Goal: Task Accomplishment & Management: Manage account settings

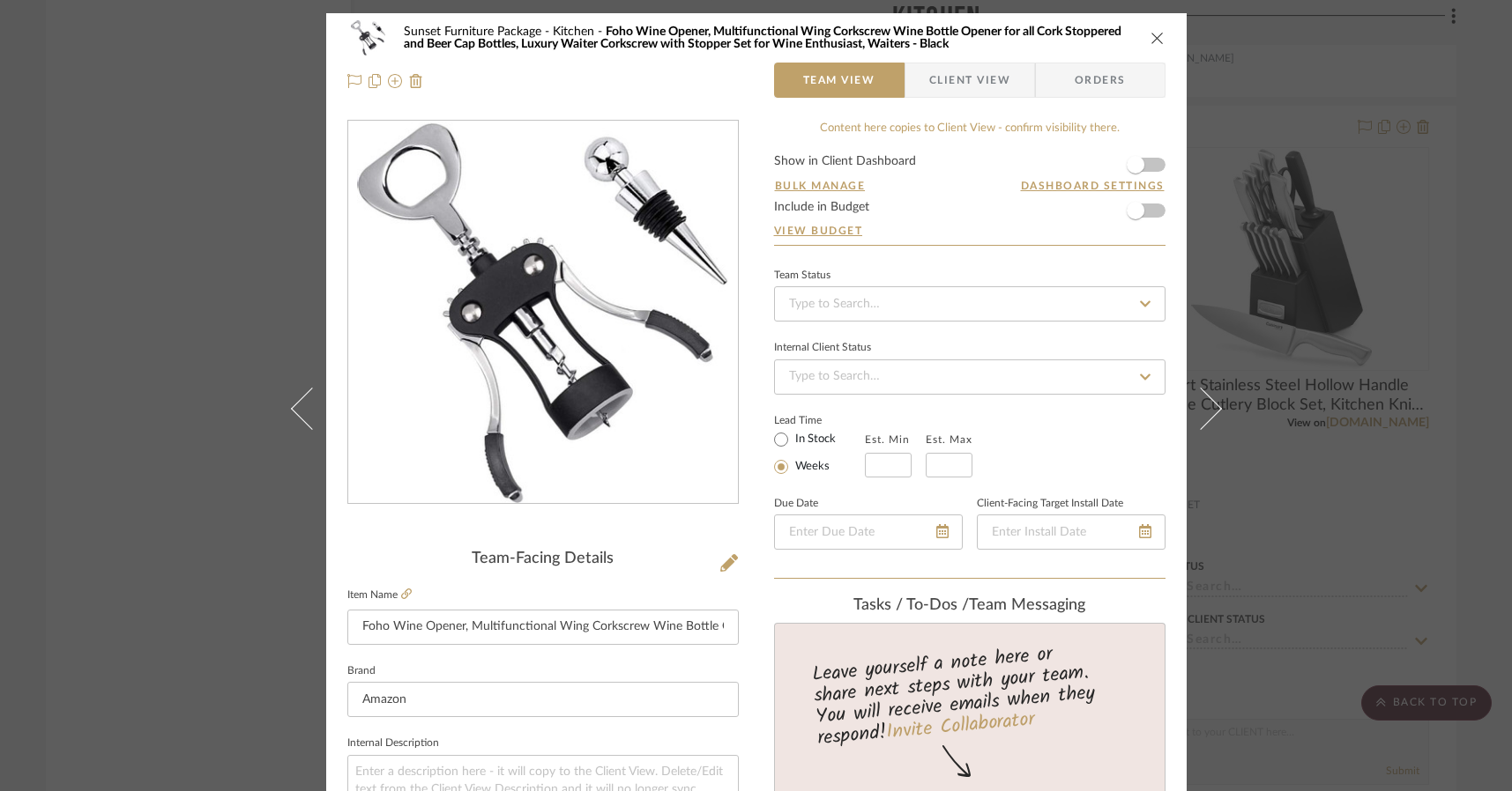
click at [254, 200] on div "Sunset Furniture Package Kitchen Foho Wine Opener, Multifunctional Wing Corkscr…" at bounding box center [756, 396] width 1512 height 791
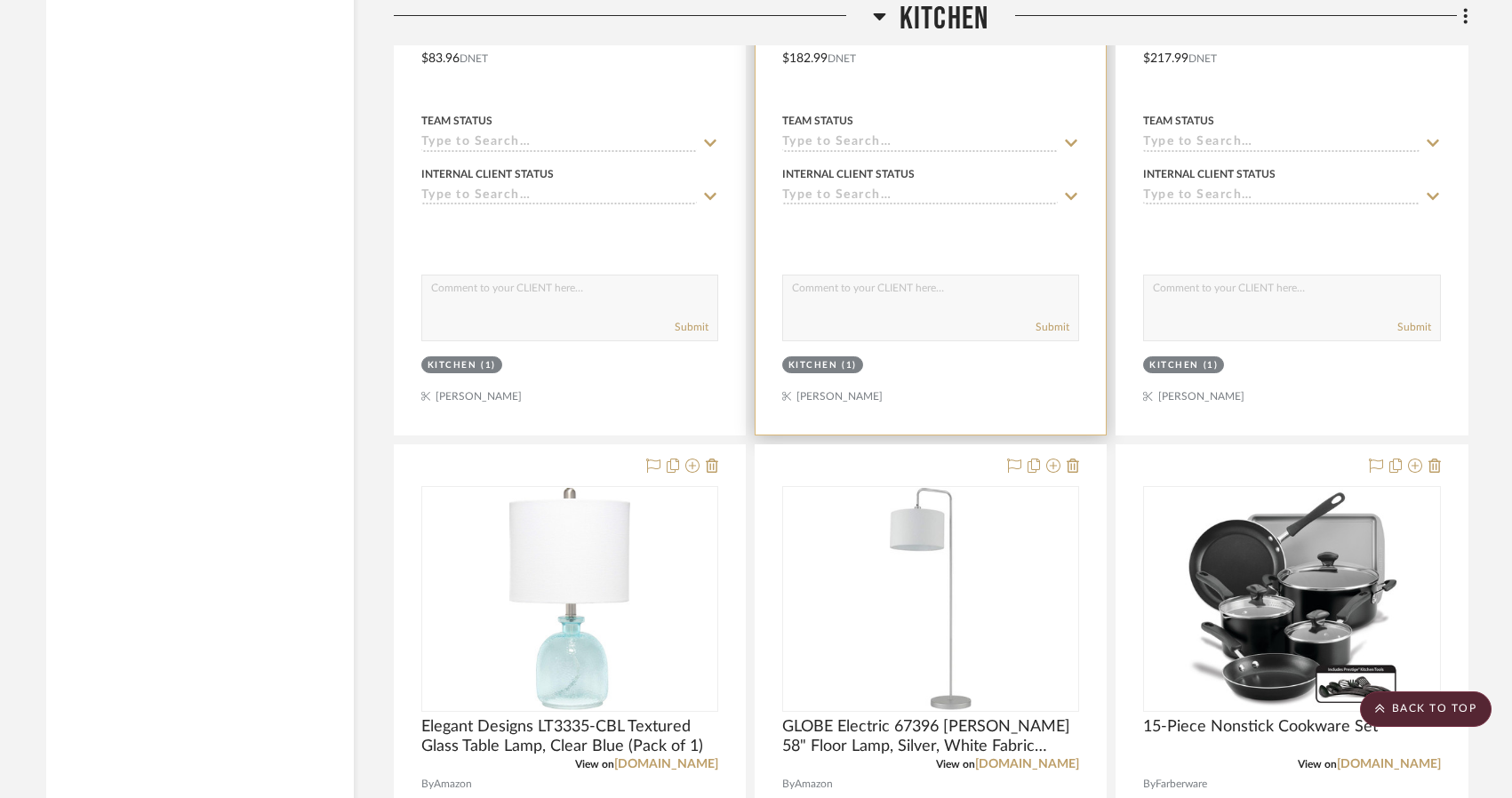
scroll to position [2667, 0]
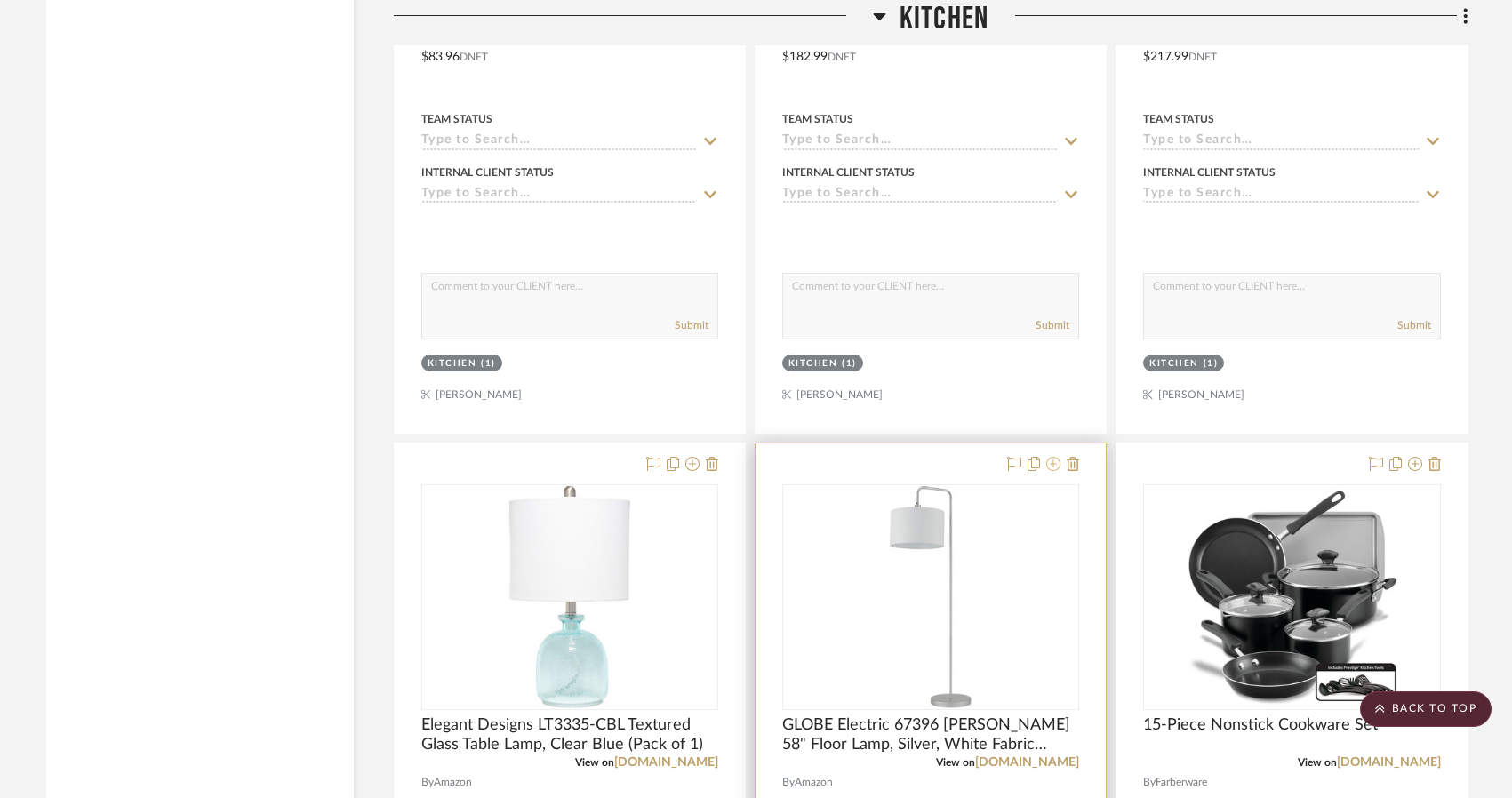
click at [1052, 461] on icon at bounding box center [1052, 464] width 14 height 14
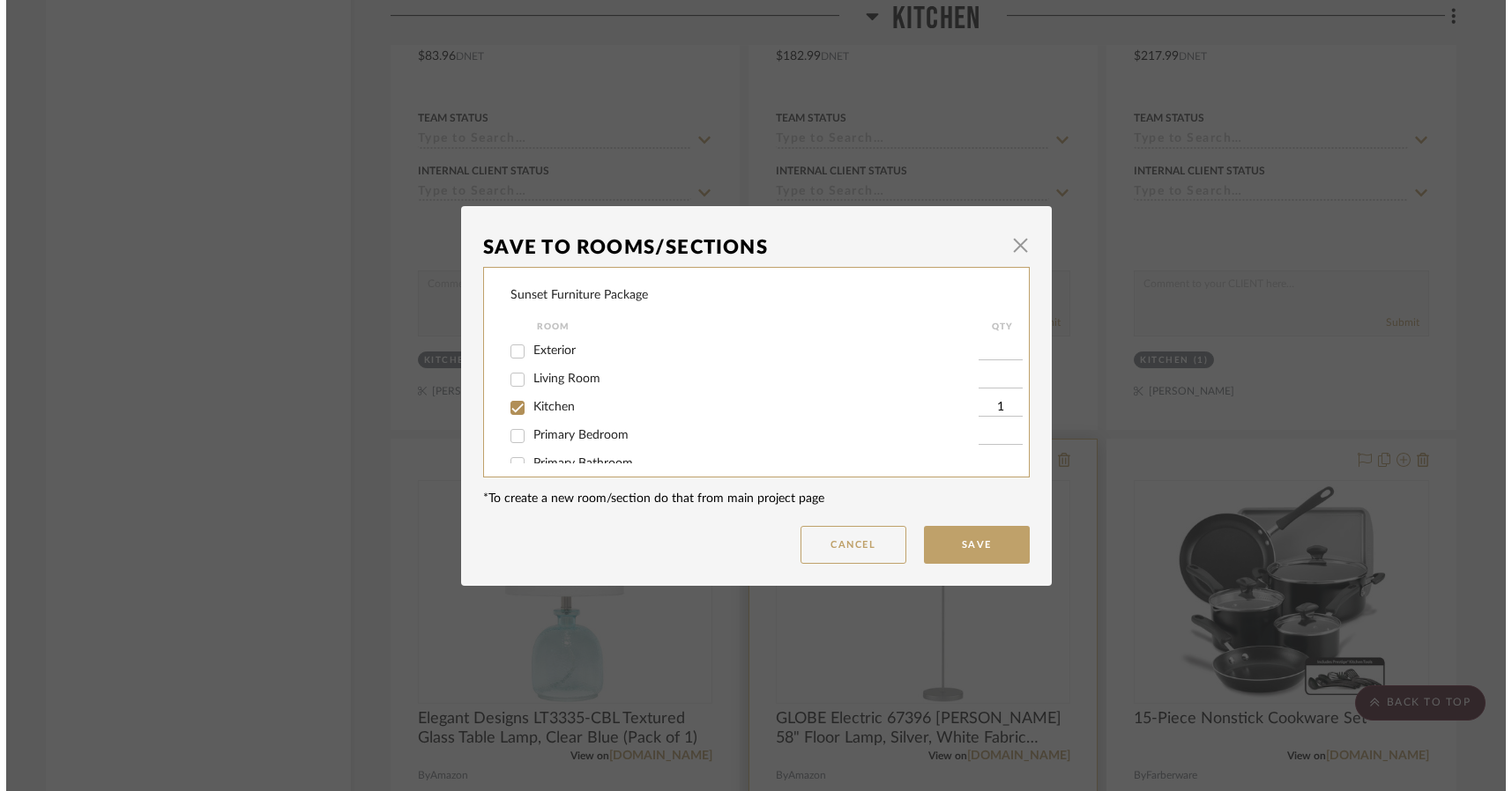
scroll to position [0, 0]
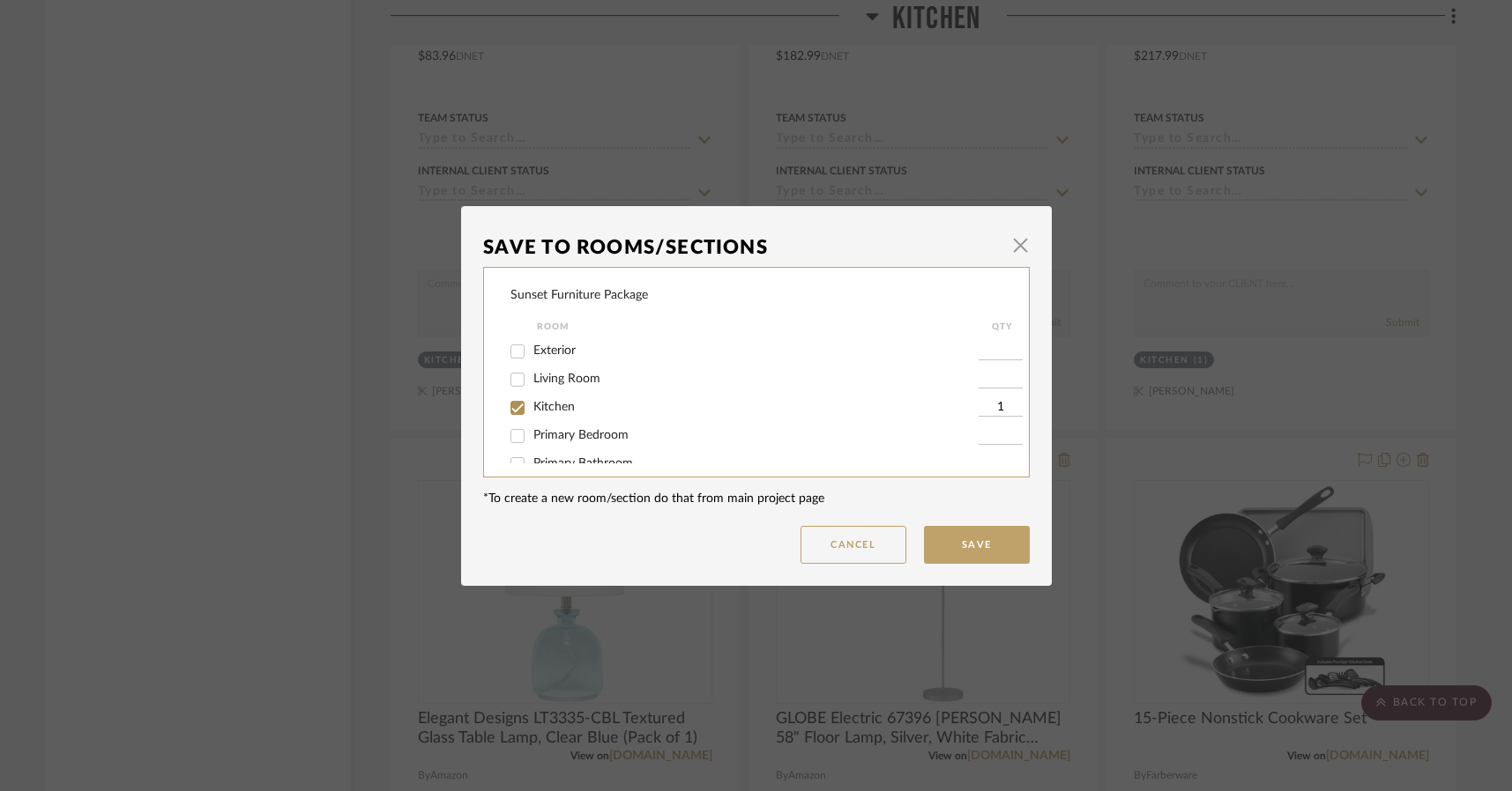
click at [552, 379] on span "Living Room" at bounding box center [566, 378] width 67 height 12
click at [532, 379] on input "Living Room" at bounding box center [517, 380] width 28 height 28
checkbox input "true"
type input "1"
click at [555, 407] on span "Kitchen" at bounding box center [553, 406] width 41 height 12
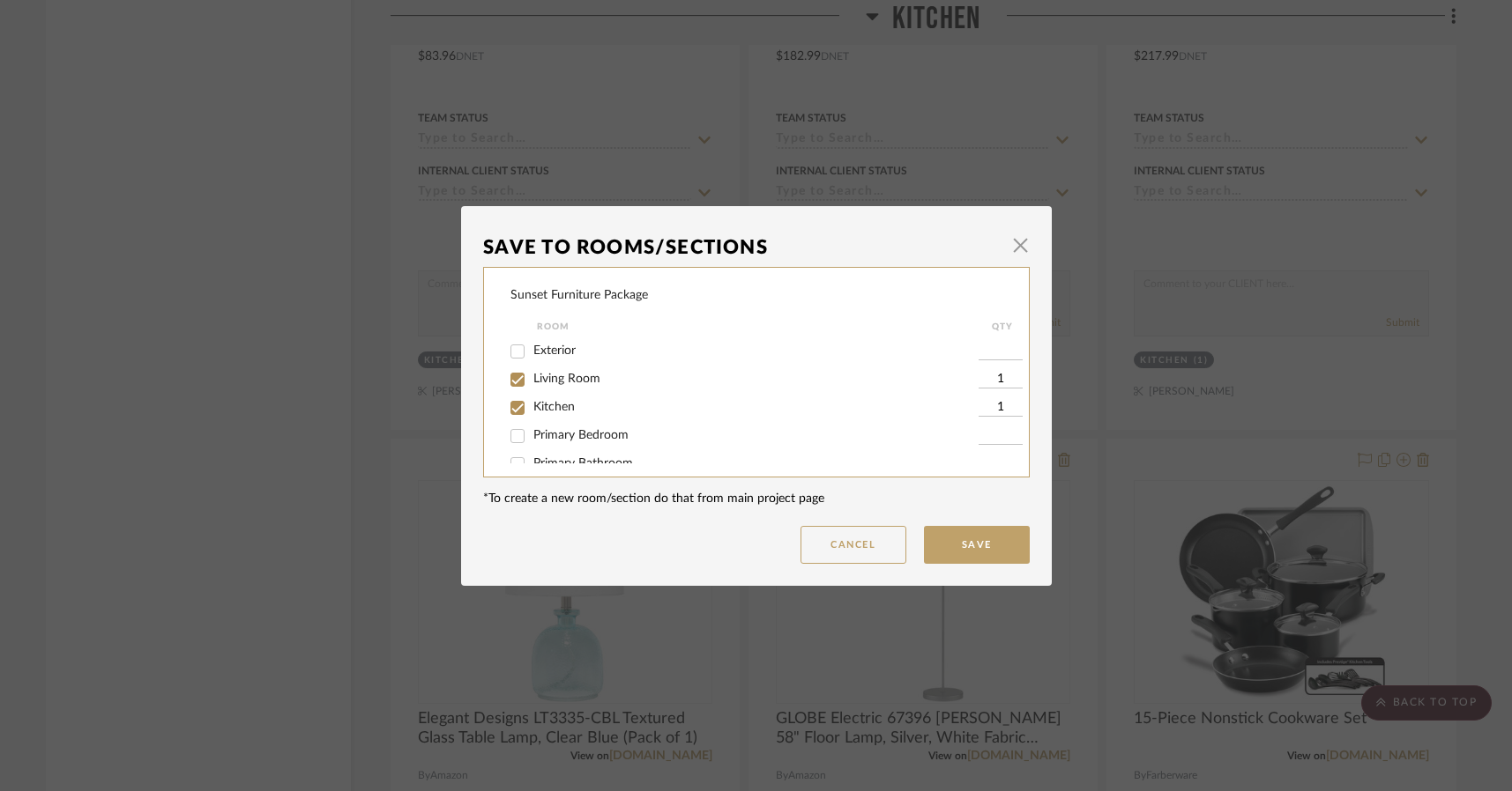
click at [532, 407] on input "Kitchen" at bounding box center [517, 407] width 28 height 28
checkbox input "false"
click at [963, 540] on button "Save" at bounding box center [977, 545] width 106 height 38
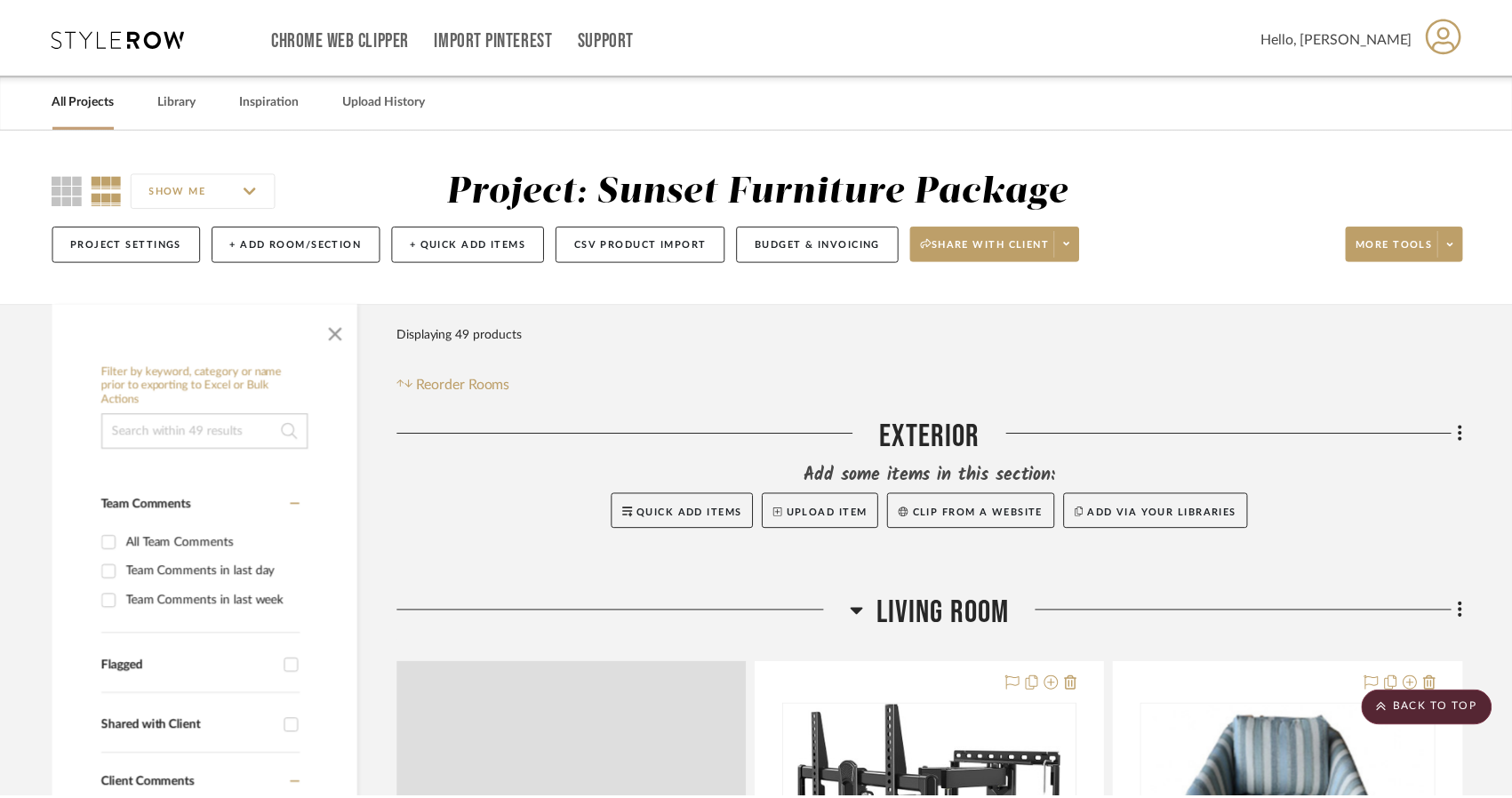
scroll to position [2667, 0]
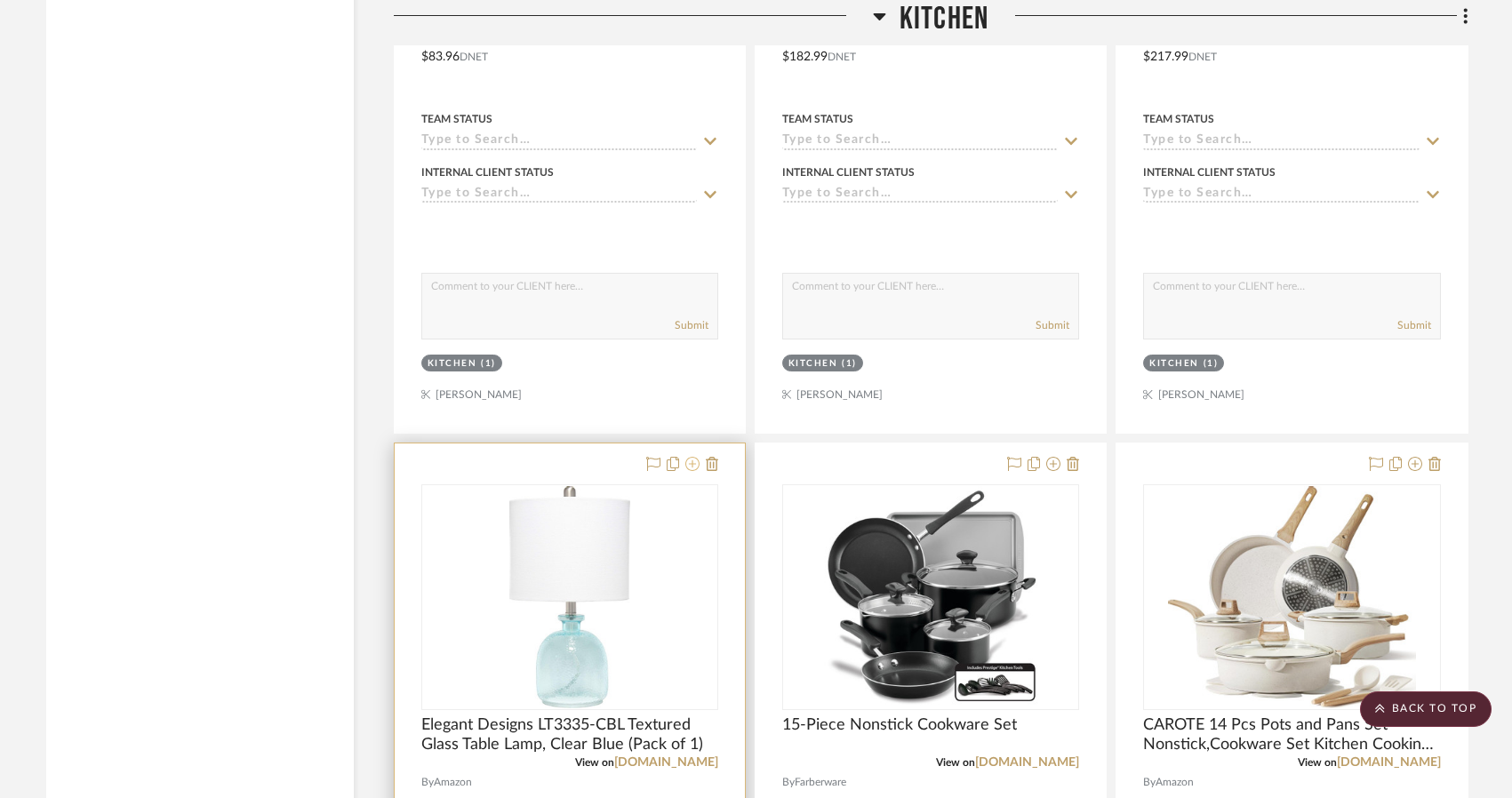
click at [687, 461] on icon at bounding box center [691, 464] width 14 height 14
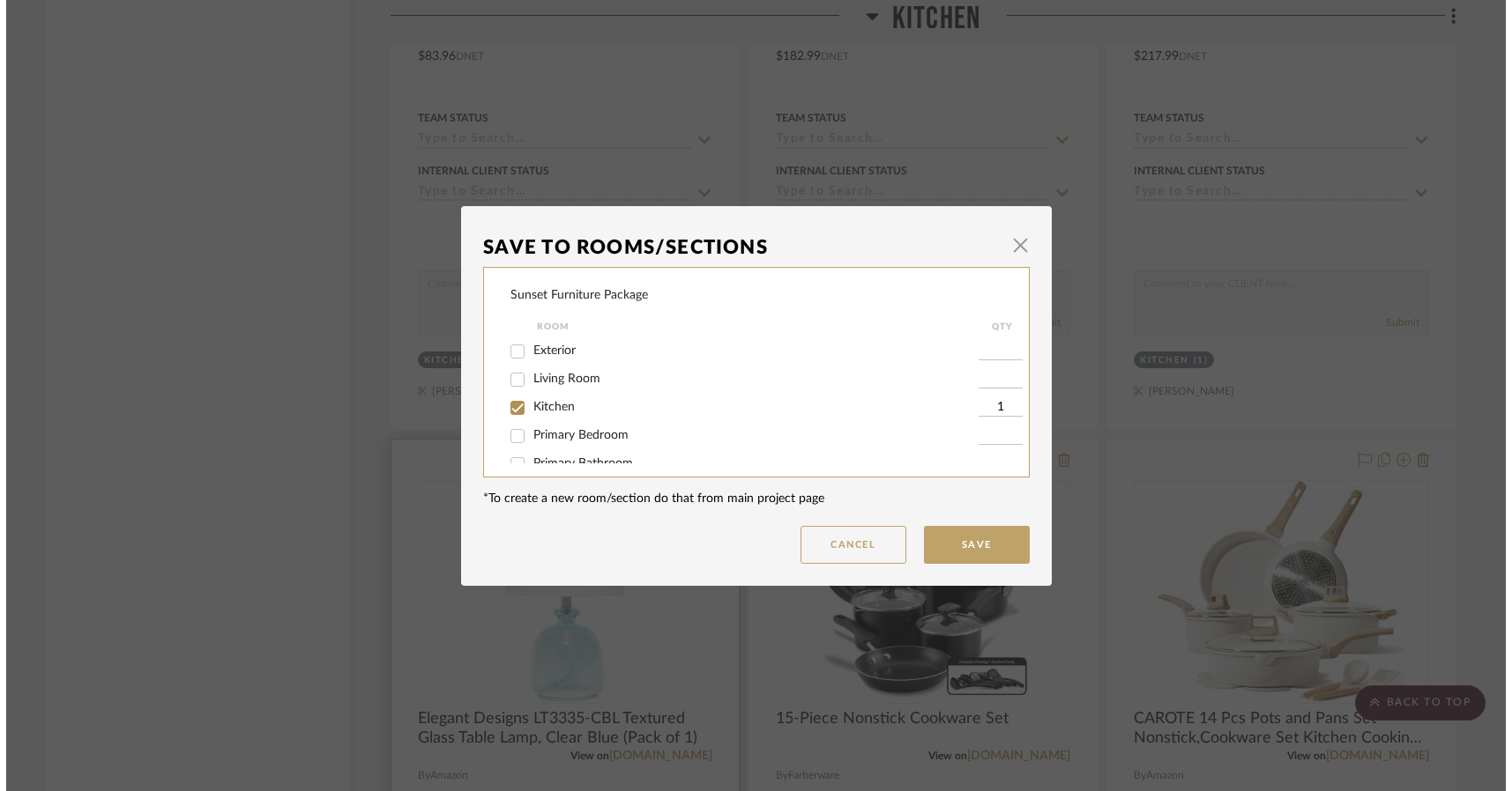
scroll to position [0, 0]
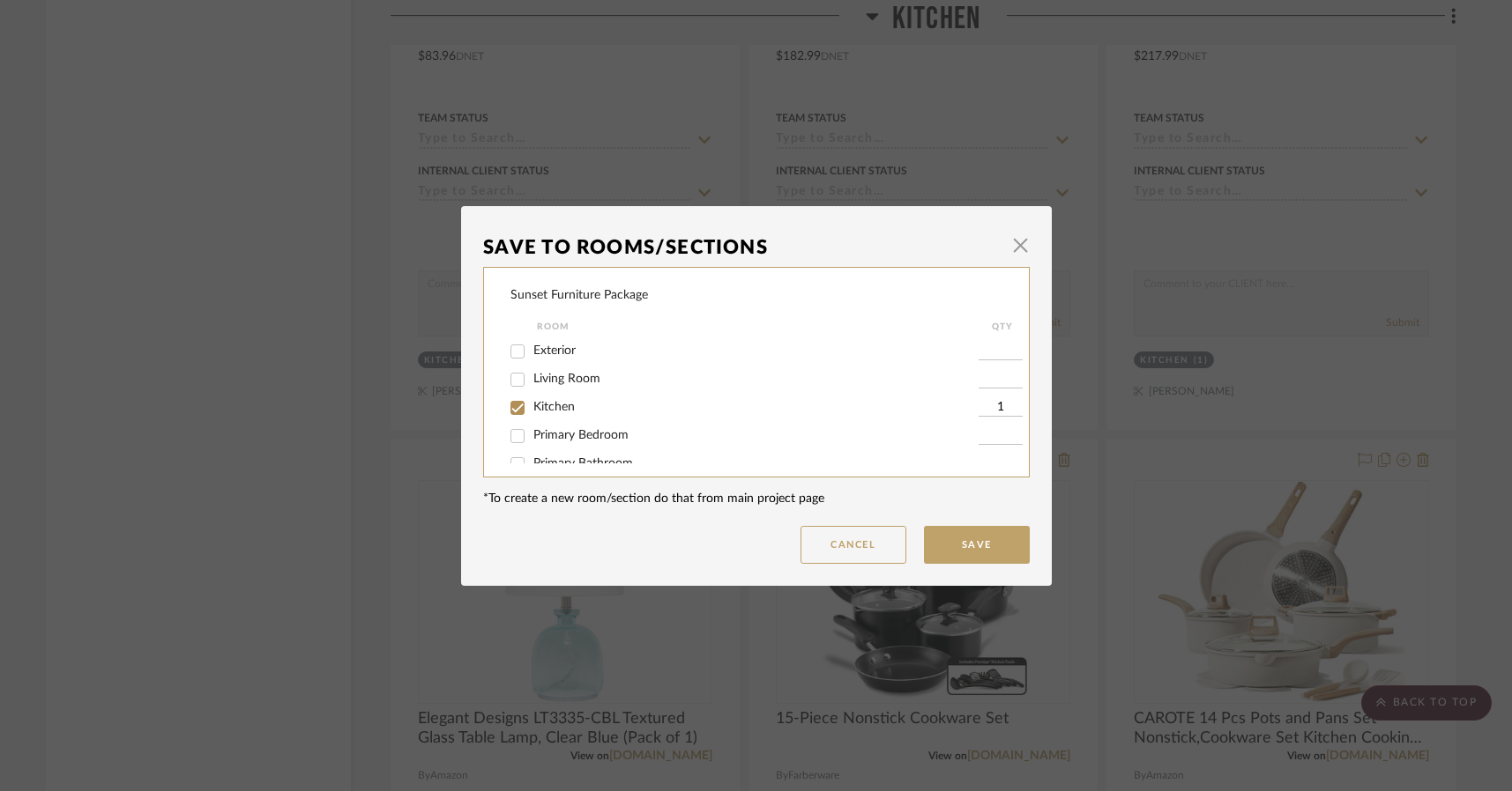
click at [843, 380] on label "Living Room" at bounding box center [756, 379] width 445 height 15
click at [532, 380] on input "Living Room" at bounding box center [517, 380] width 28 height 28
checkbox input "true"
type input "1"
click at [571, 405] on label "Kitchen" at bounding box center [756, 407] width 445 height 15
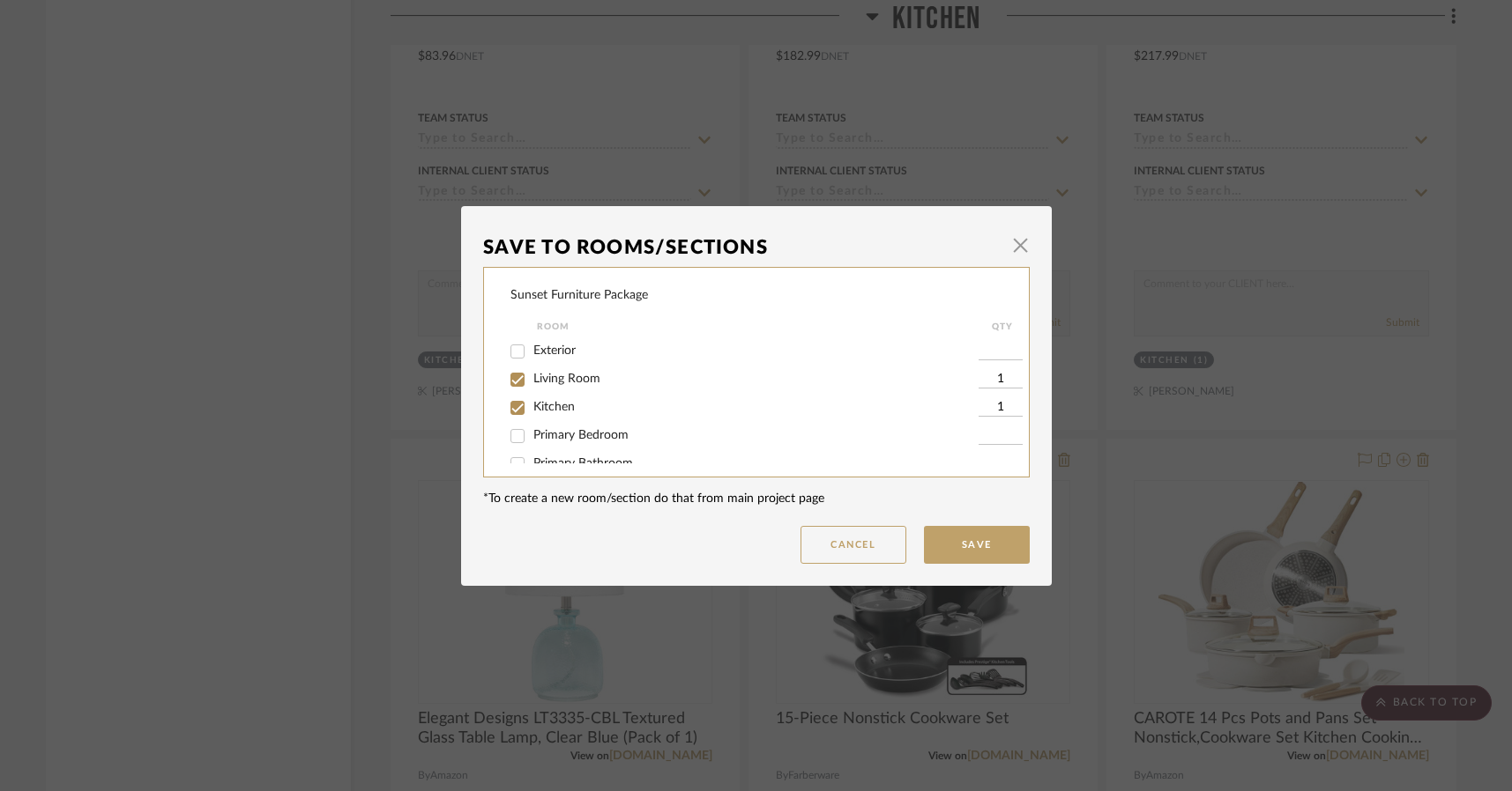
click at [532, 405] on input "Kitchen" at bounding box center [517, 407] width 28 height 28
checkbox input "false"
click at [980, 554] on button "Save" at bounding box center [977, 545] width 106 height 38
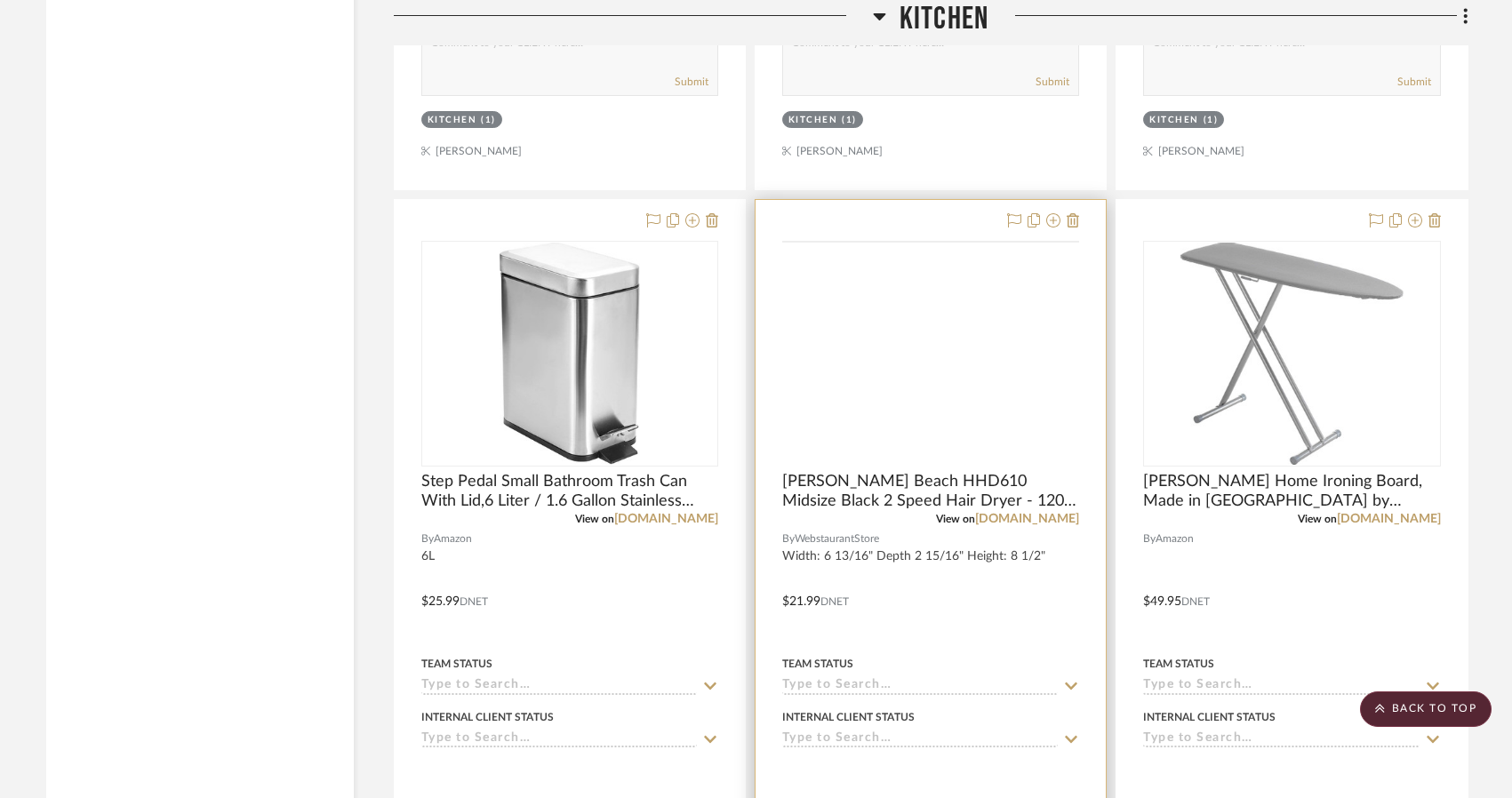
scroll to position [4445, 0]
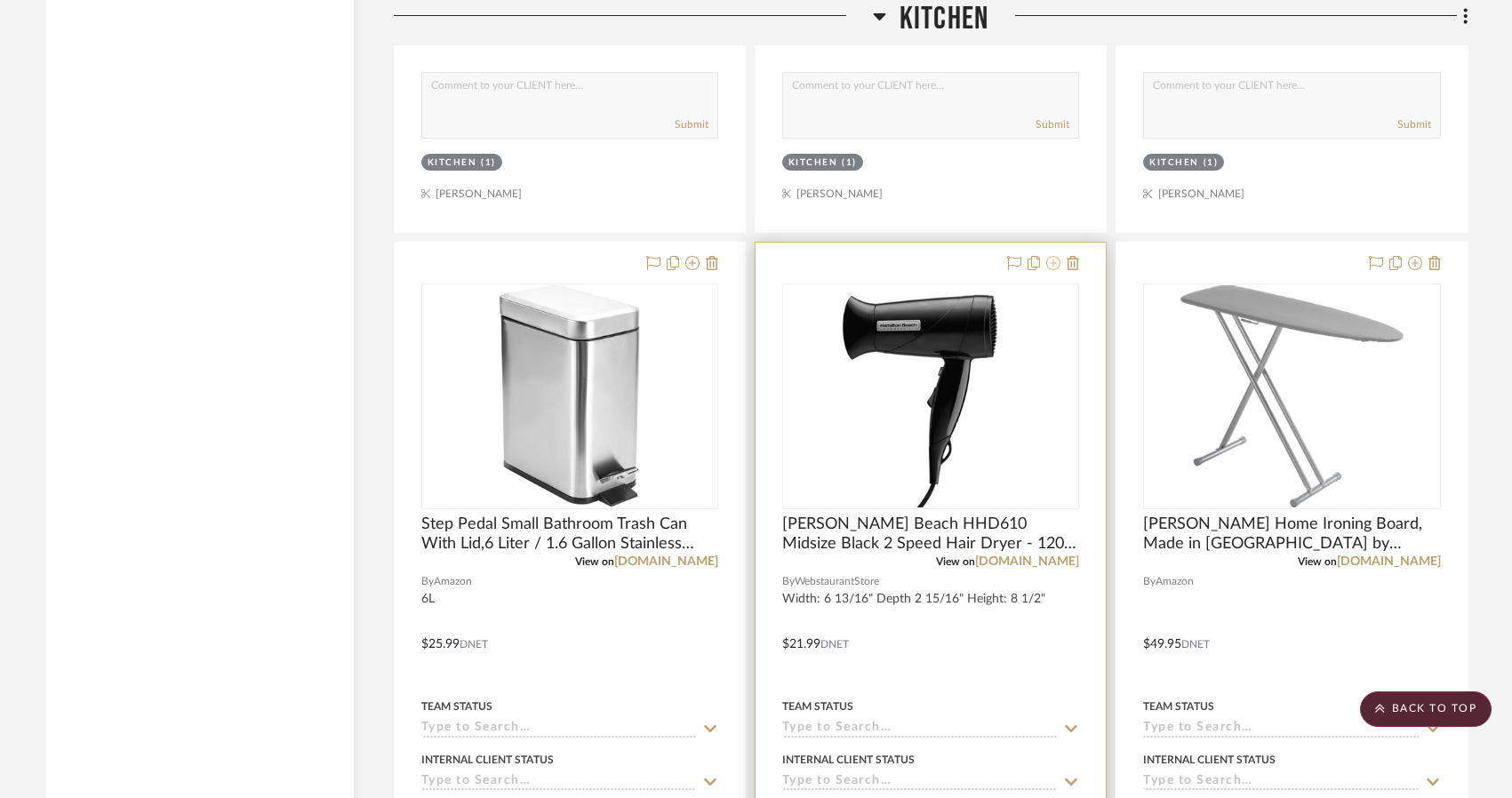
click at [1057, 261] on icon at bounding box center [1052, 262] width 14 height 14
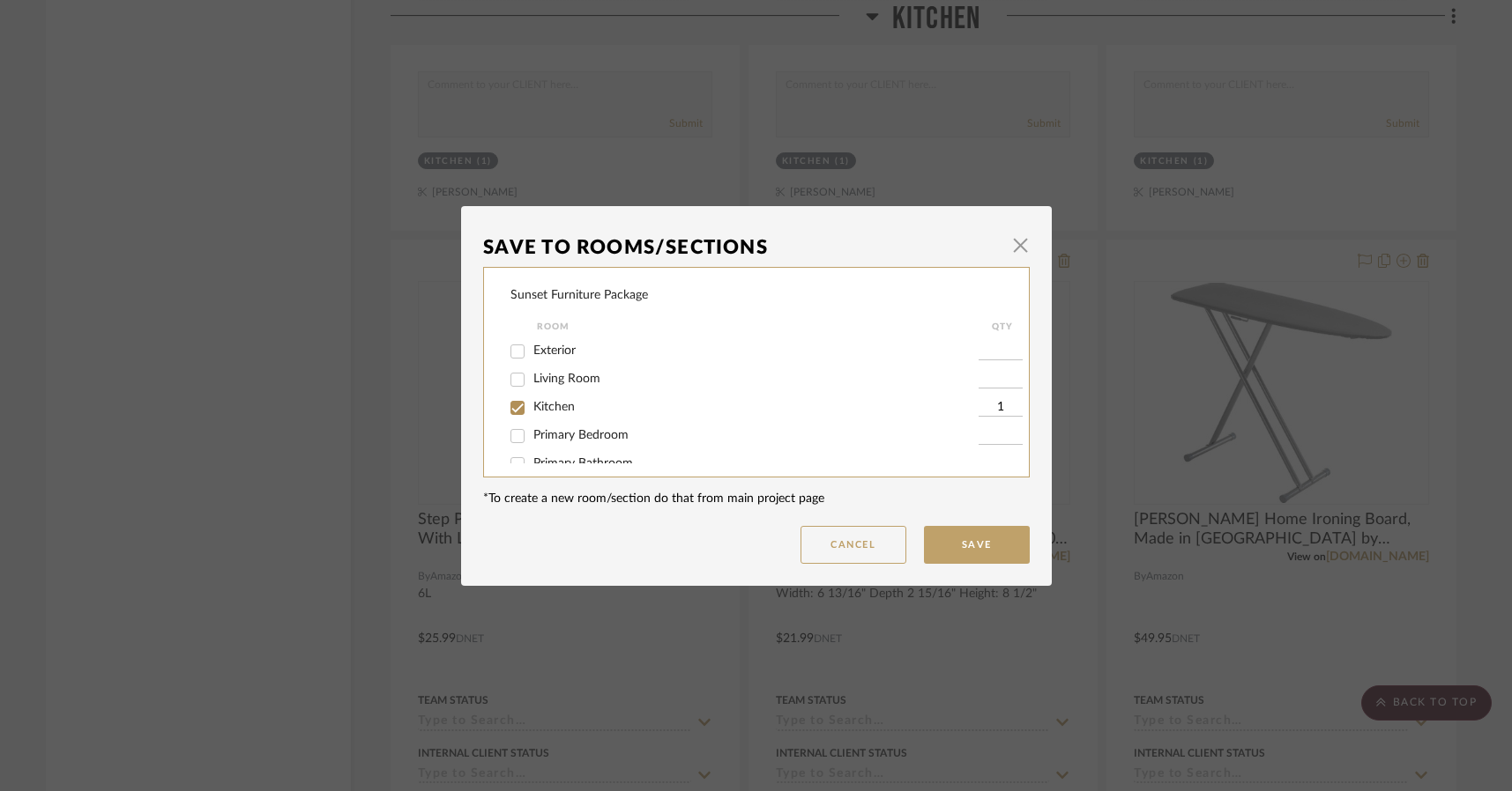
scroll to position [88, 0]
click at [594, 406] on span "Guest Bedroom" at bounding box center [575, 403] width 85 height 12
click at [532, 406] on input "Guest Bedroom" at bounding box center [517, 404] width 28 height 28
checkbox input "true"
type input "1"
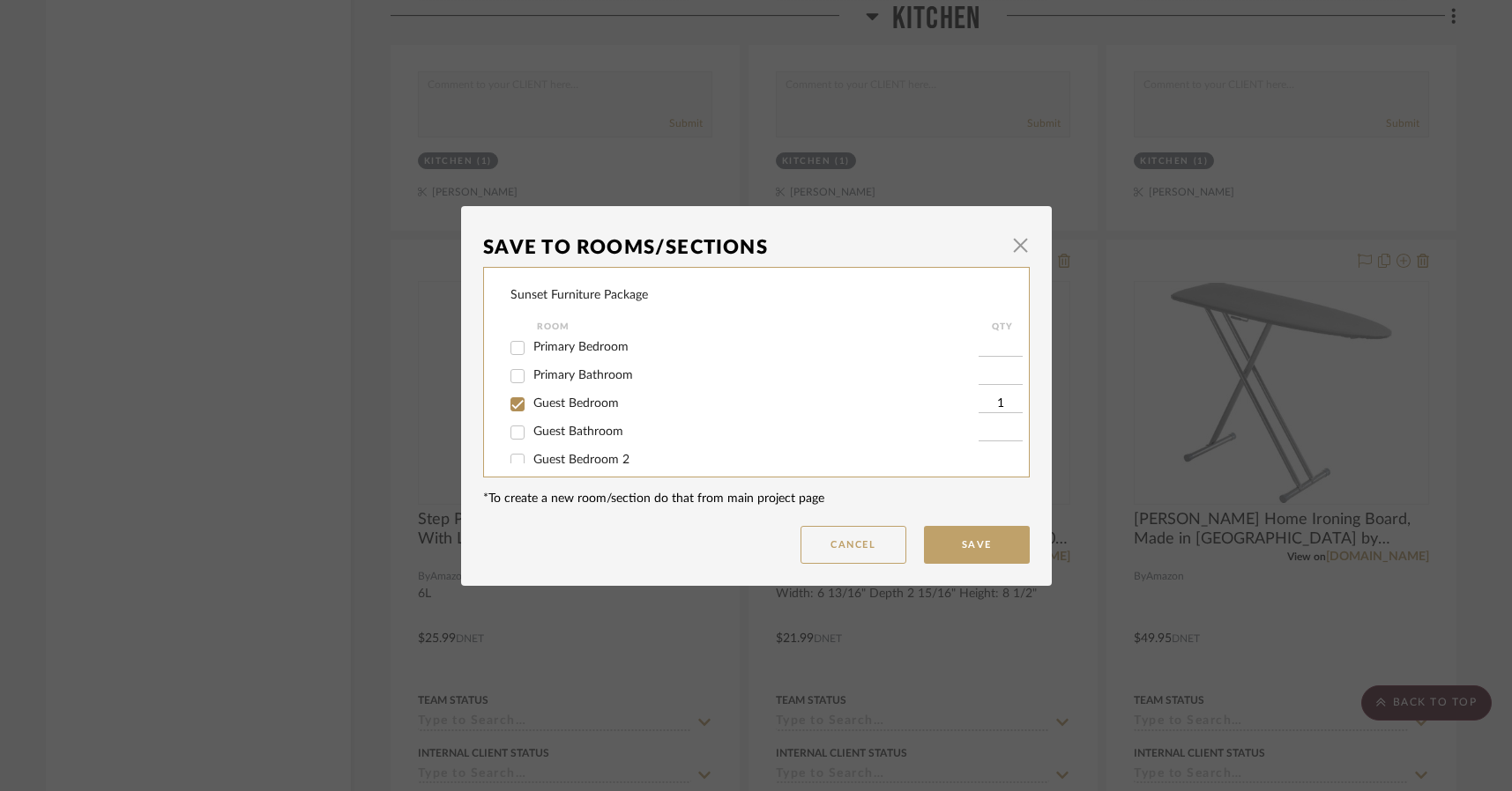
click at [594, 406] on span "Guest Bedroom" at bounding box center [575, 403] width 85 height 12
click at [532, 406] on input "Guest Bedroom" at bounding box center [517, 404] width 28 height 28
checkbox input "false"
click at [596, 425] on label "Guest Bathroom" at bounding box center [756, 432] width 445 height 15
click at [532, 425] on input "Guest Bathroom" at bounding box center [517, 432] width 28 height 28
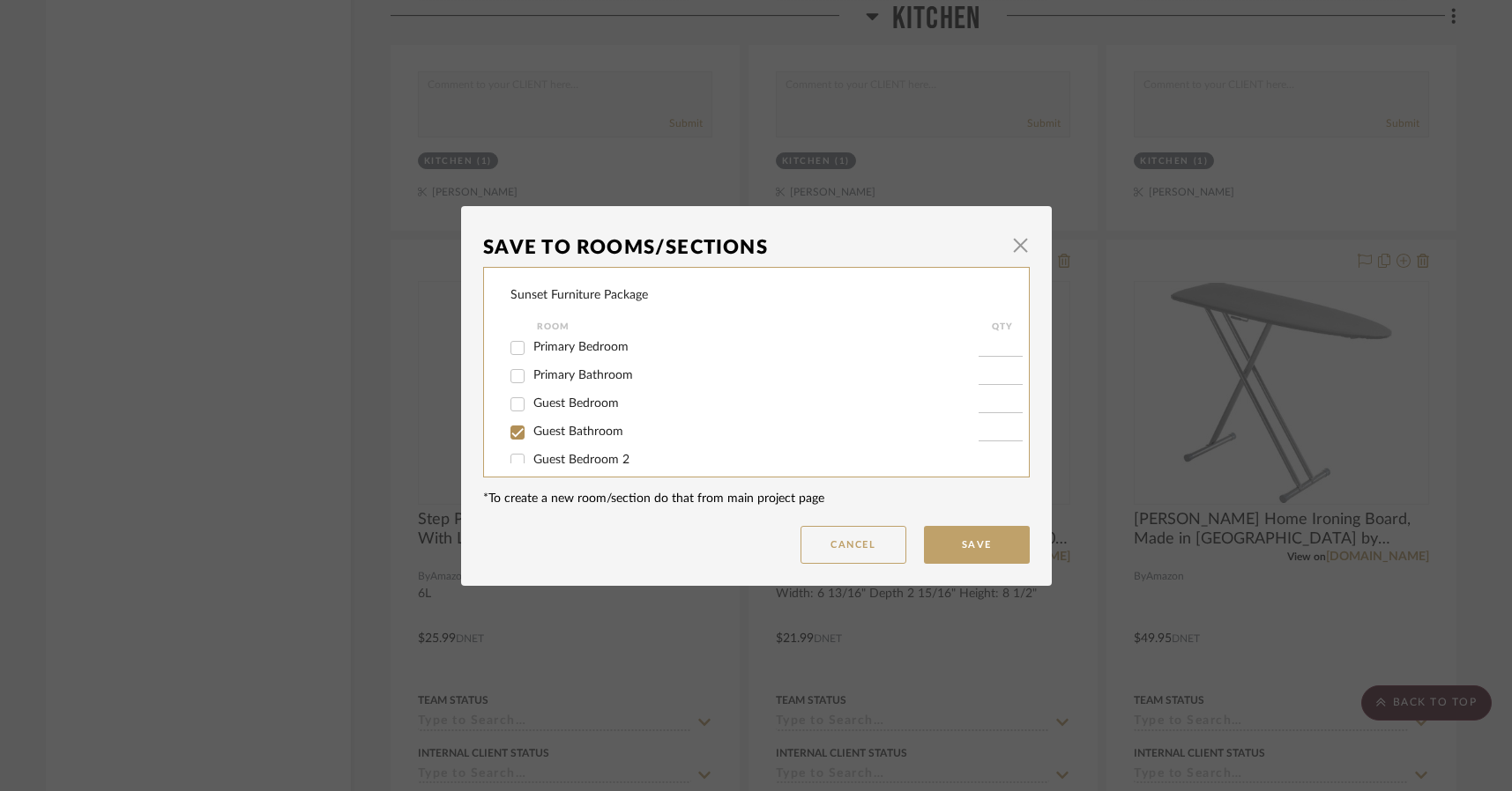
checkbox input "true"
type input "1"
click at [596, 416] on span "Guest Bathroom 2" at bounding box center [583, 416] width 101 height 12
click at [532, 416] on input "Guest Bathroom 2" at bounding box center [517, 417] width 28 height 28
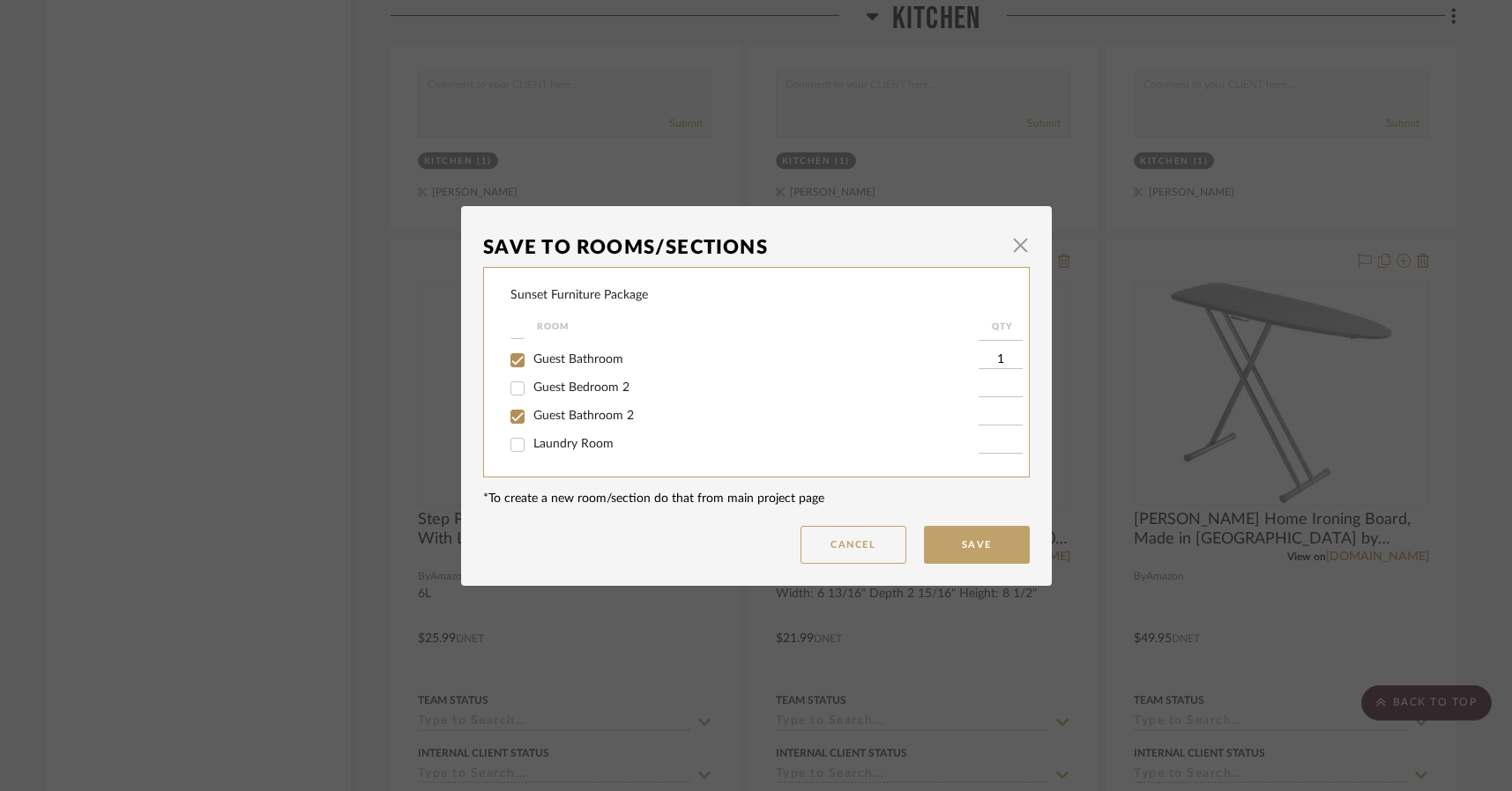
checkbox input "true"
type input "1"
click at [598, 395] on span "Primary Bathroom" at bounding box center [582, 391] width 100 height 12
click at [532, 395] on input "Primary Bathroom" at bounding box center [517, 392] width 28 height 28
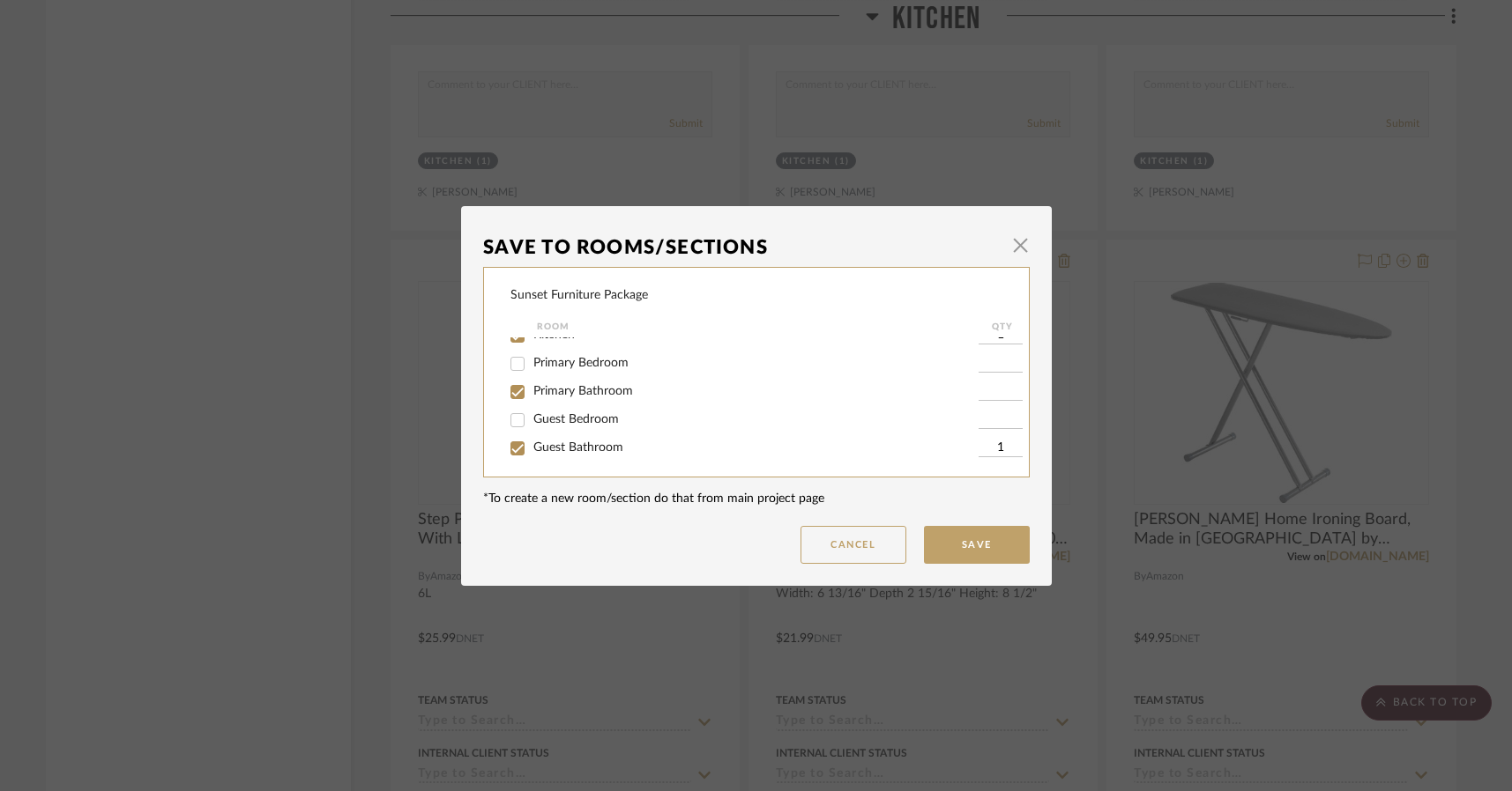
checkbox input "true"
type input "1"
click at [991, 551] on button "Save" at bounding box center [977, 545] width 106 height 38
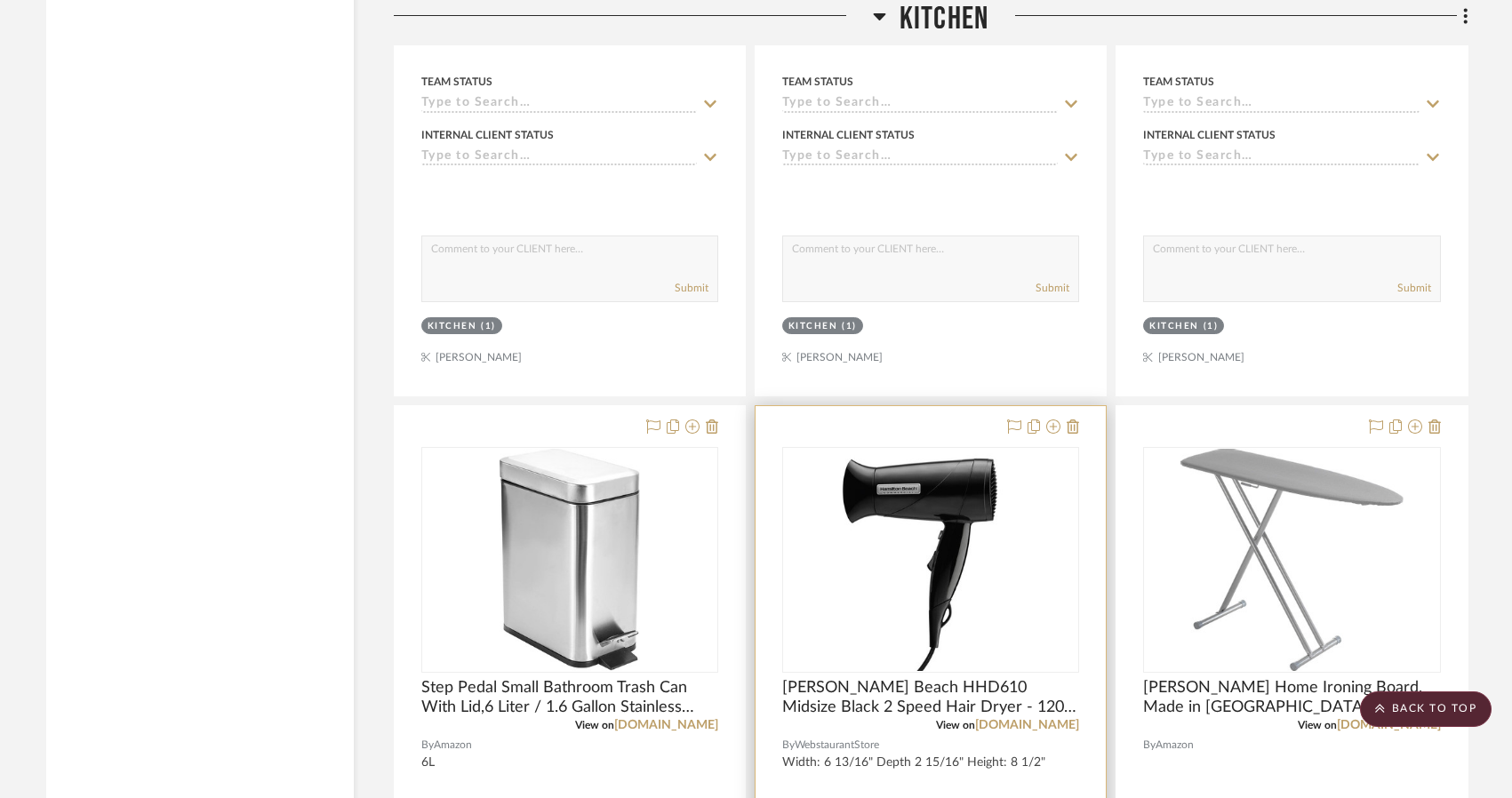
scroll to position [4268, 0]
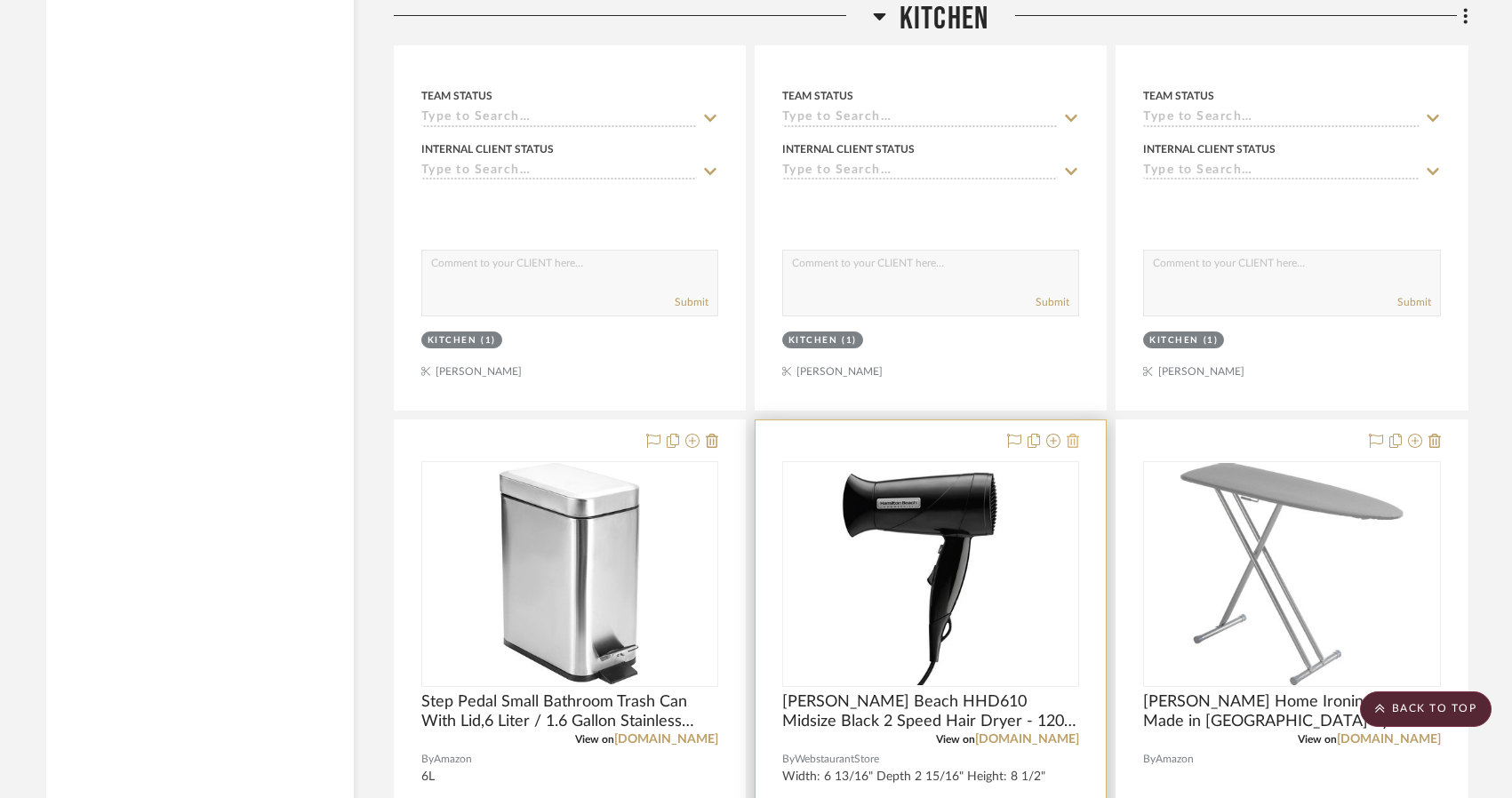
click at [1076, 443] on icon at bounding box center [1072, 441] width 12 height 14
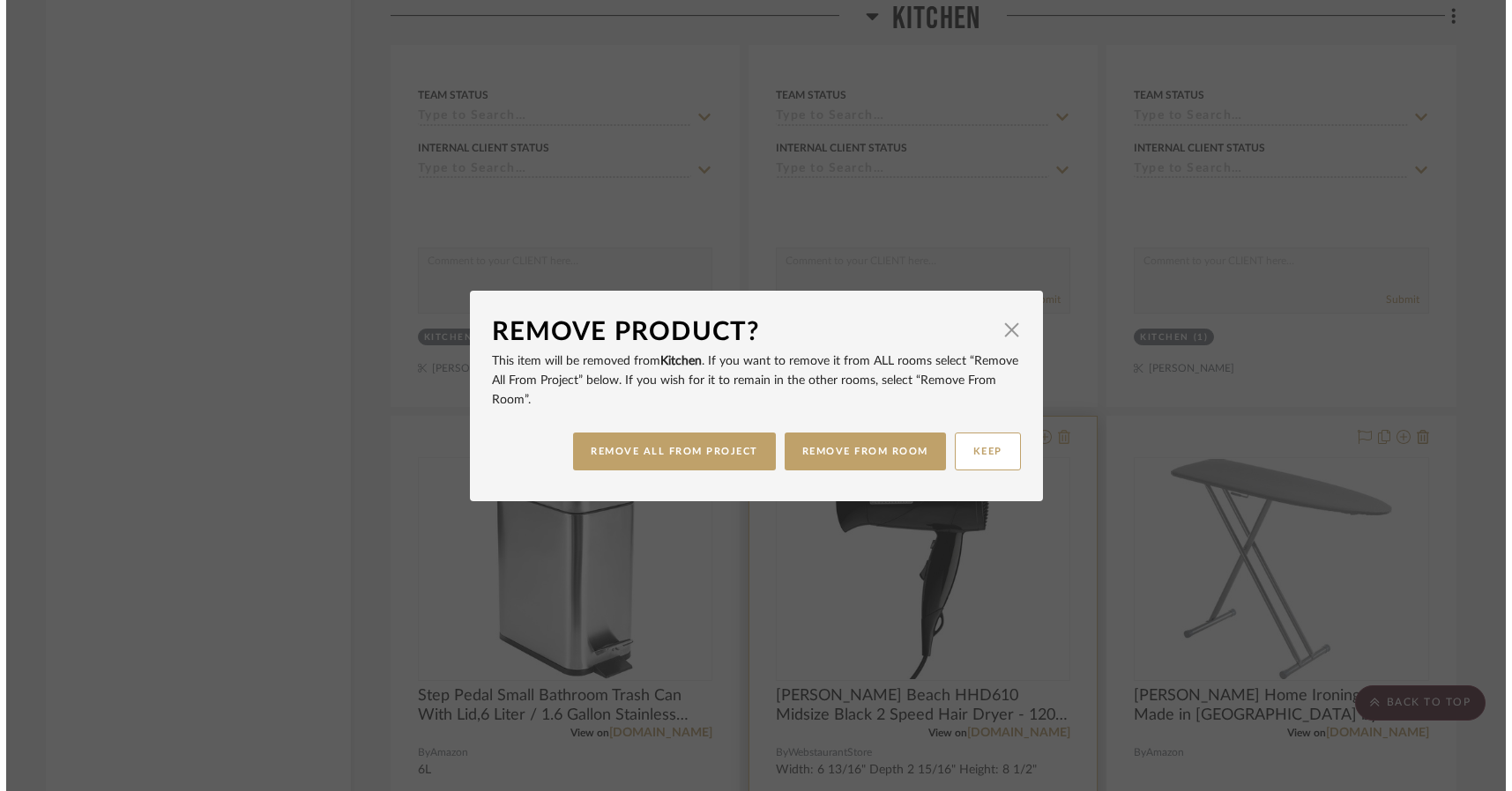
scroll to position [0, 0]
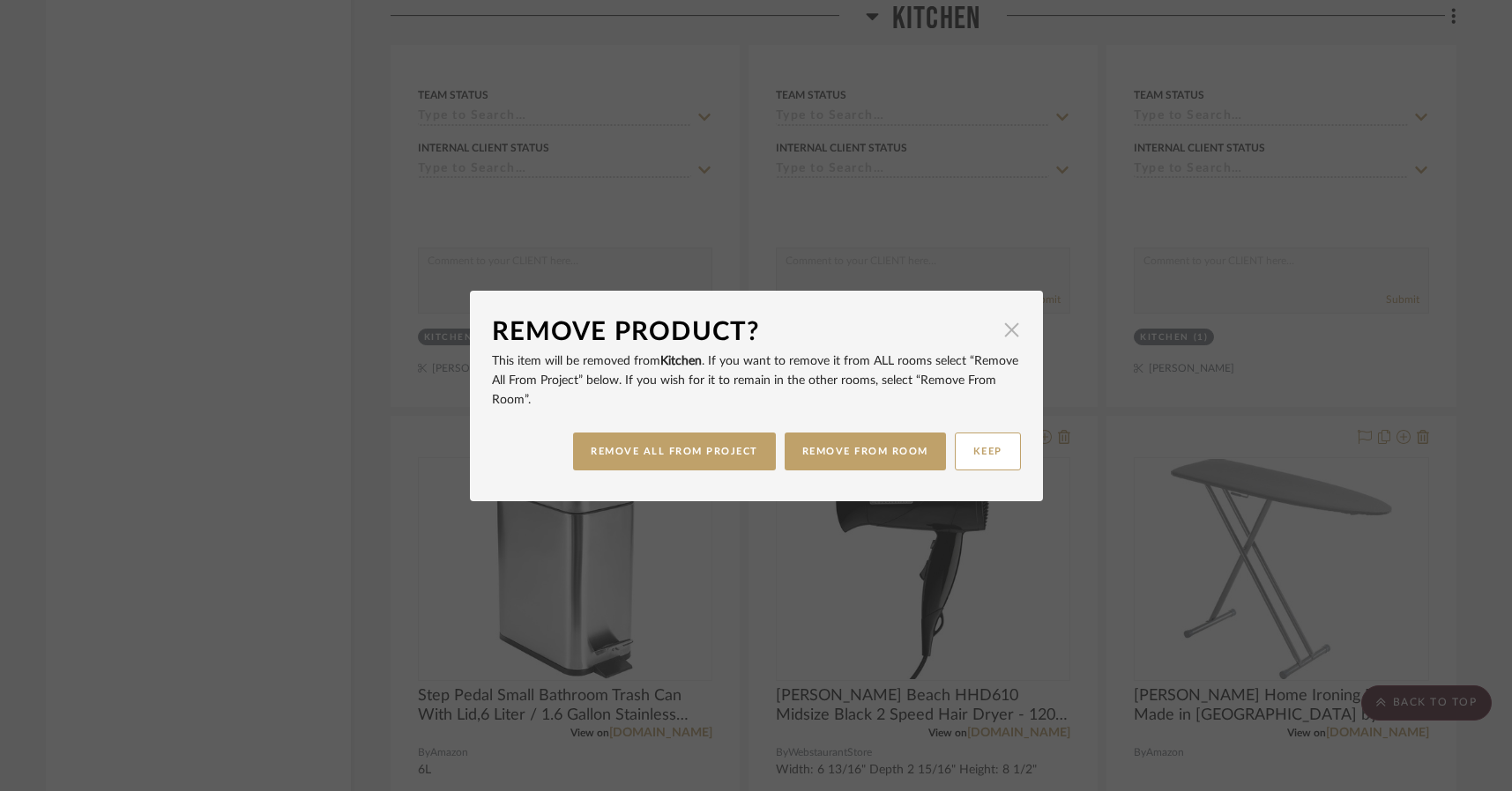
click at [1003, 330] on span "button" at bounding box center [1012, 330] width 36 height 36
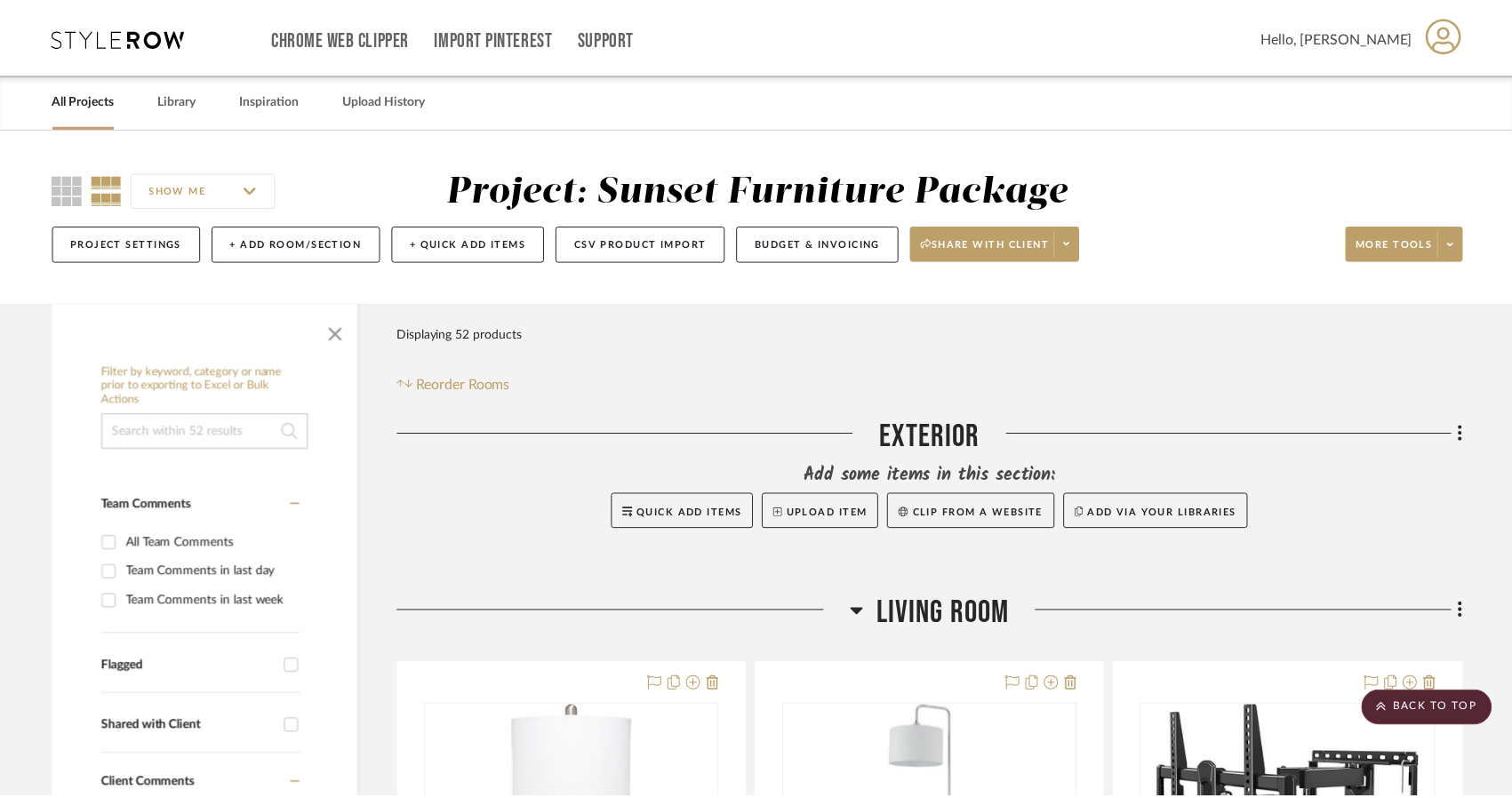
scroll to position [4268, 0]
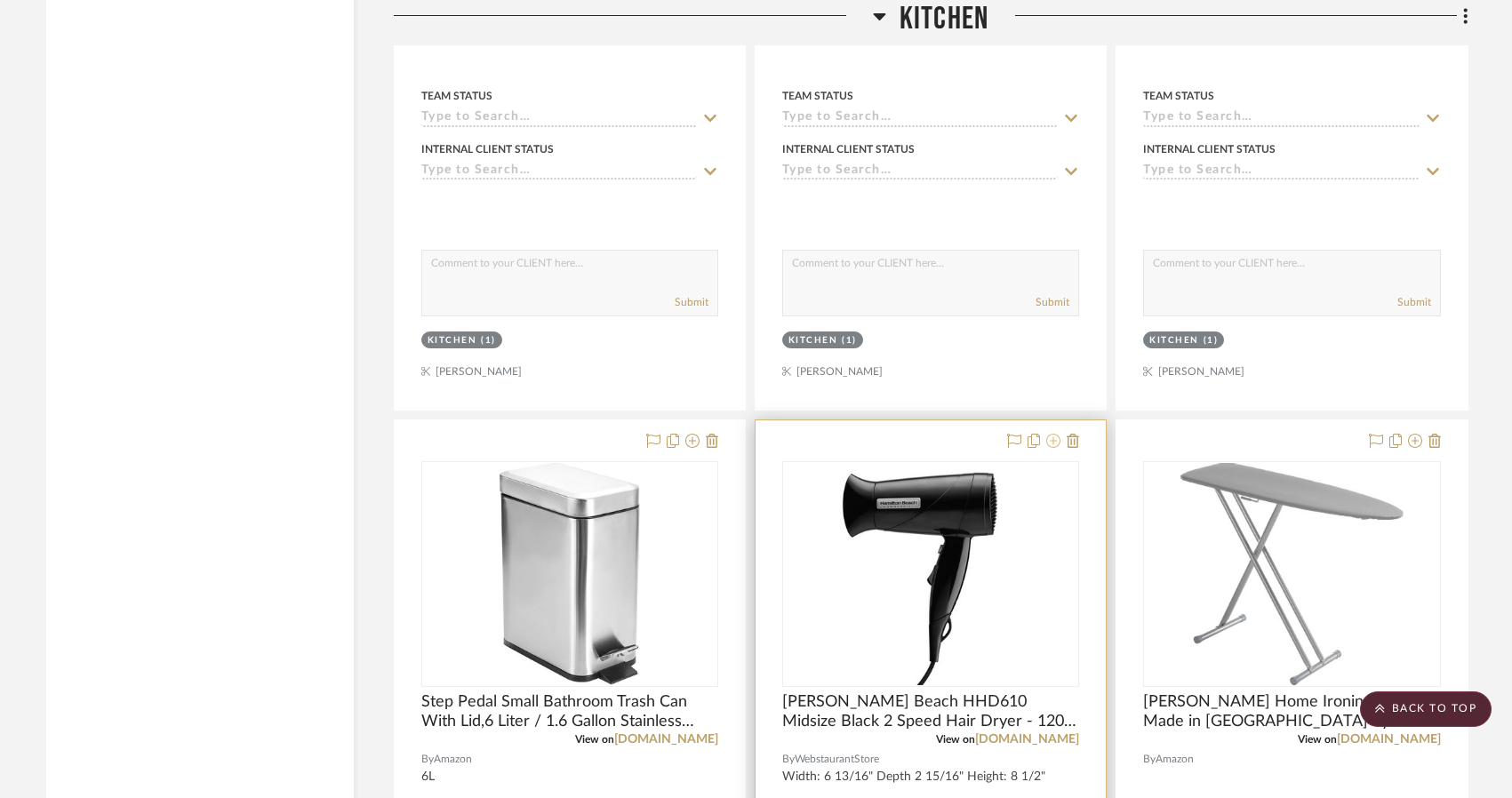
click at [1049, 441] on icon at bounding box center [1052, 441] width 14 height 14
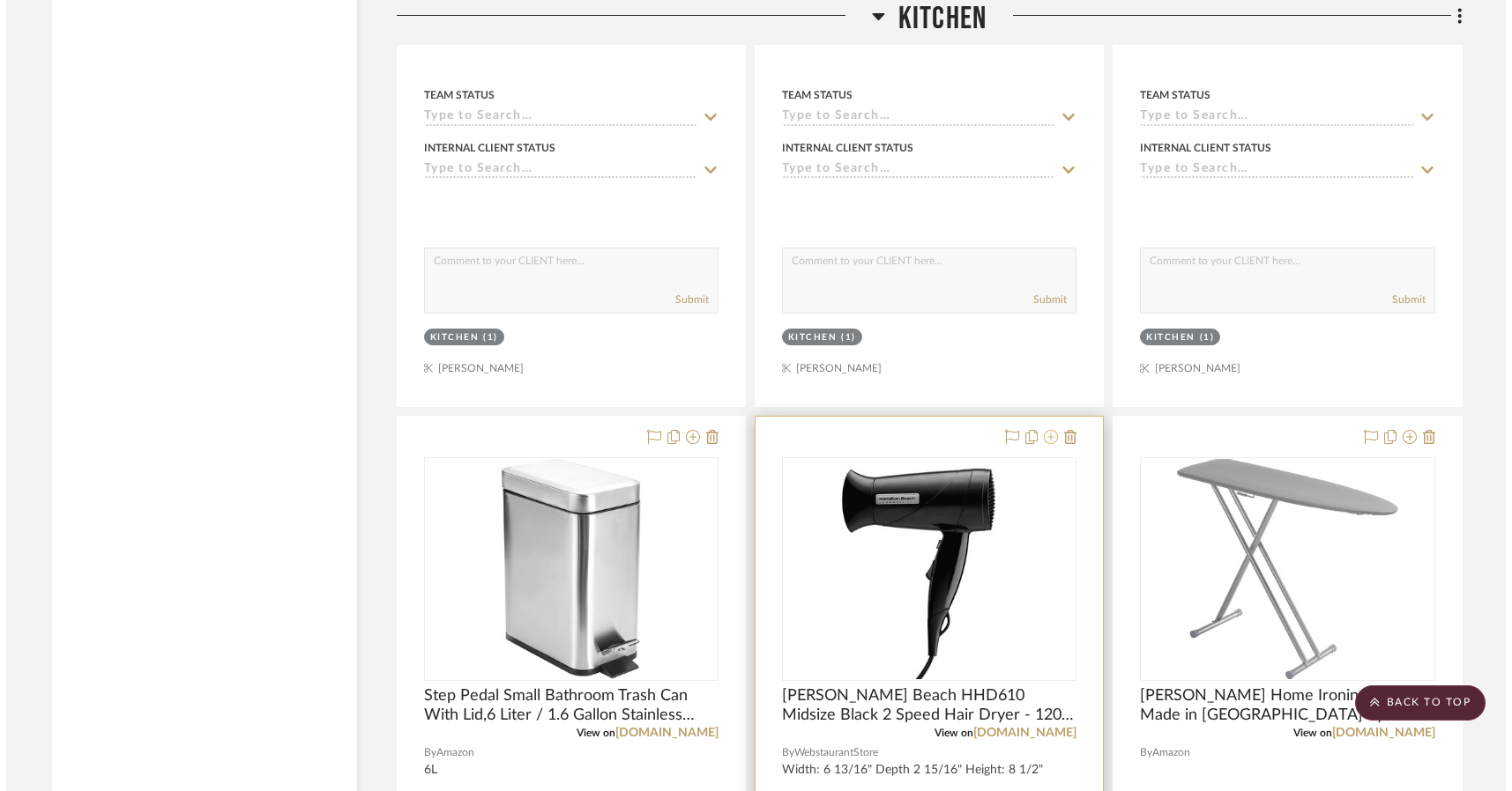
scroll to position [0, 0]
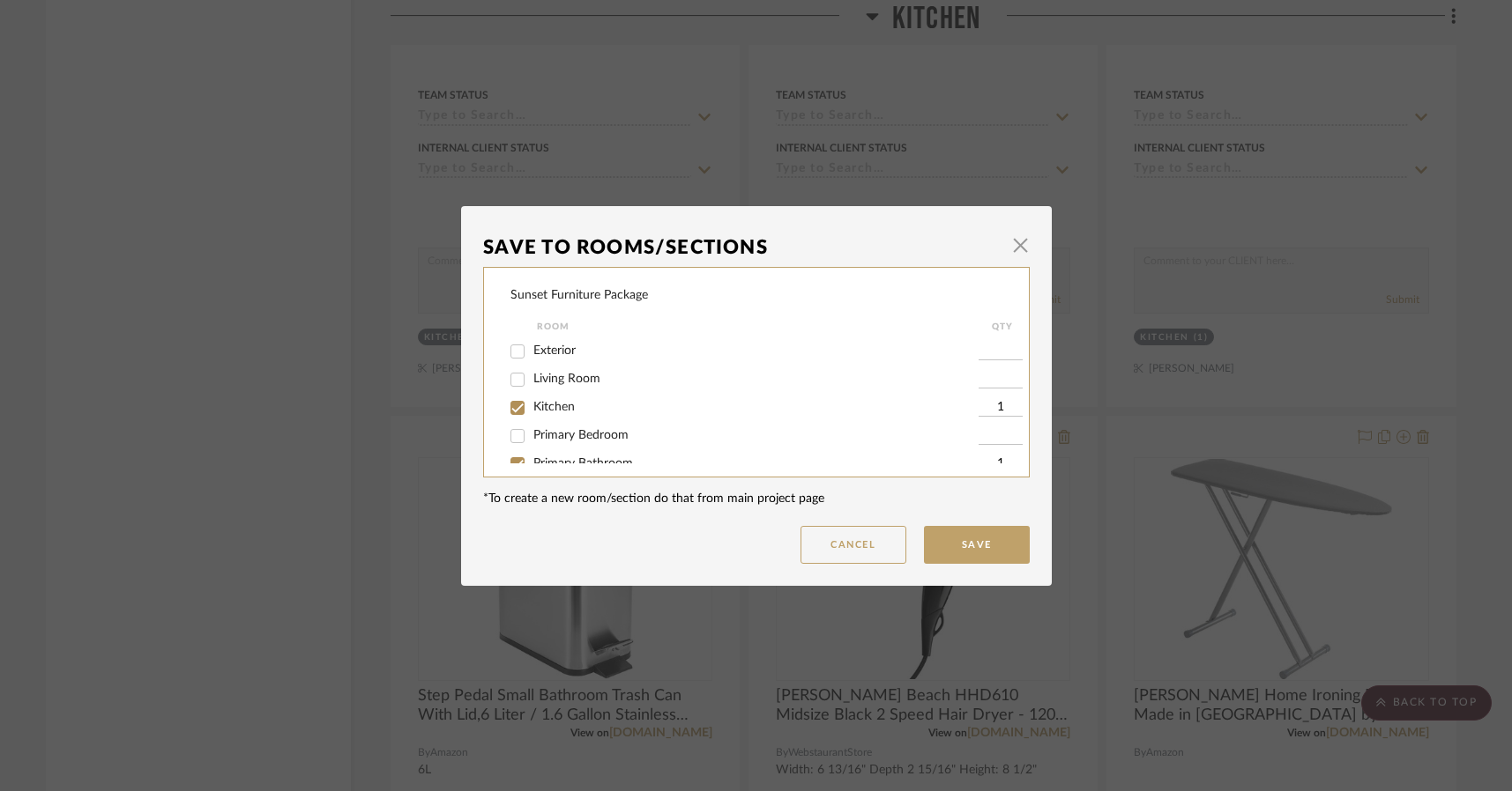
click at [549, 403] on span "Kitchen" at bounding box center [553, 406] width 41 height 12
click at [532, 403] on input "Kitchen" at bounding box center [517, 407] width 28 height 28
checkbox input "false"
click at [987, 540] on button "Save" at bounding box center [977, 545] width 106 height 38
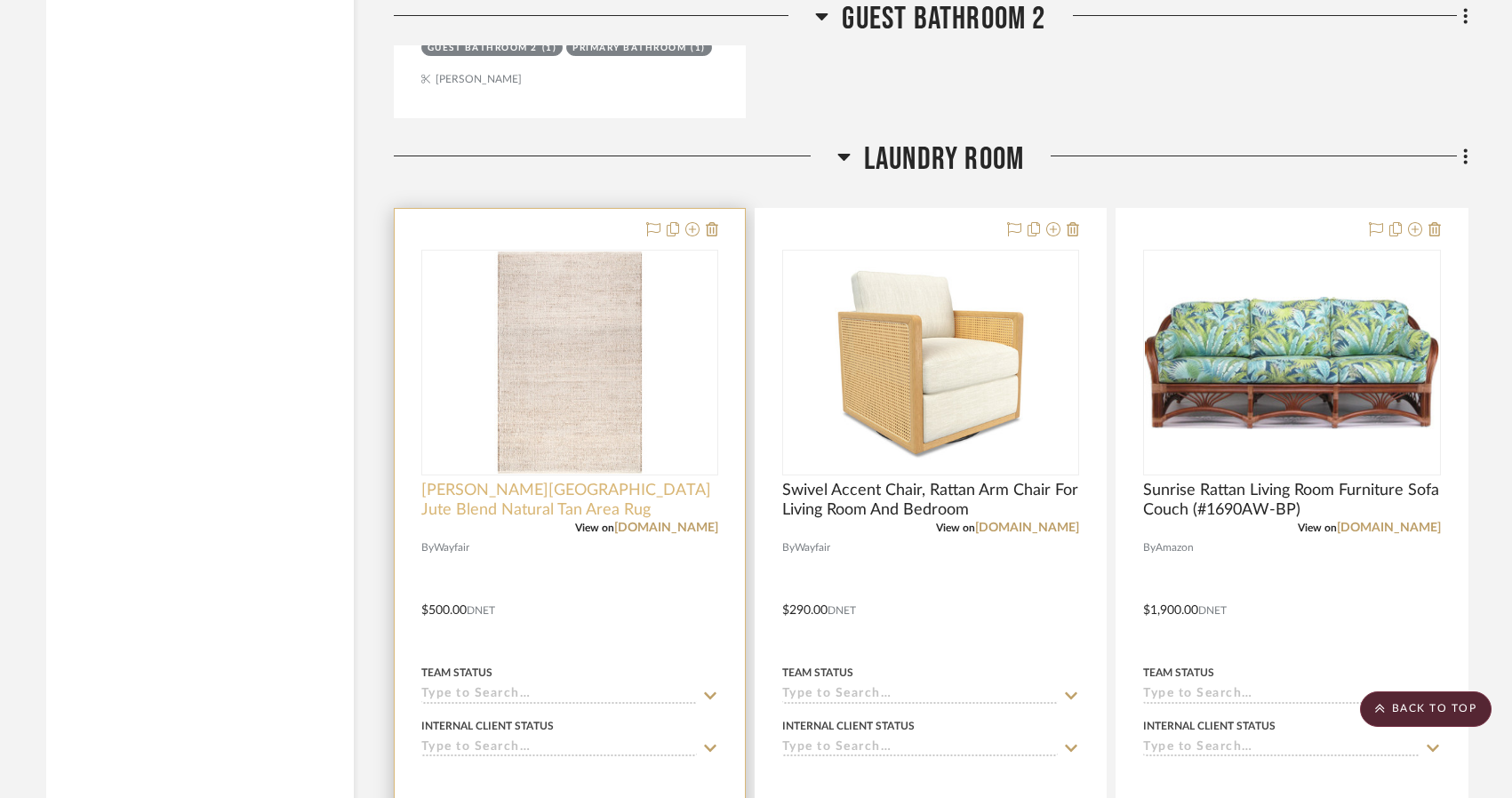
scroll to position [14671, 0]
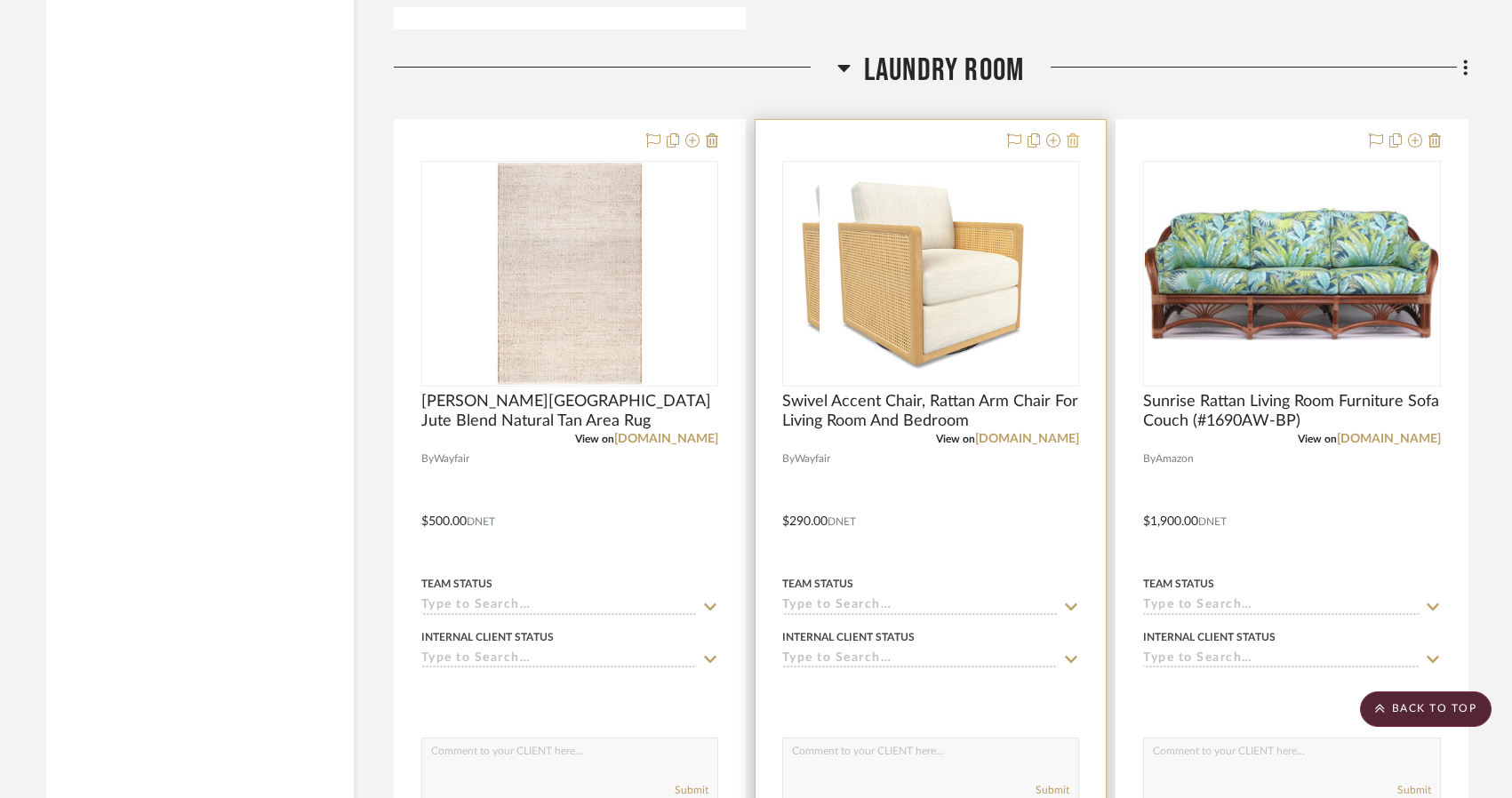
click at [1076, 144] on icon at bounding box center [1072, 139] width 12 height 14
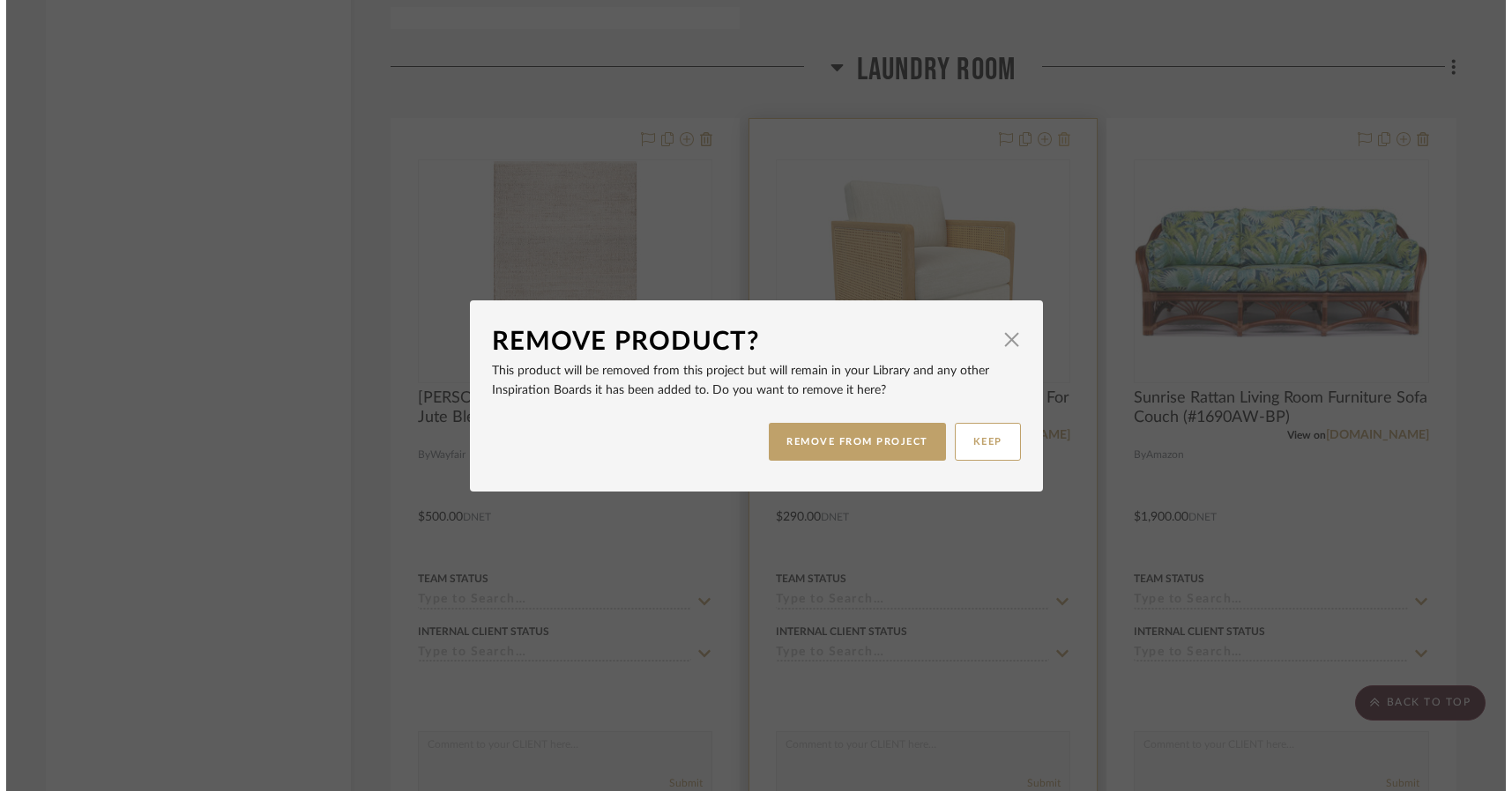
scroll to position [0, 0]
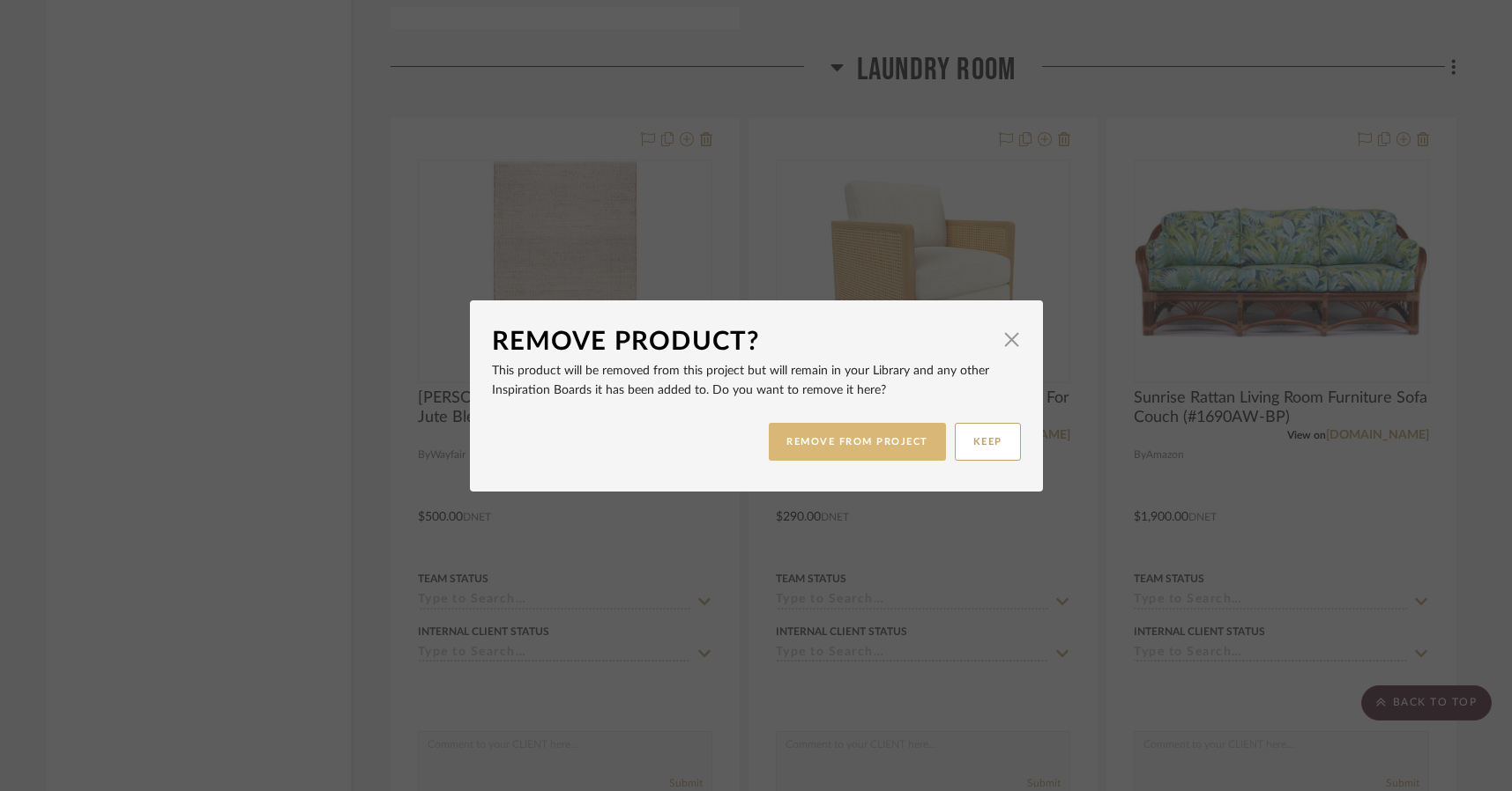
click at [854, 450] on button "REMOVE FROM PROJECT" at bounding box center [857, 441] width 178 height 38
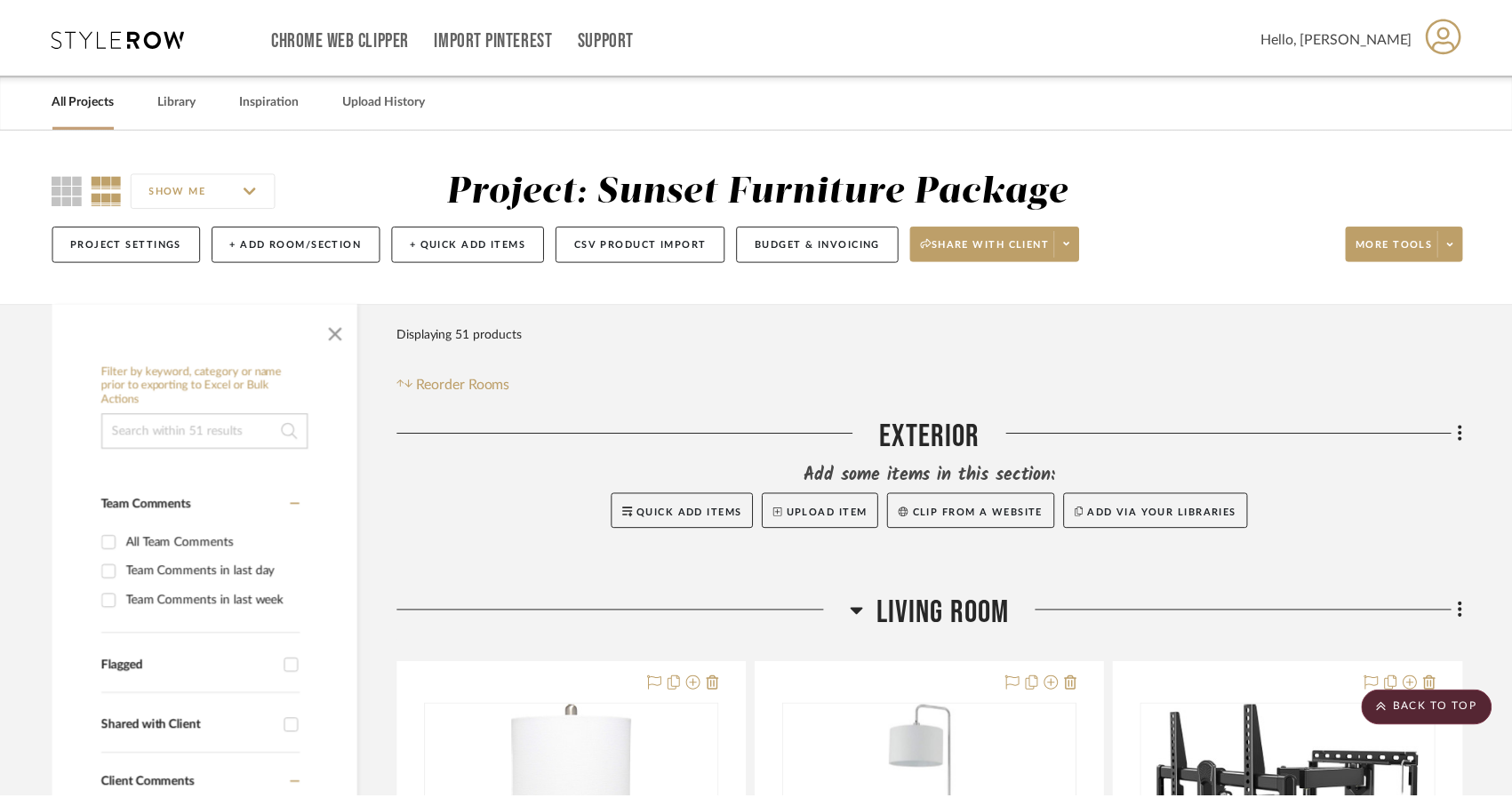
scroll to position [14671, 0]
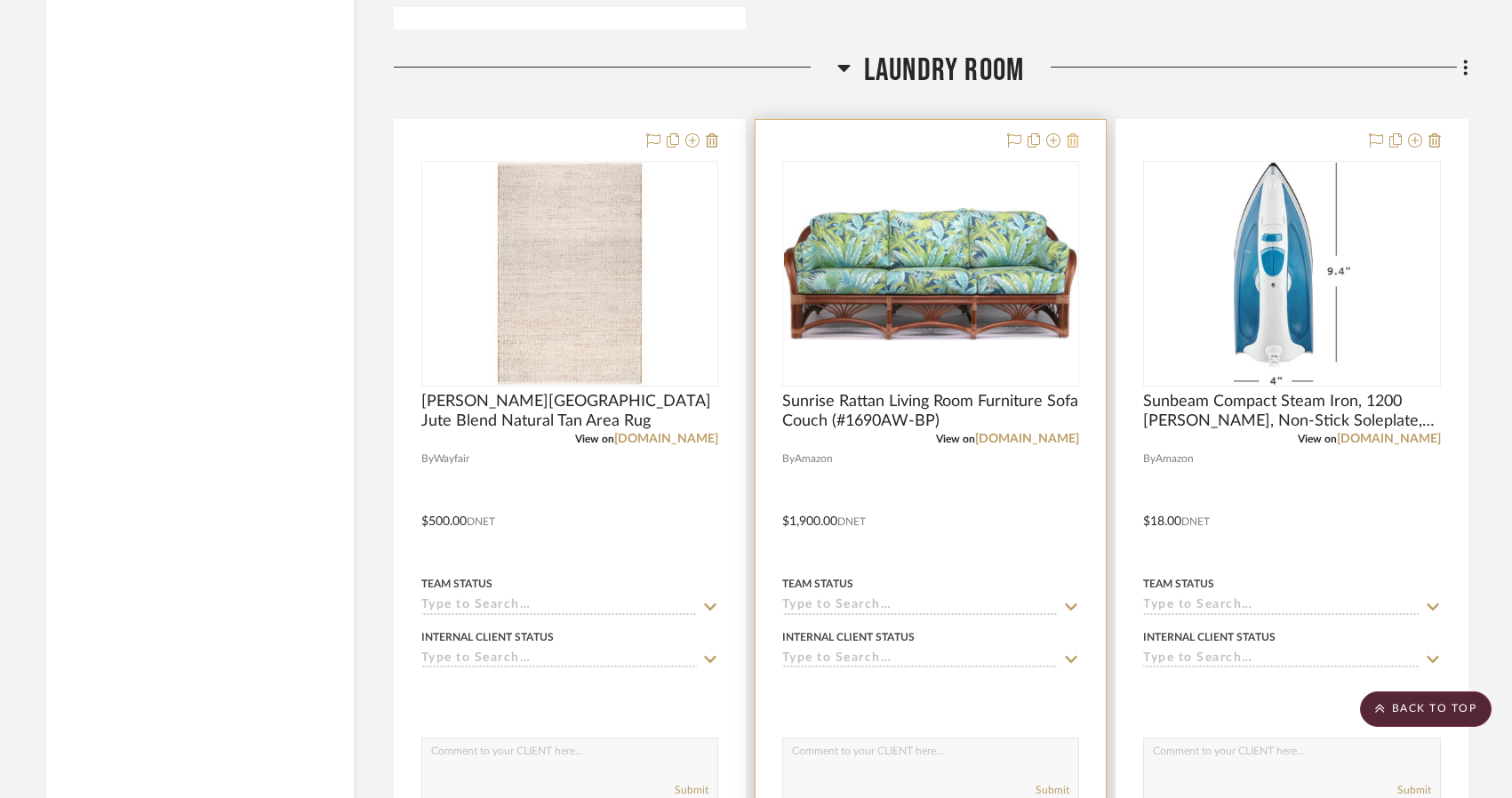
click at [1440, 137] on icon at bounding box center [1434, 139] width 12 height 14
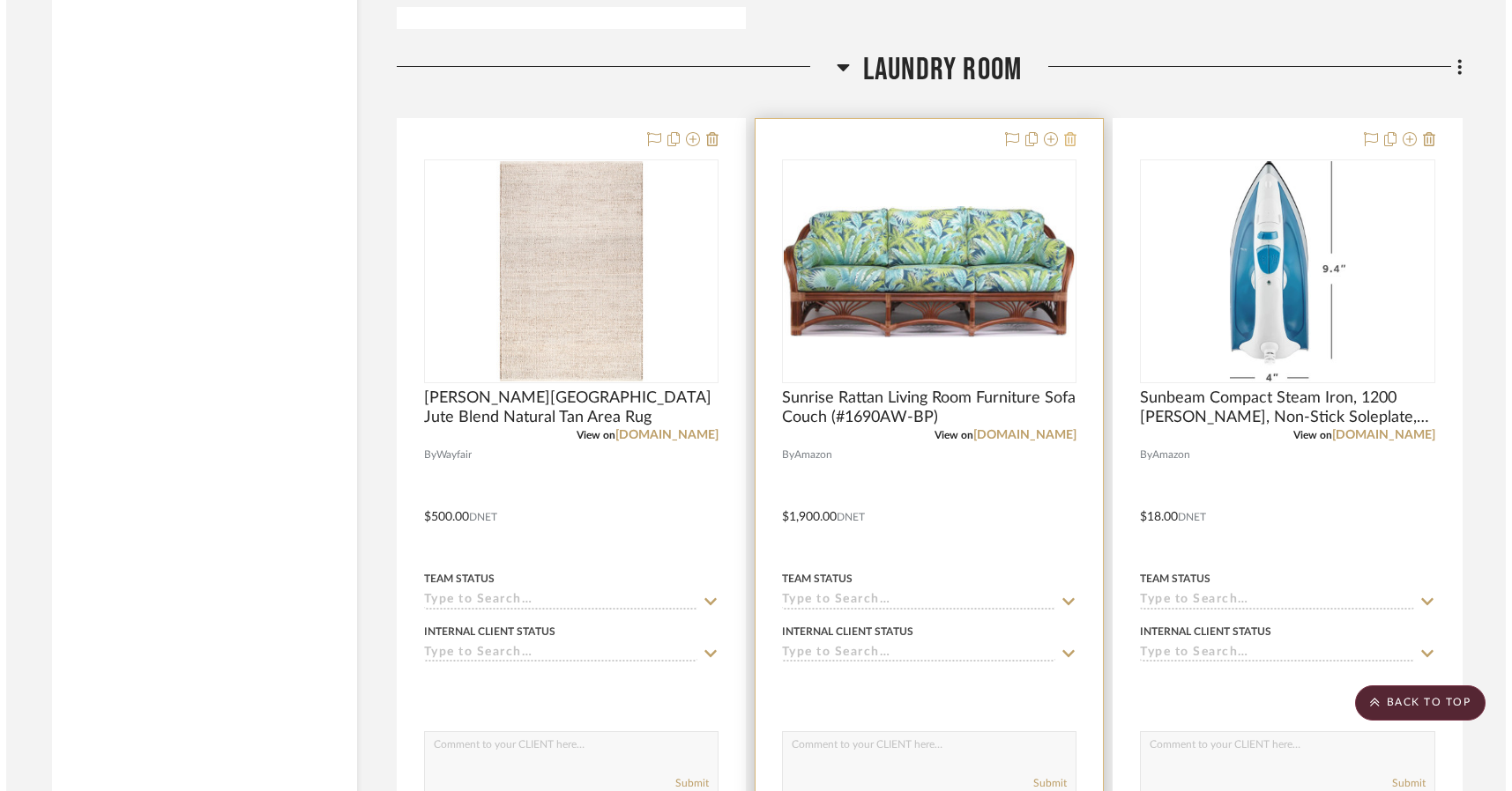
scroll to position [0, 0]
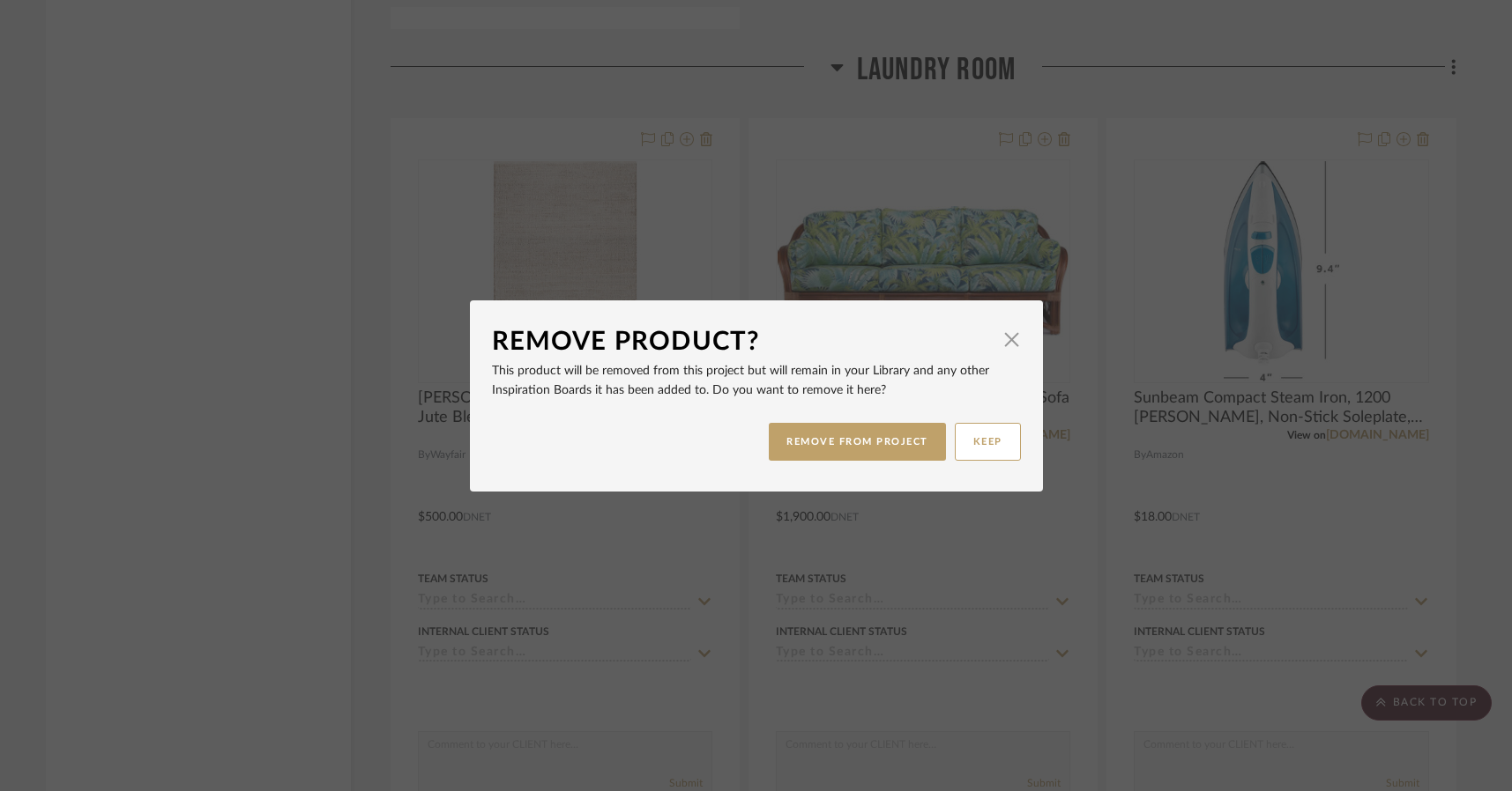
click at [986, 337] on div "Remove Product?" at bounding box center [743, 341] width 503 height 38
click at [1004, 342] on span "button" at bounding box center [1012, 340] width 36 height 36
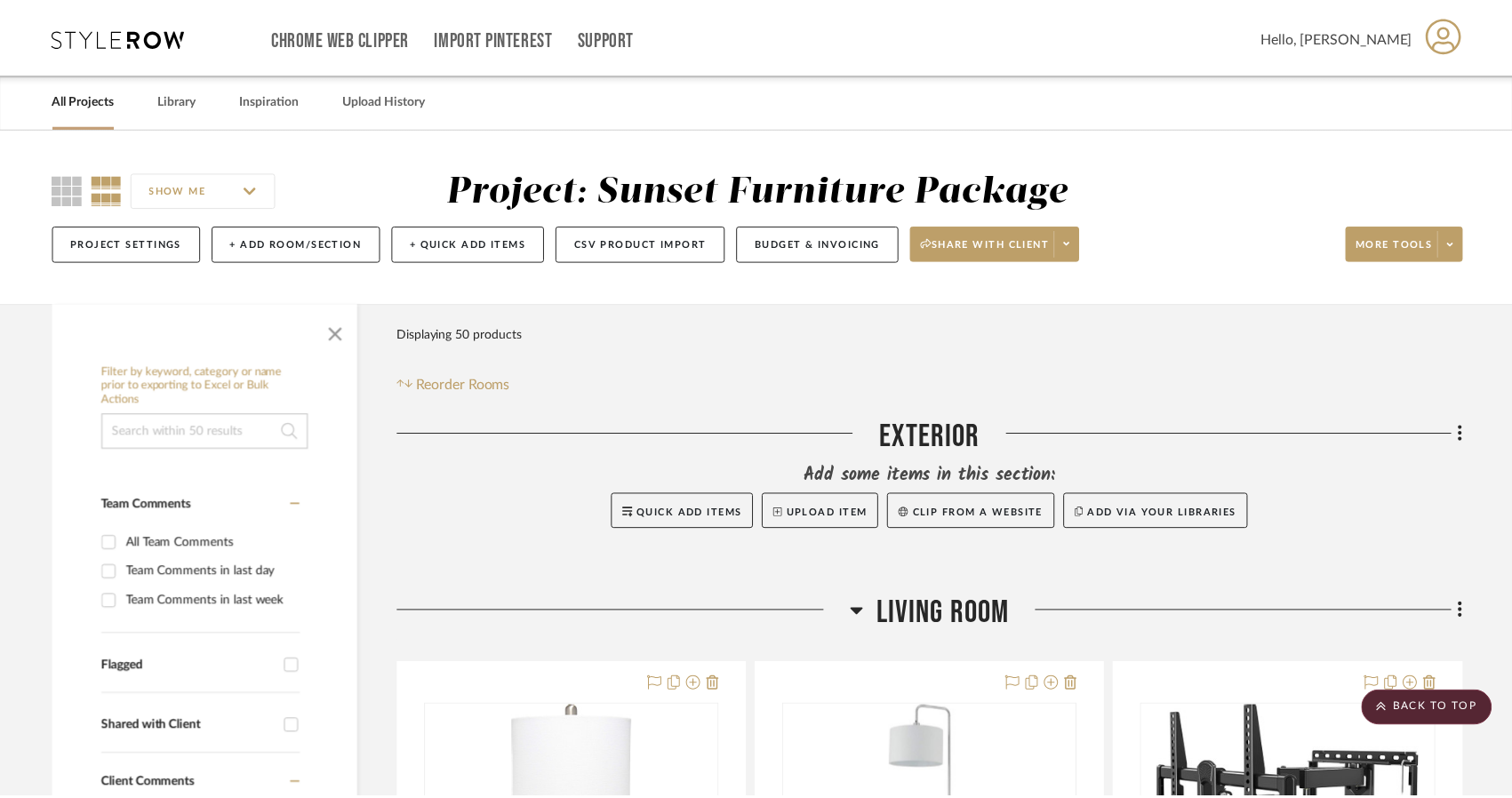
scroll to position [14671, 0]
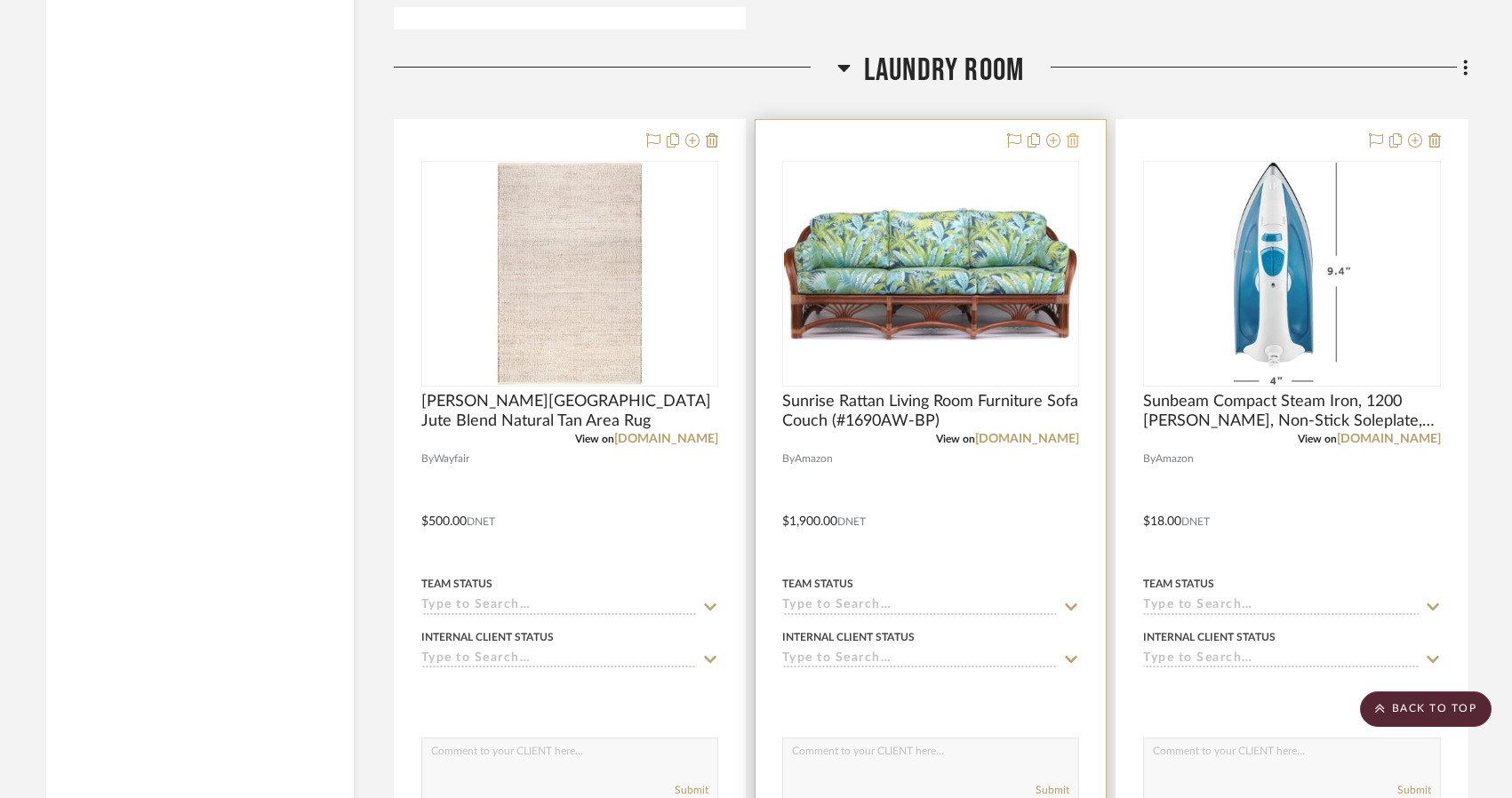
click at [1076, 140] on icon at bounding box center [1072, 139] width 12 height 14
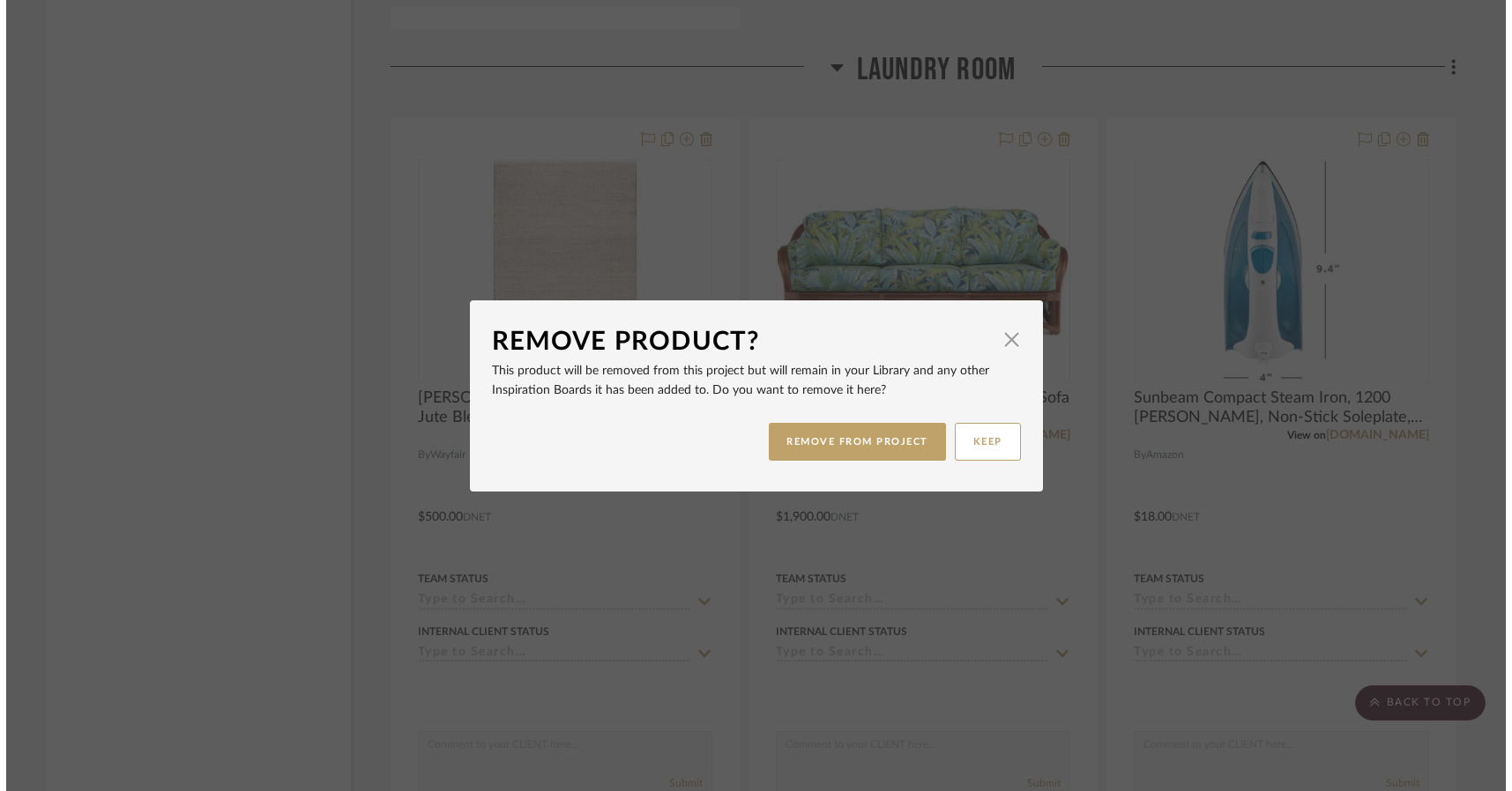
scroll to position [0, 0]
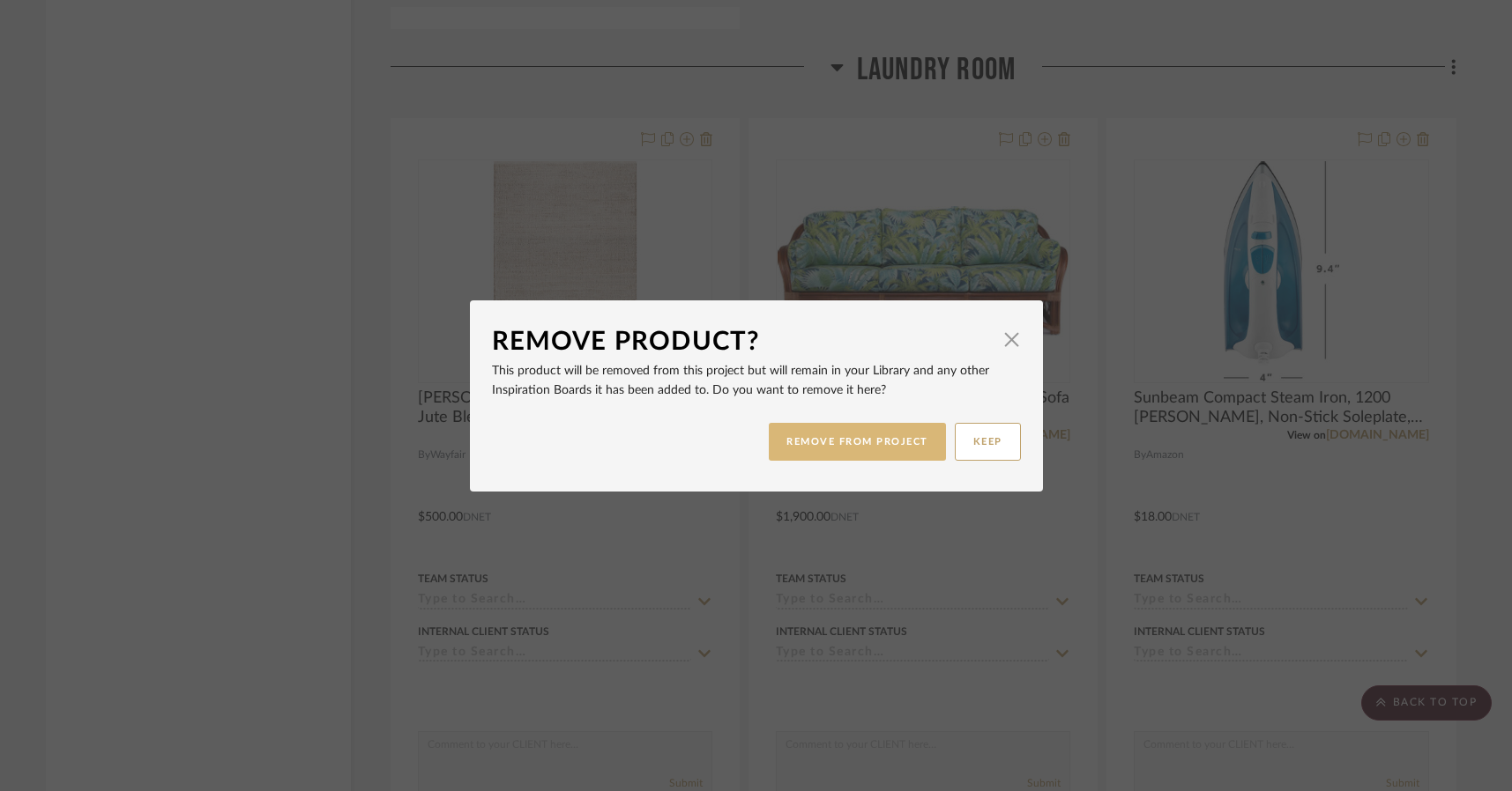
click at [883, 429] on button "REMOVE FROM PROJECT" at bounding box center [857, 441] width 178 height 38
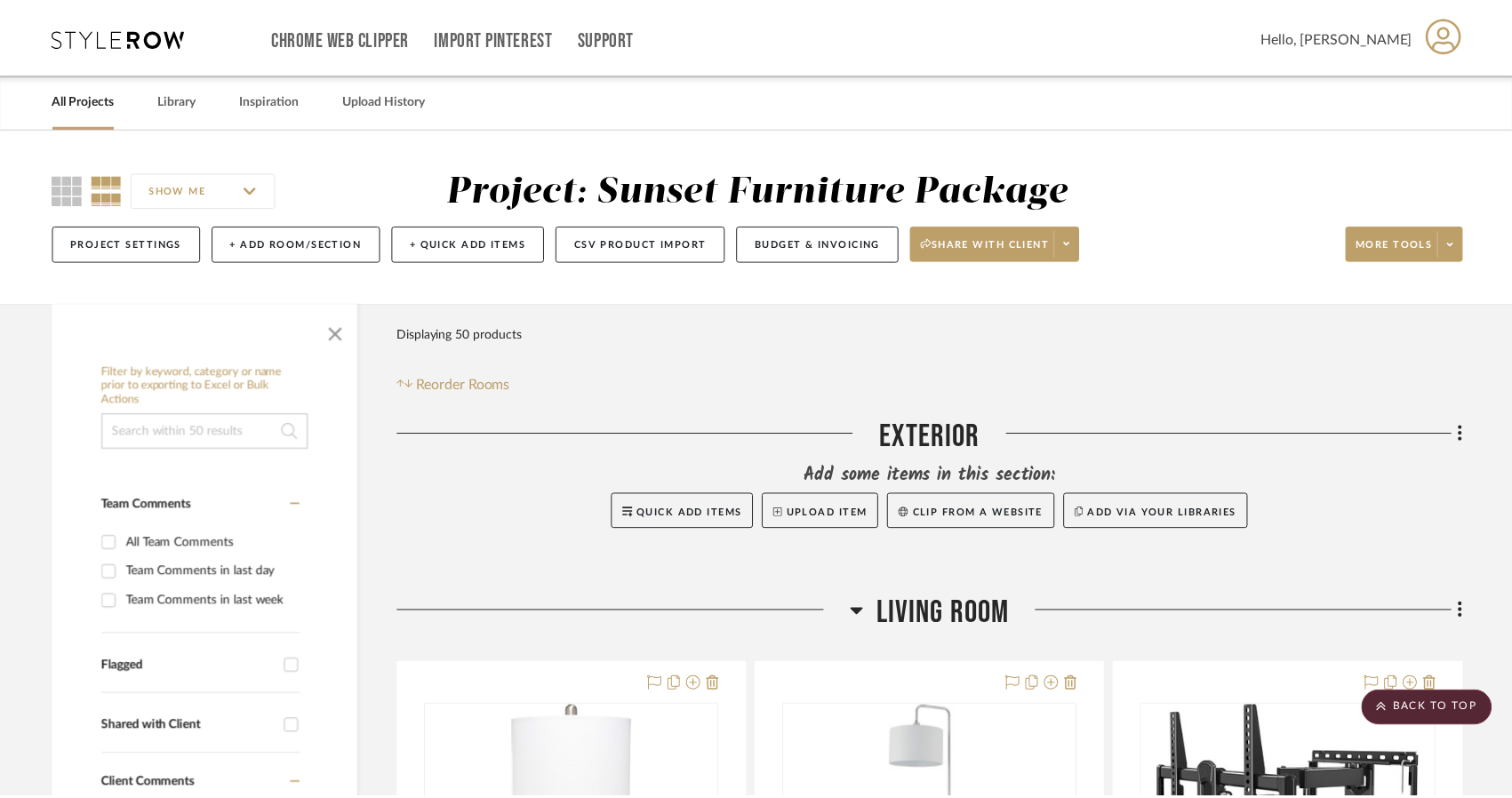
scroll to position [14671, 0]
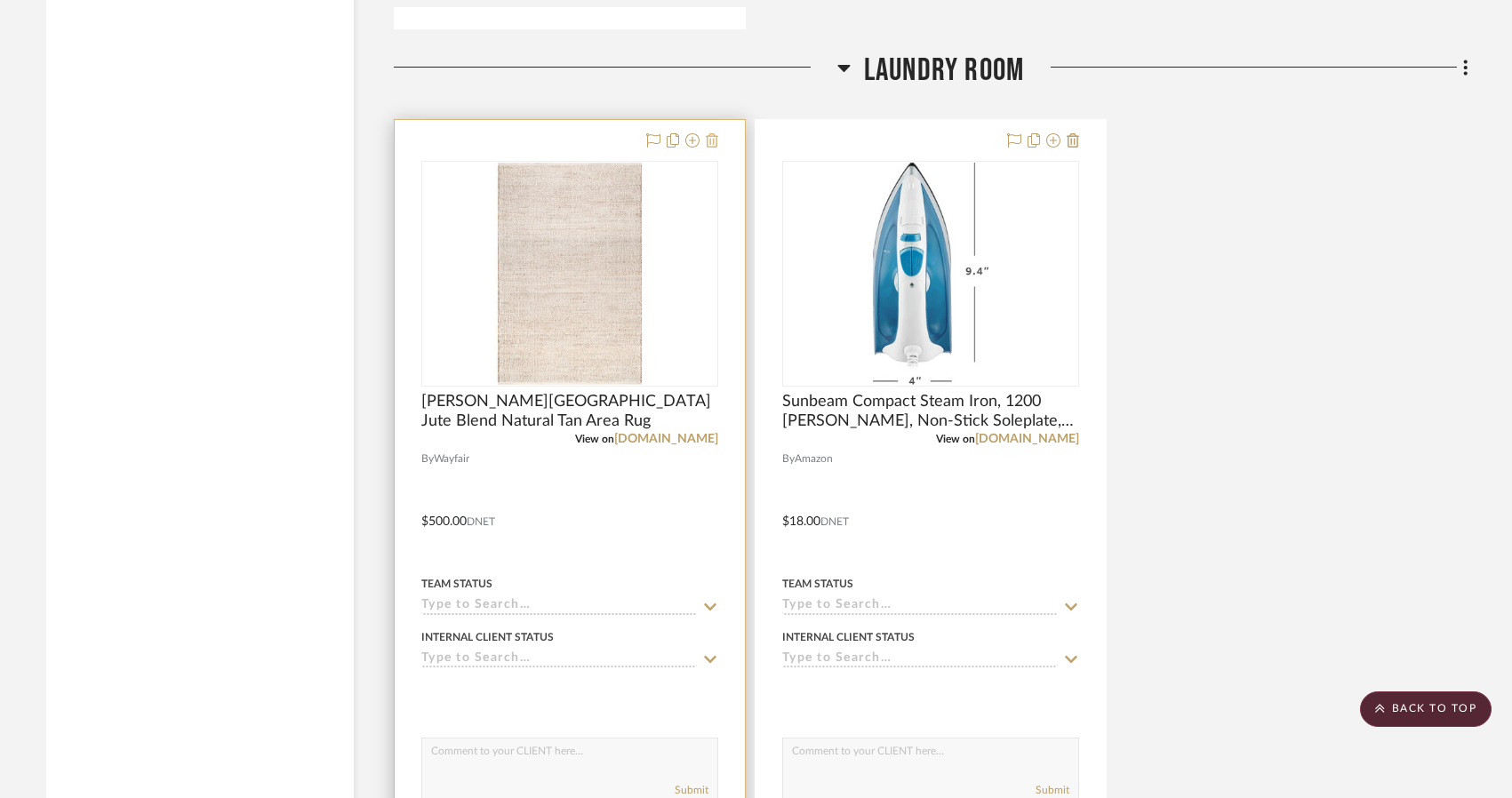
click at [705, 138] on icon at bounding box center [711, 139] width 12 height 14
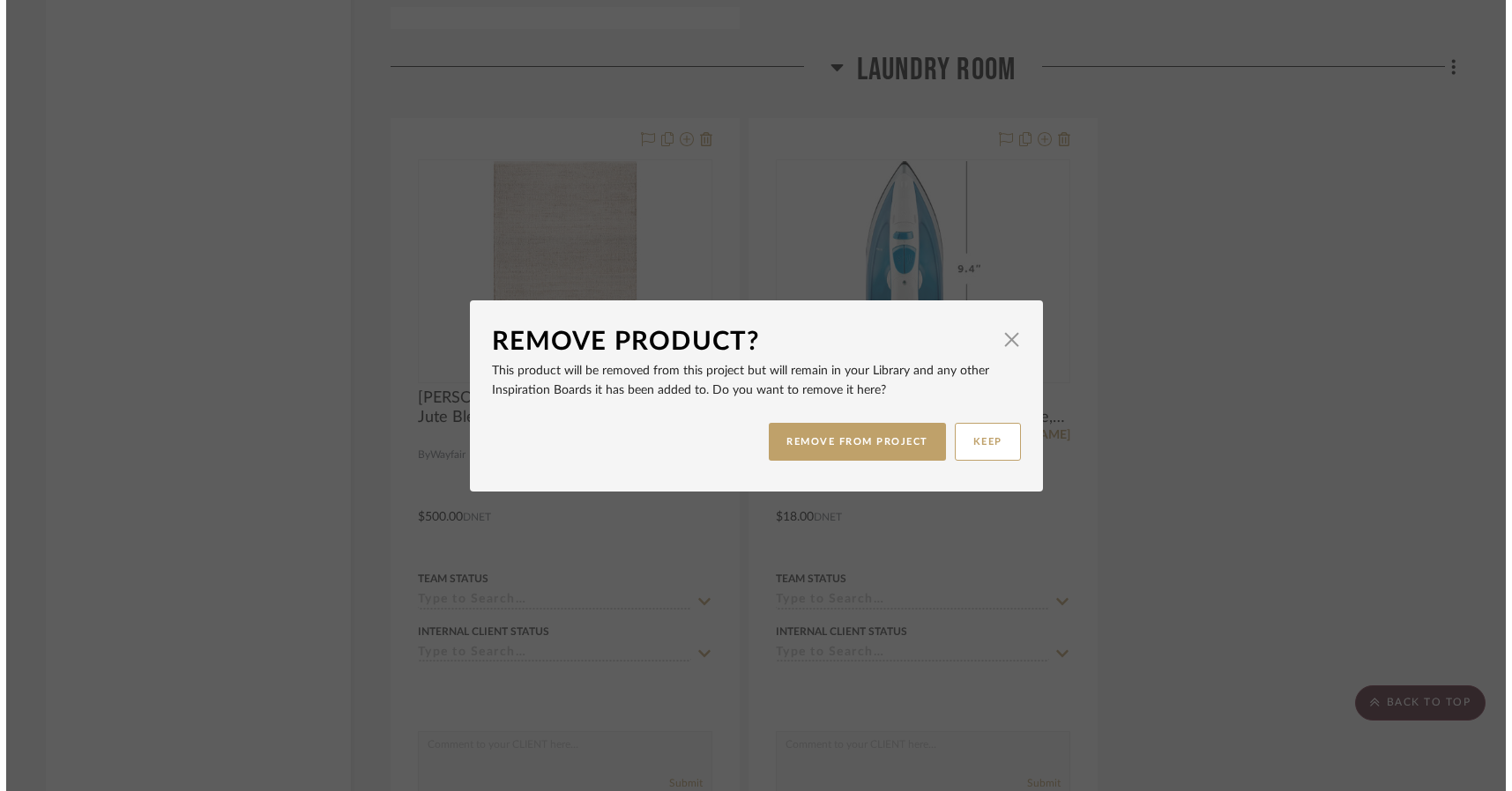
scroll to position [0, 0]
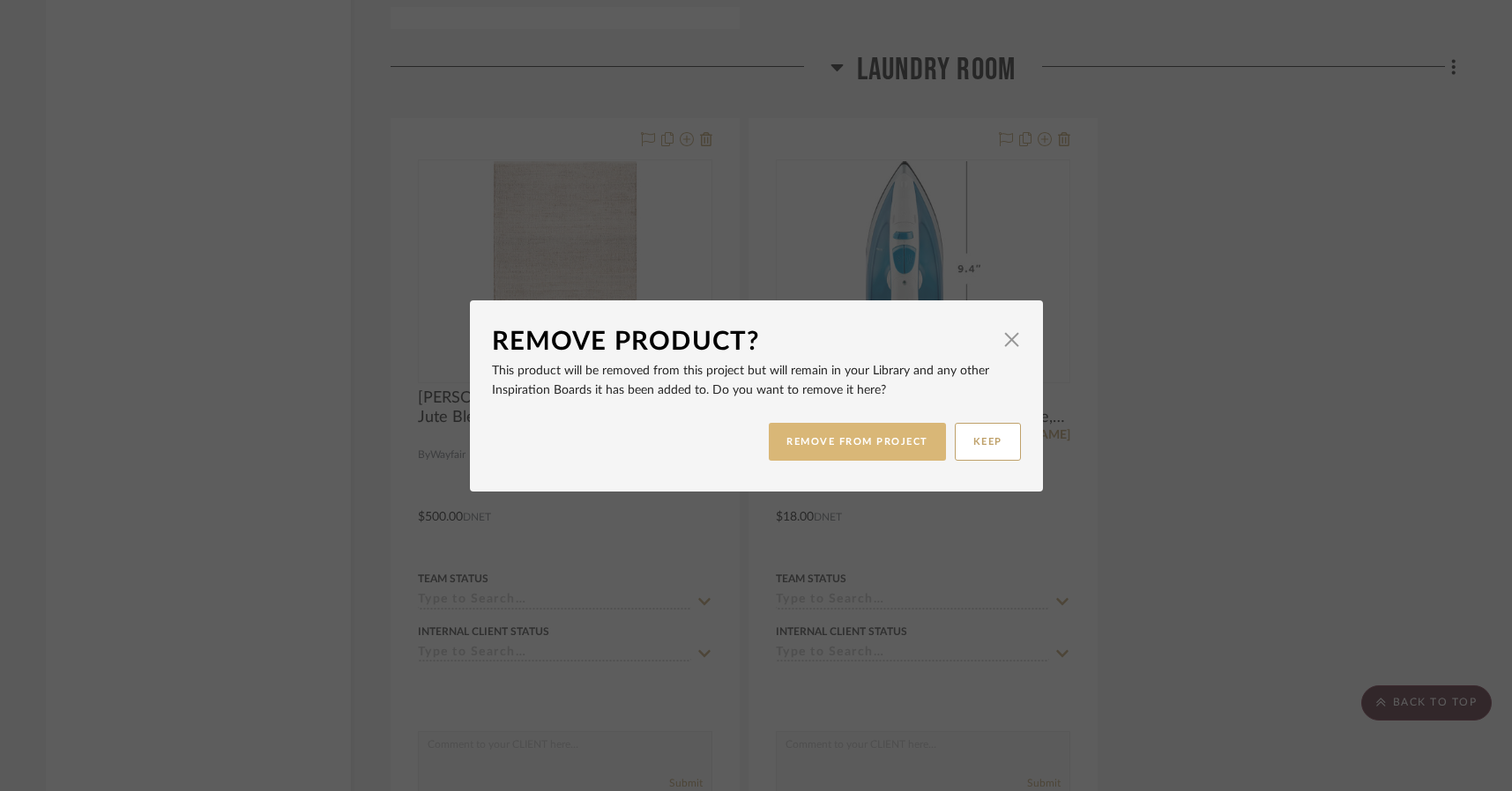
click at [800, 434] on button "REMOVE FROM PROJECT" at bounding box center [857, 441] width 178 height 38
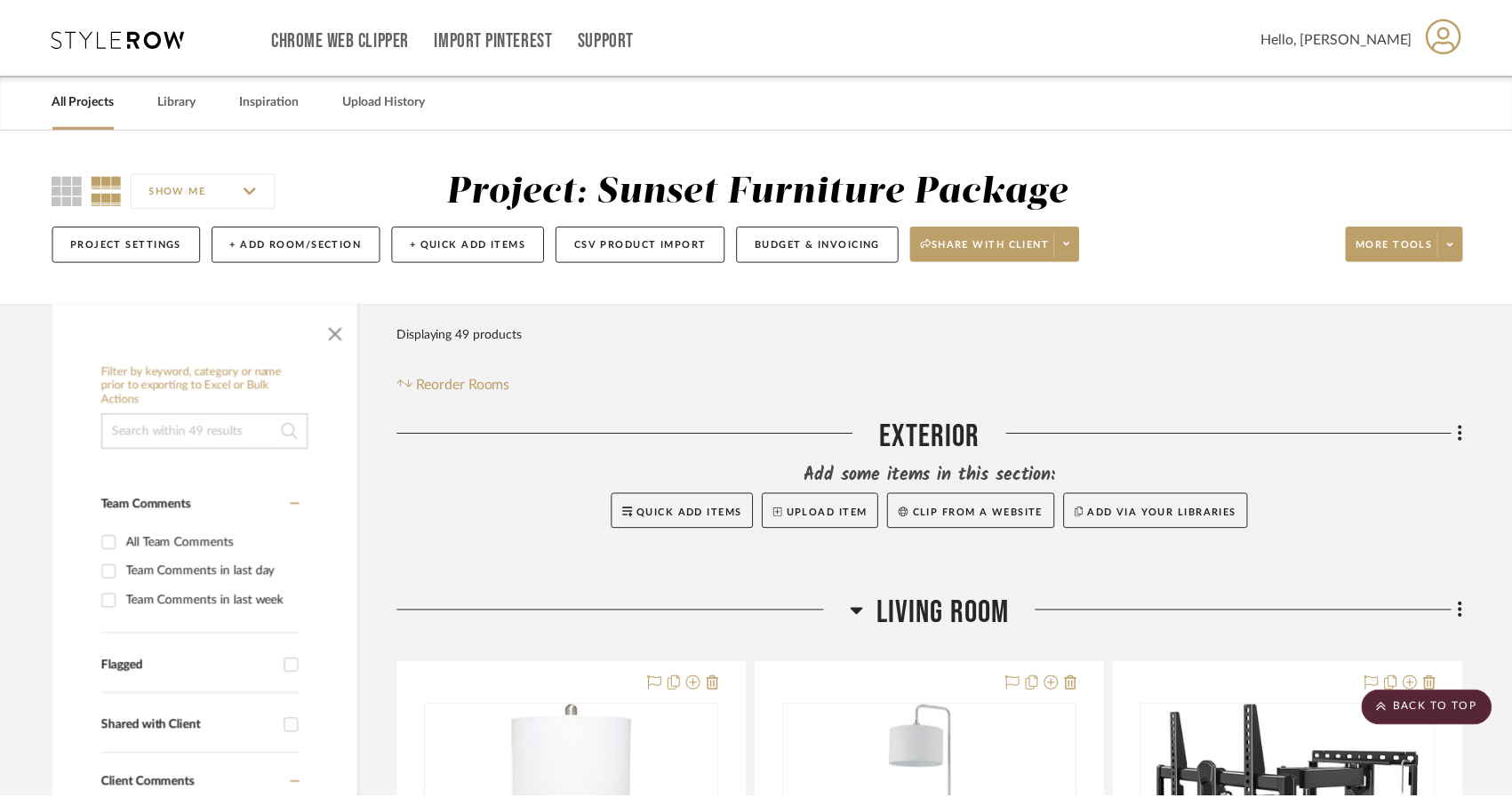
scroll to position [14671, 0]
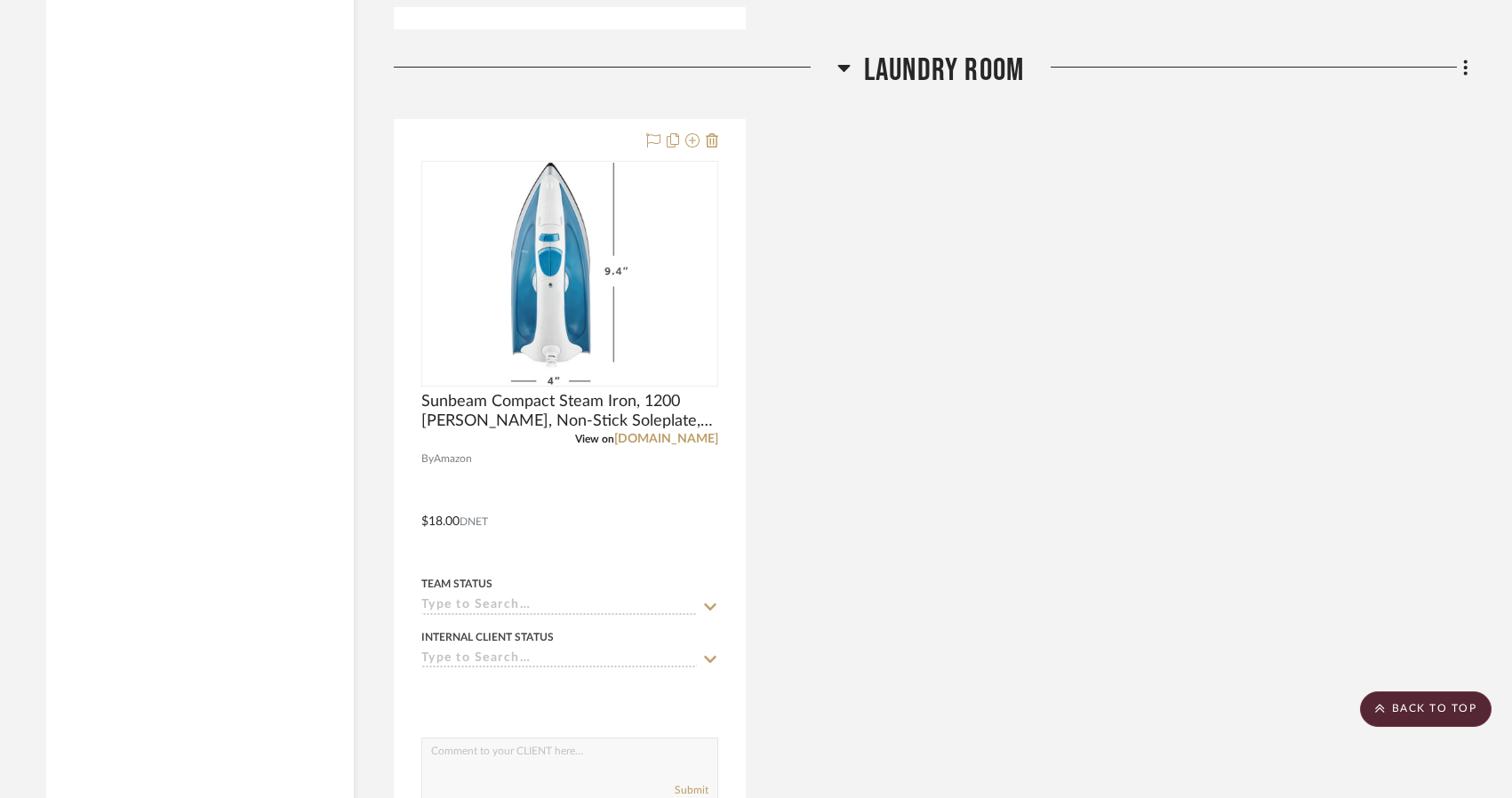
click at [1350, 429] on div "Sunbeam Compact Steam Iron, 1200 [PERSON_NAME], Non-Stick Soleplate, Powerful S…" at bounding box center [930, 509] width 1074 height 780
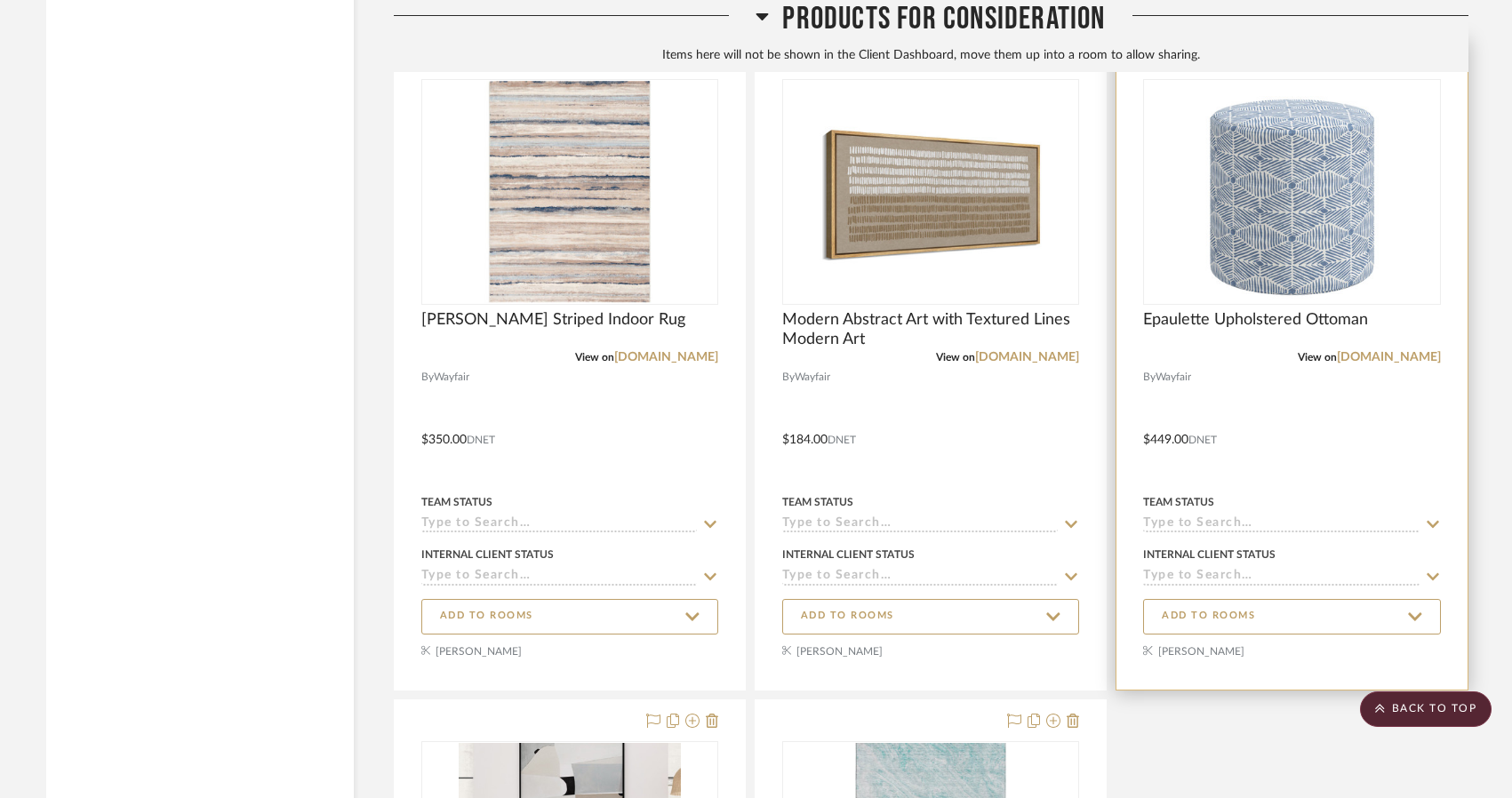
scroll to position [15471, 0]
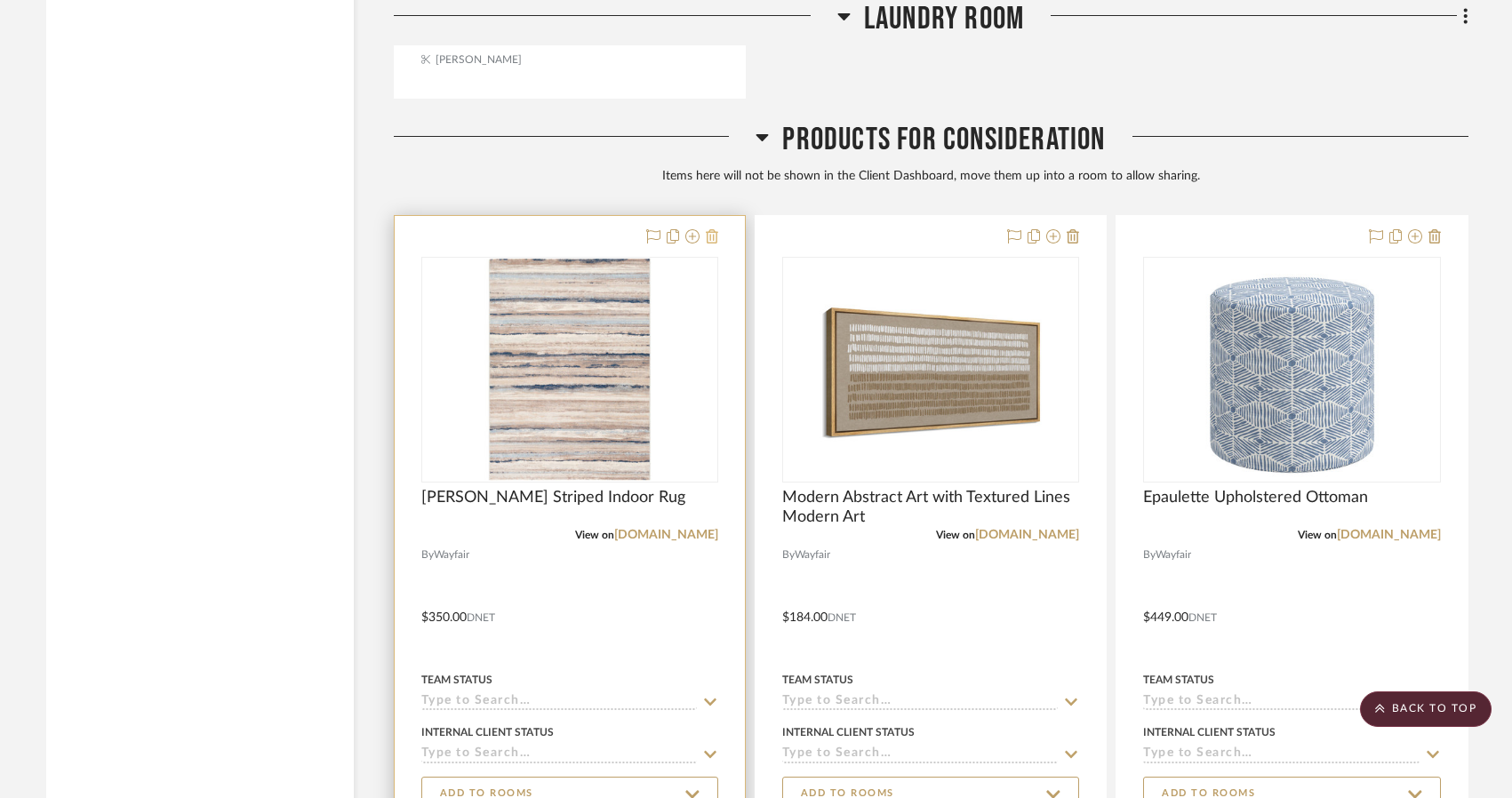
click at [707, 236] on icon at bounding box center [711, 236] width 12 height 14
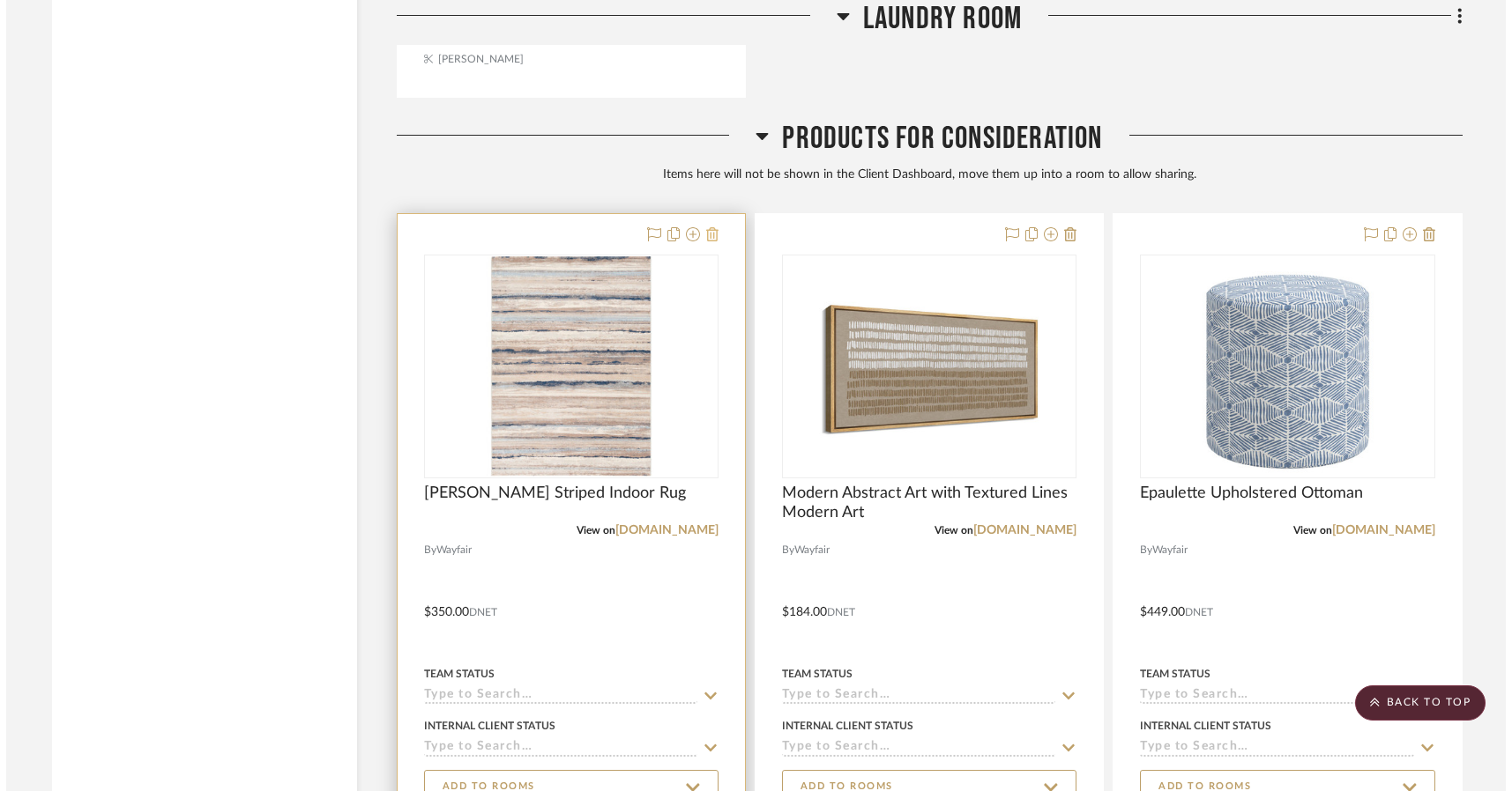
scroll to position [0, 0]
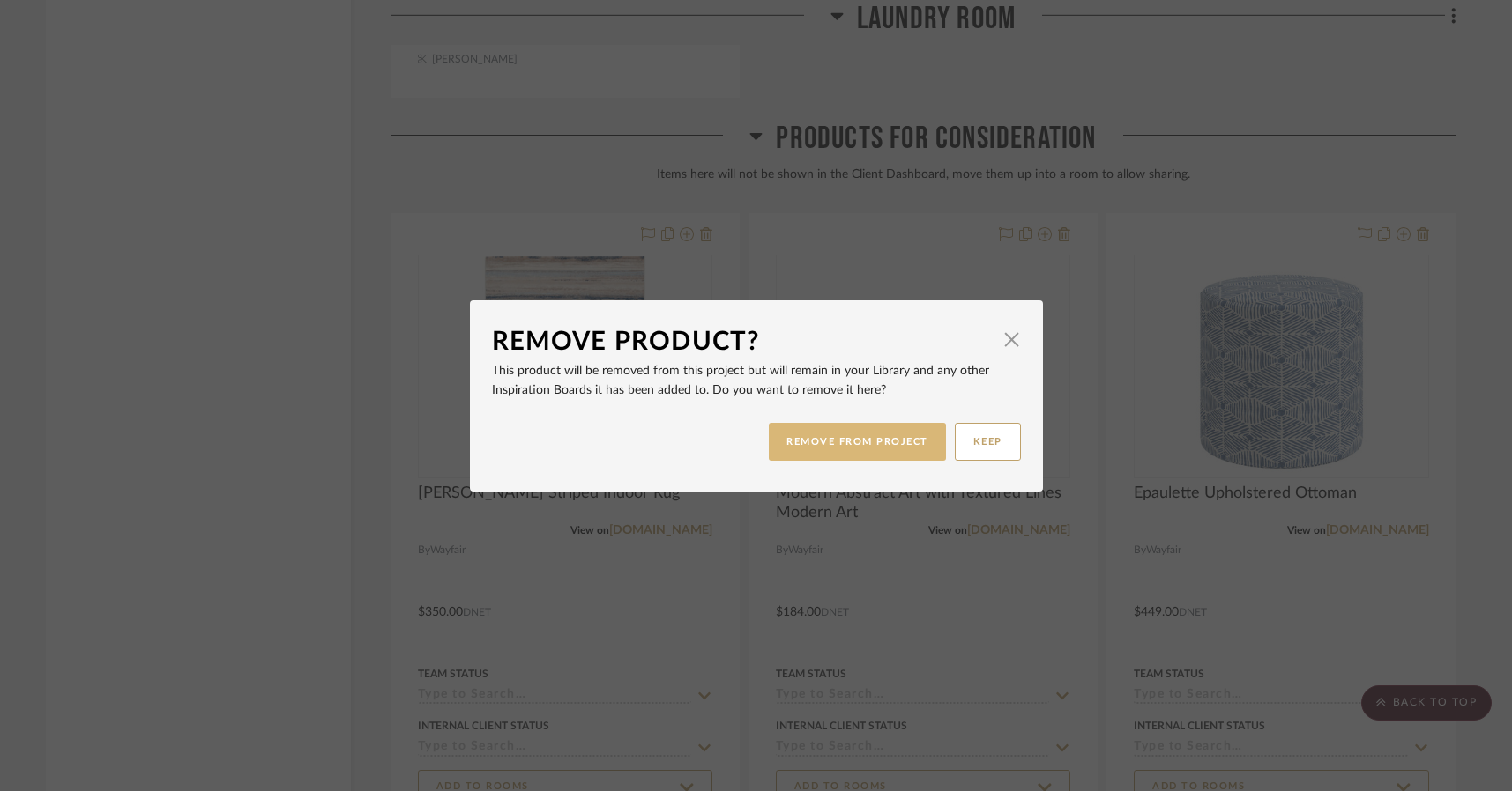
click at [833, 423] on button "REMOVE FROM PROJECT" at bounding box center [857, 441] width 178 height 38
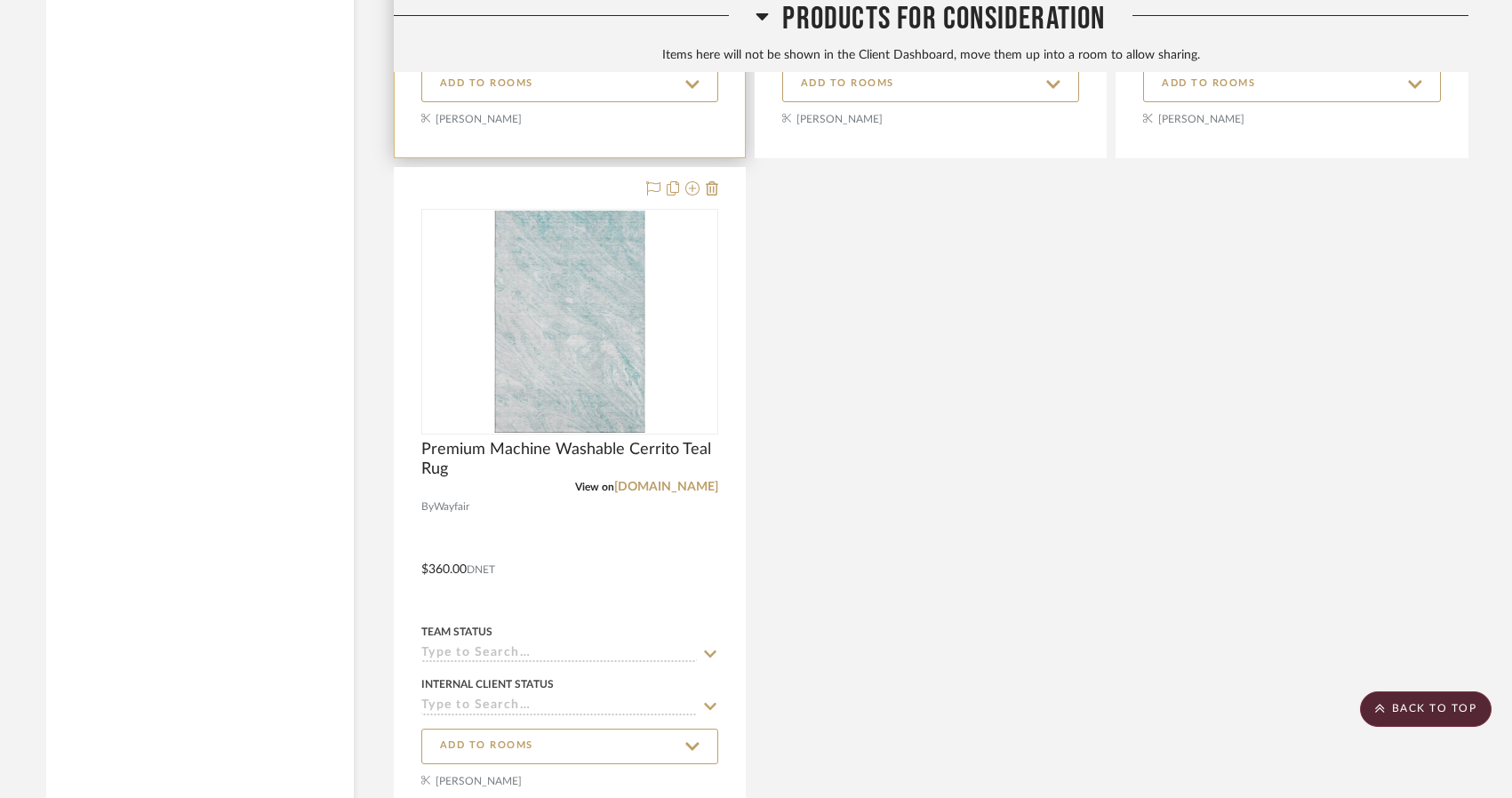
scroll to position [16183, 0]
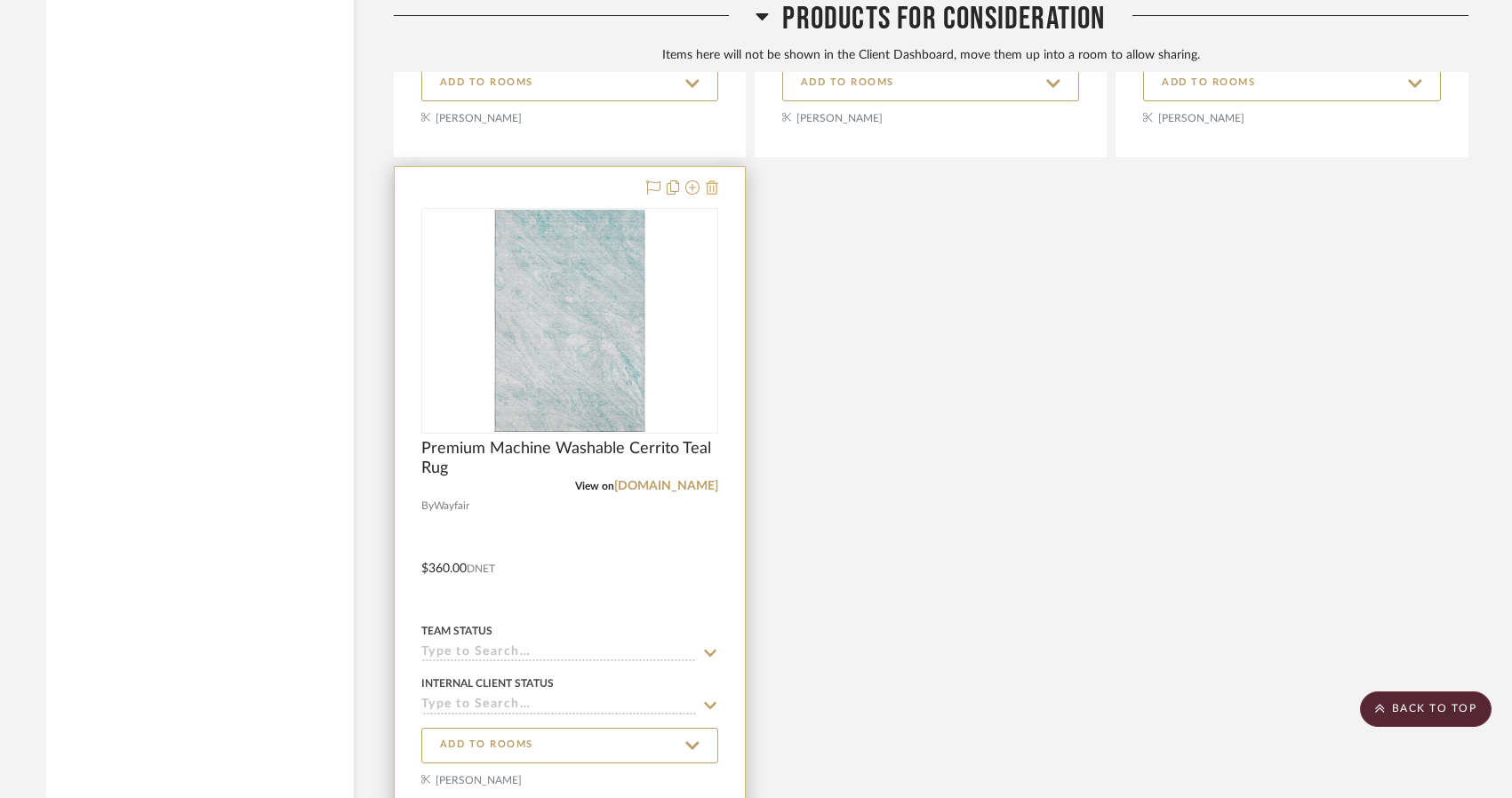
click at [711, 190] on icon at bounding box center [711, 187] width 12 height 14
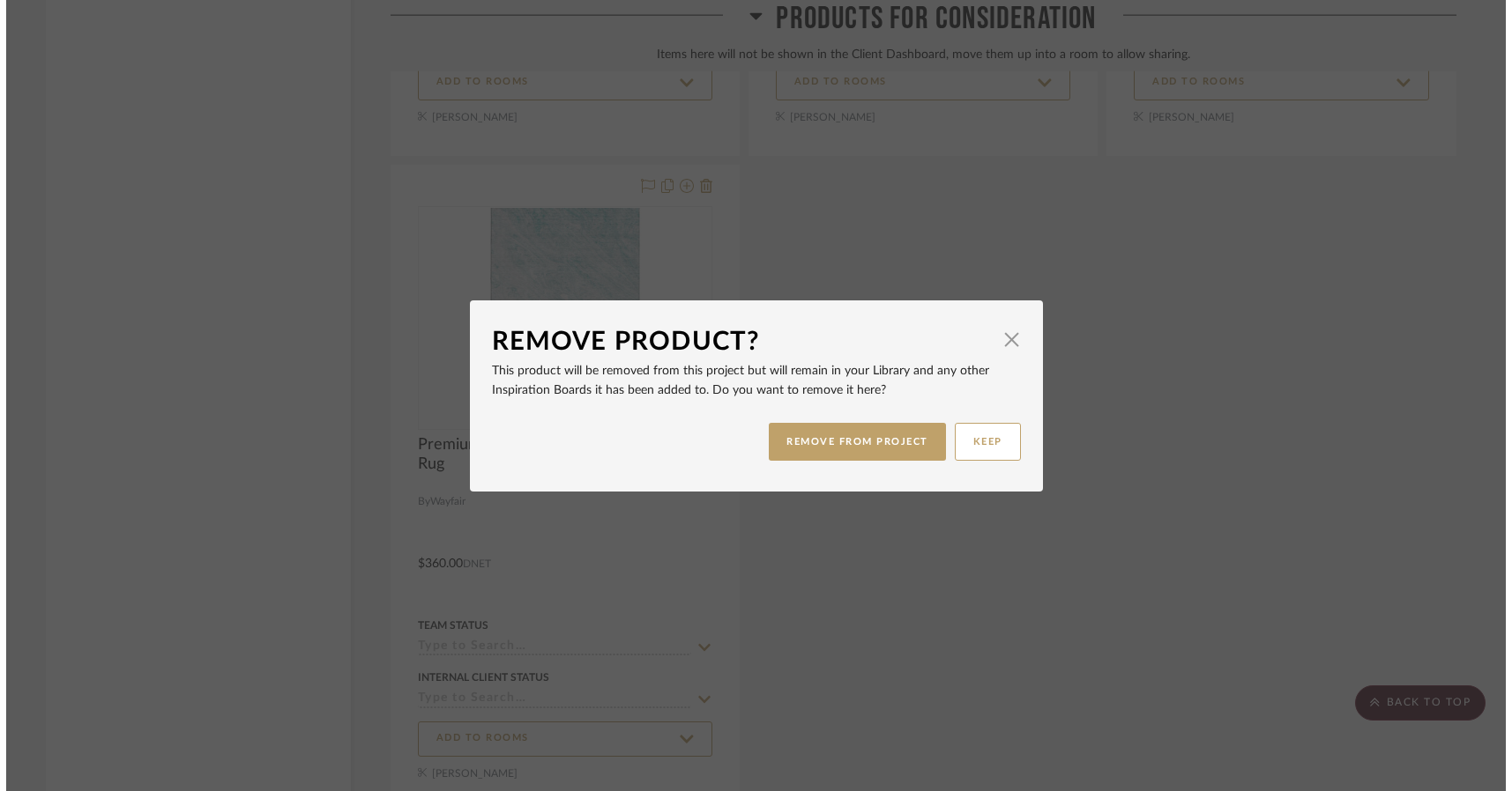
scroll to position [0, 0]
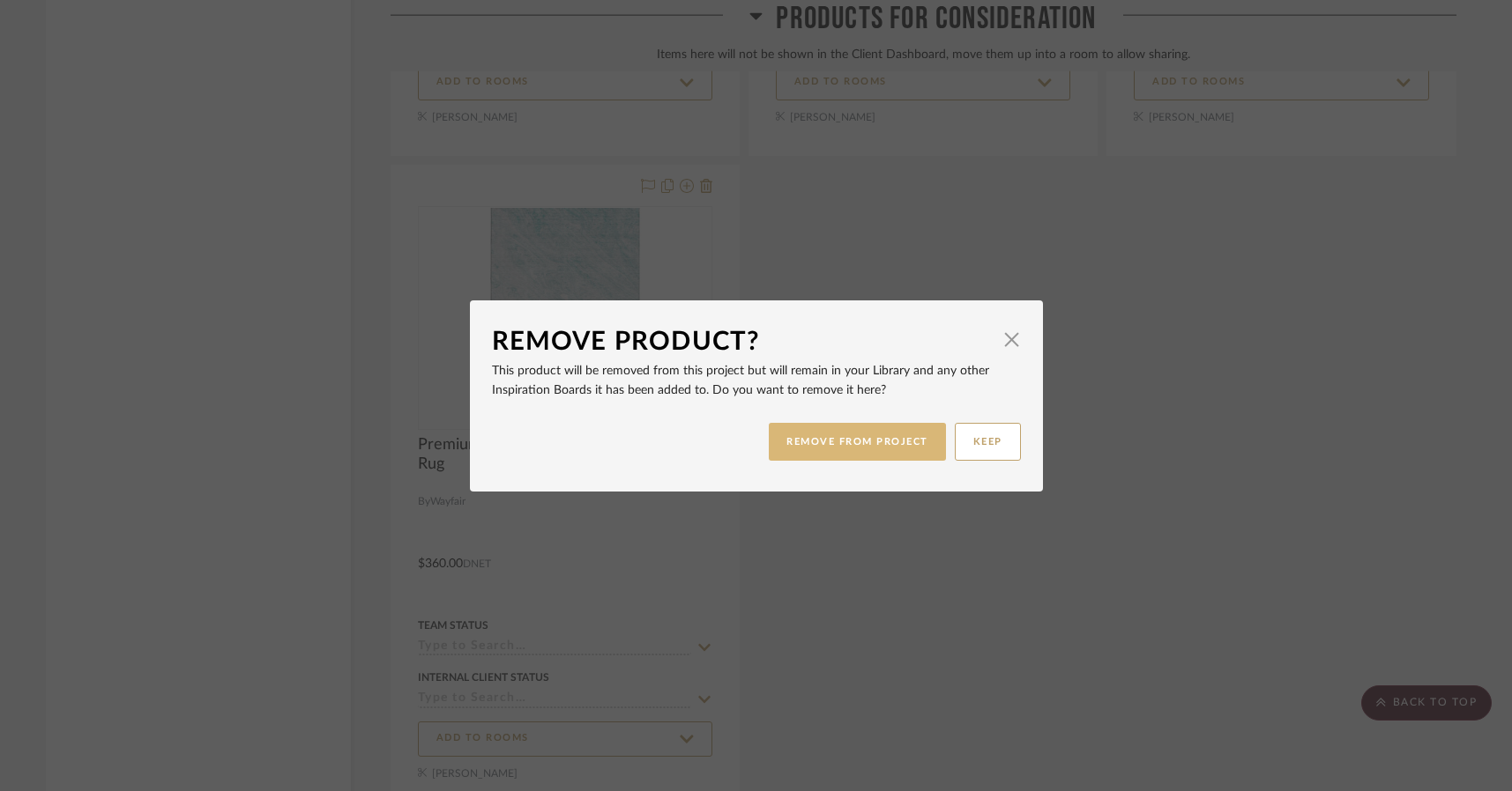
click at [807, 427] on button "REMOVE FROM PROJECT" at bounding box center [857, 441] width 178 height 38
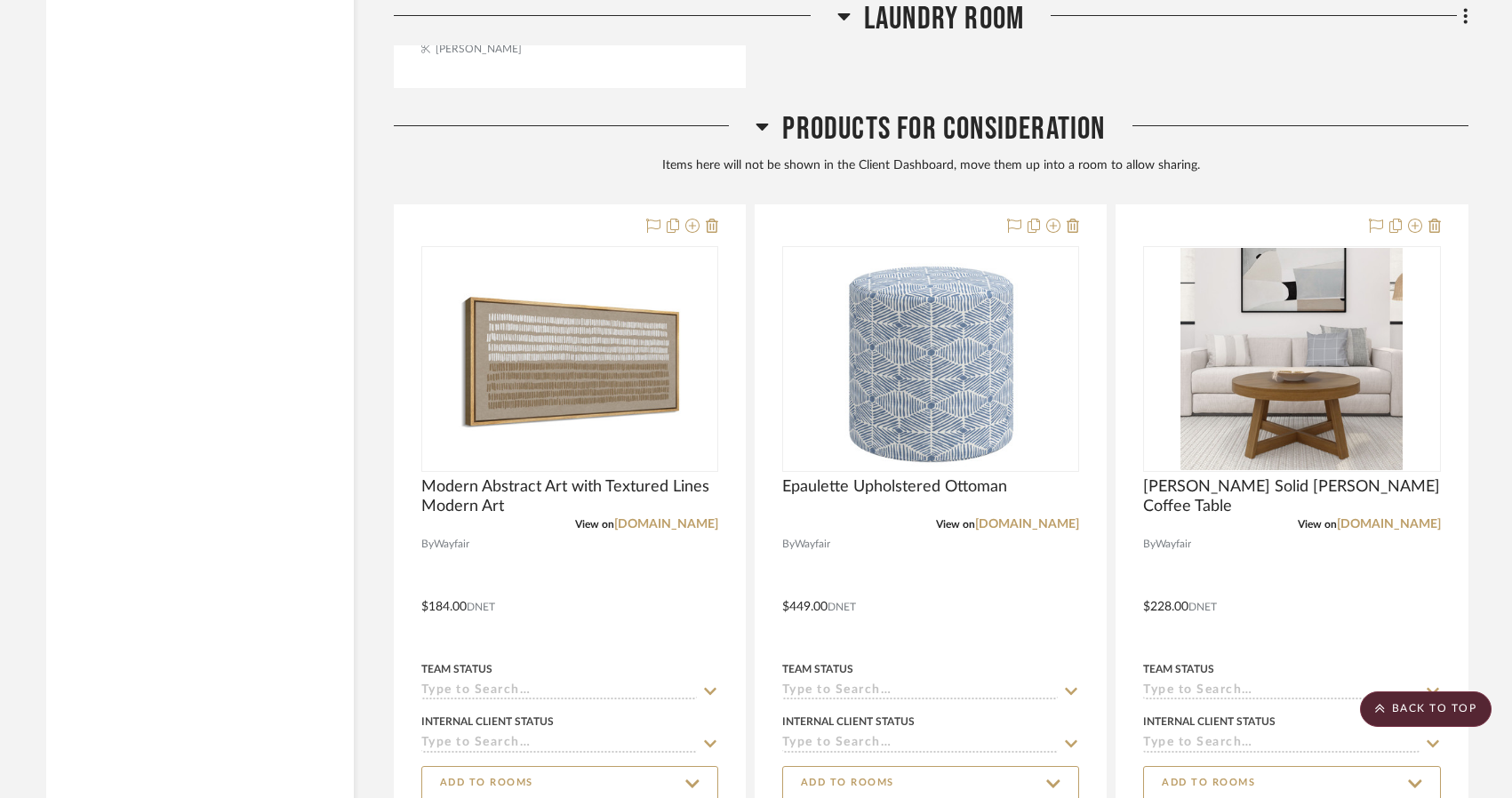
scroll to position [15481, 0]
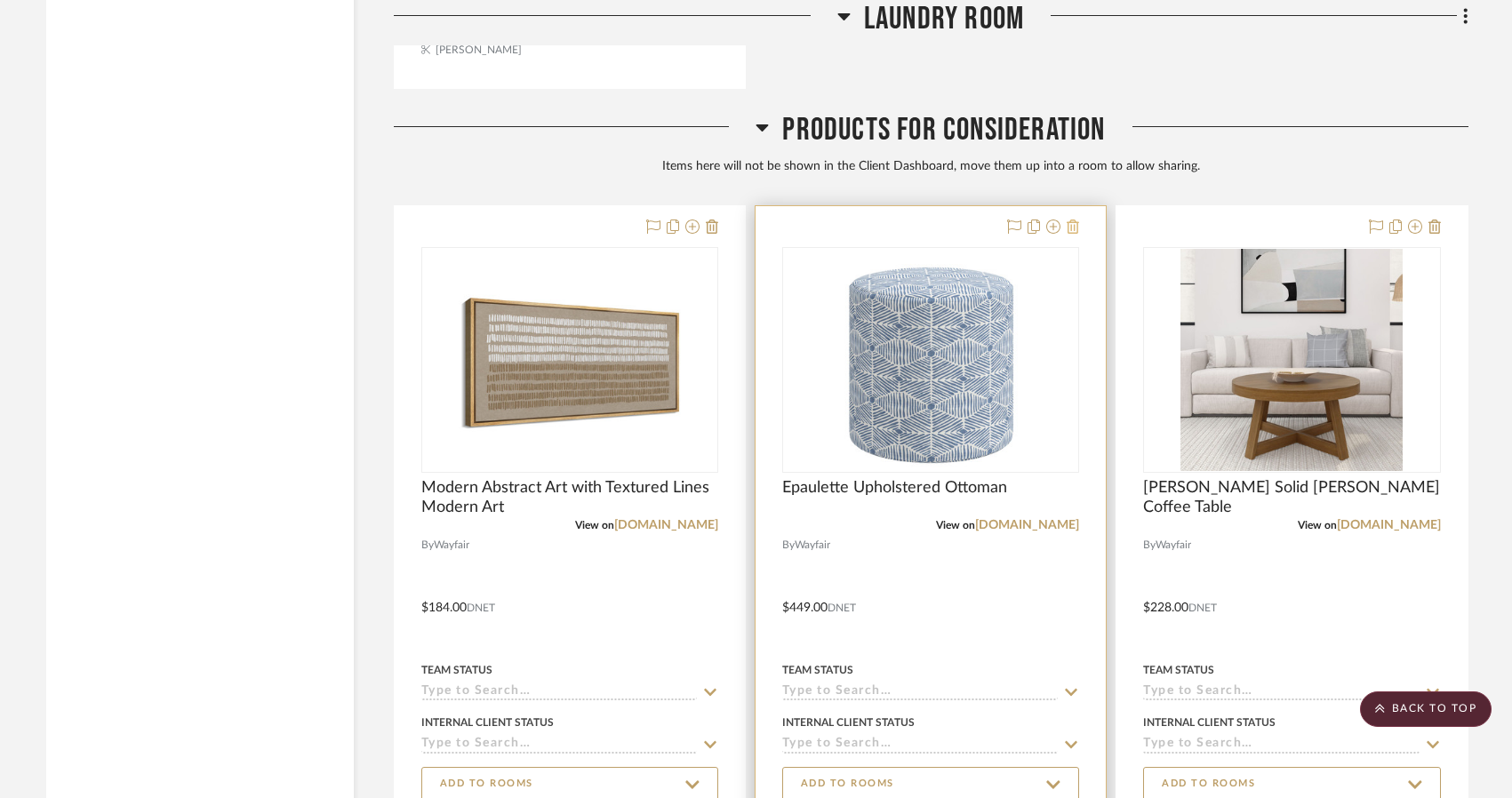
click at [1076, 227] on icon at bounding box center [1072, 226] width 12 height 14
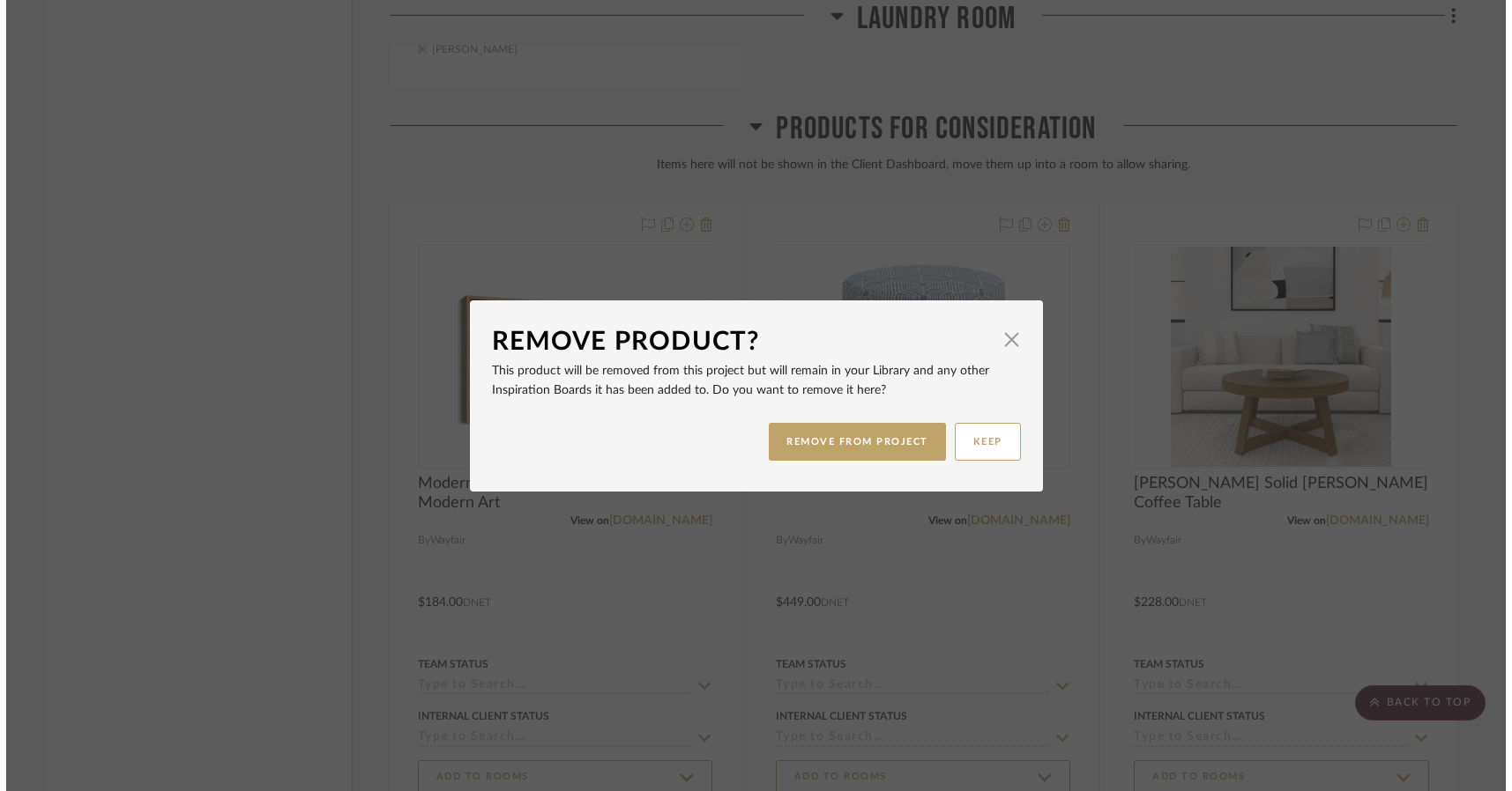
scroll to position [0, 0]
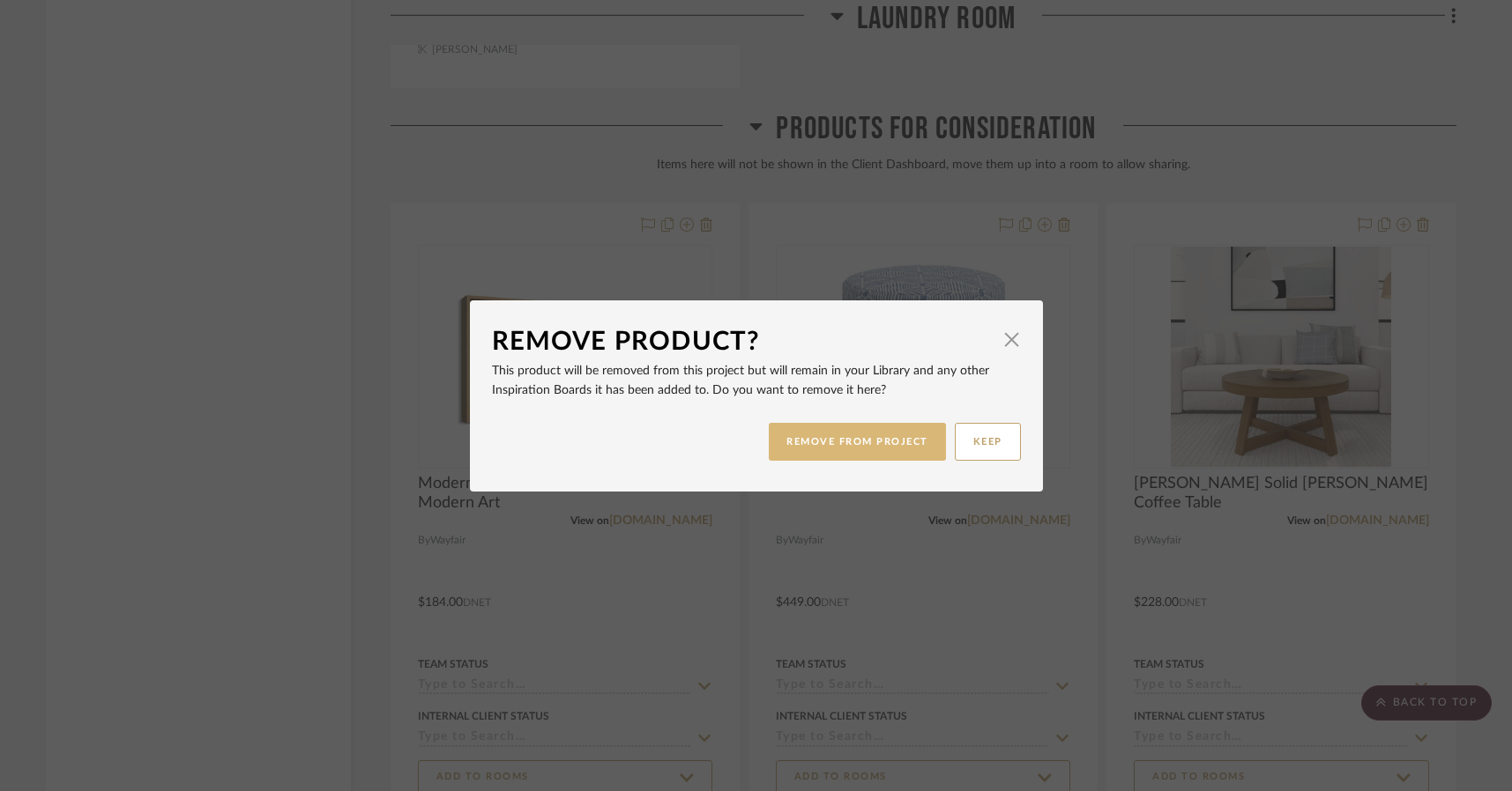
click at [854, 438] on button "REMOVE FROM PROJECT" at bounding box center [857, 441] width 178 height 38
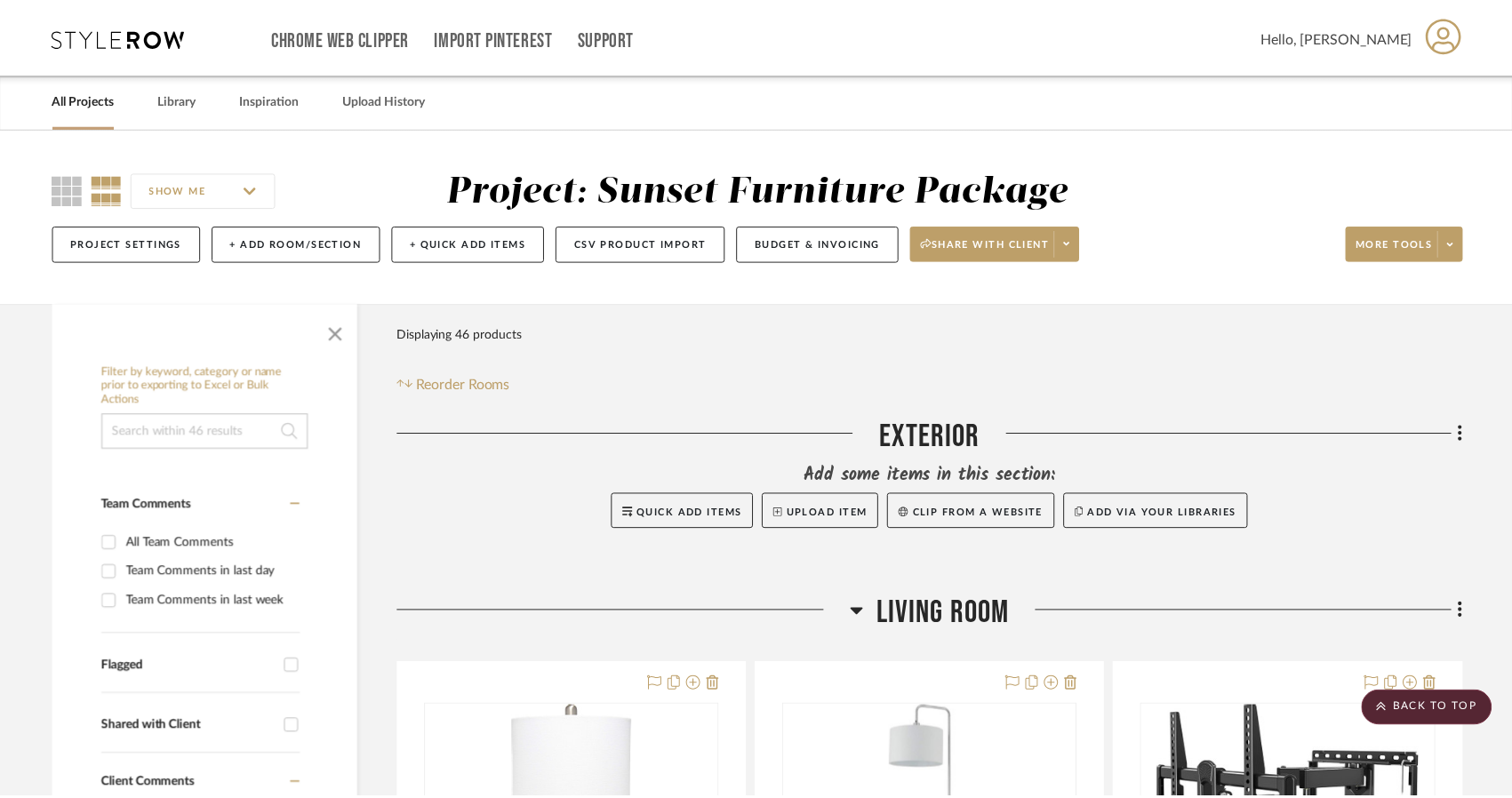
scroll to position [15481, 0]
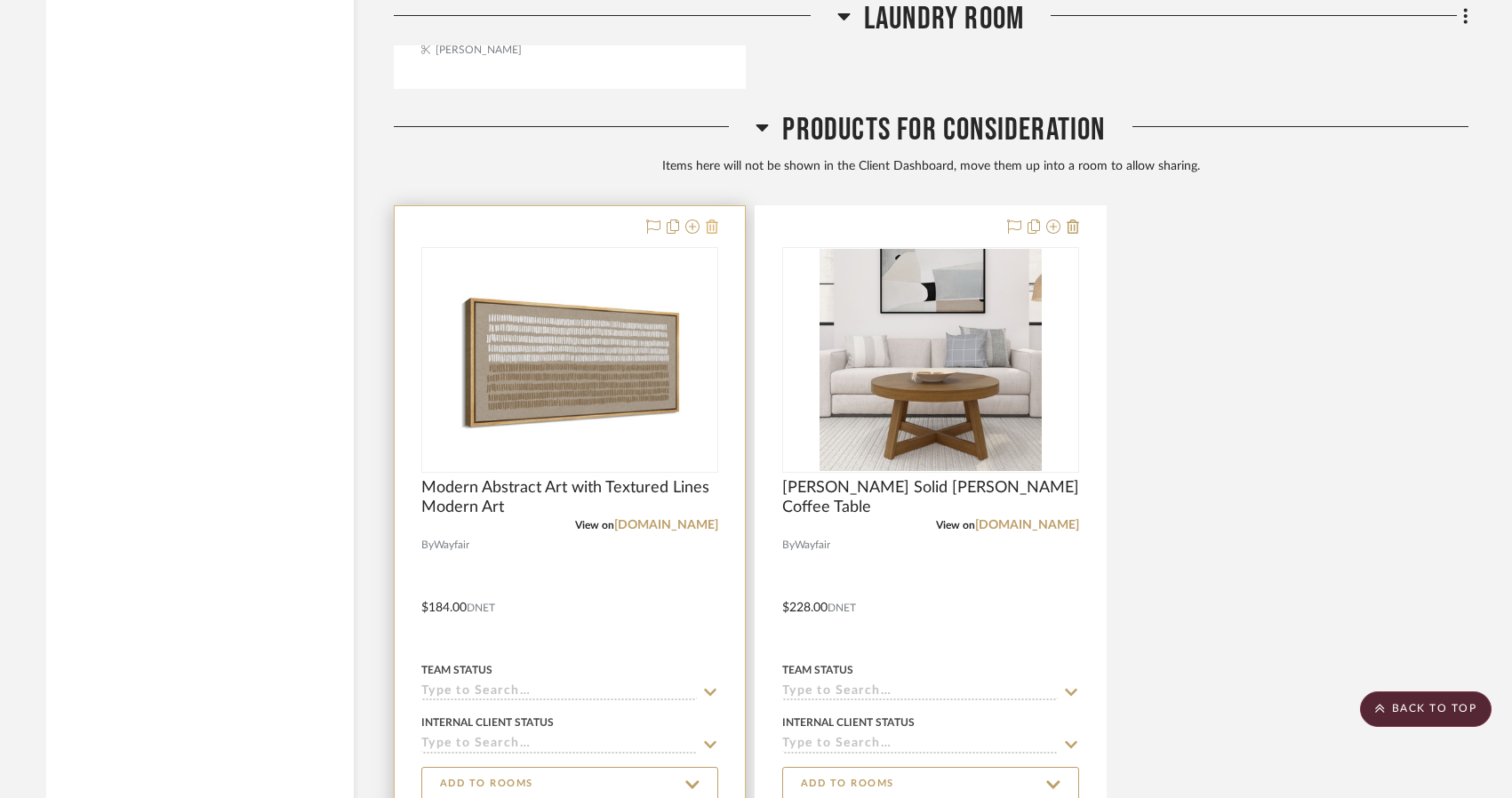
click at [712, 232] on icon at bounding box center [711, 226] width 12 height 14
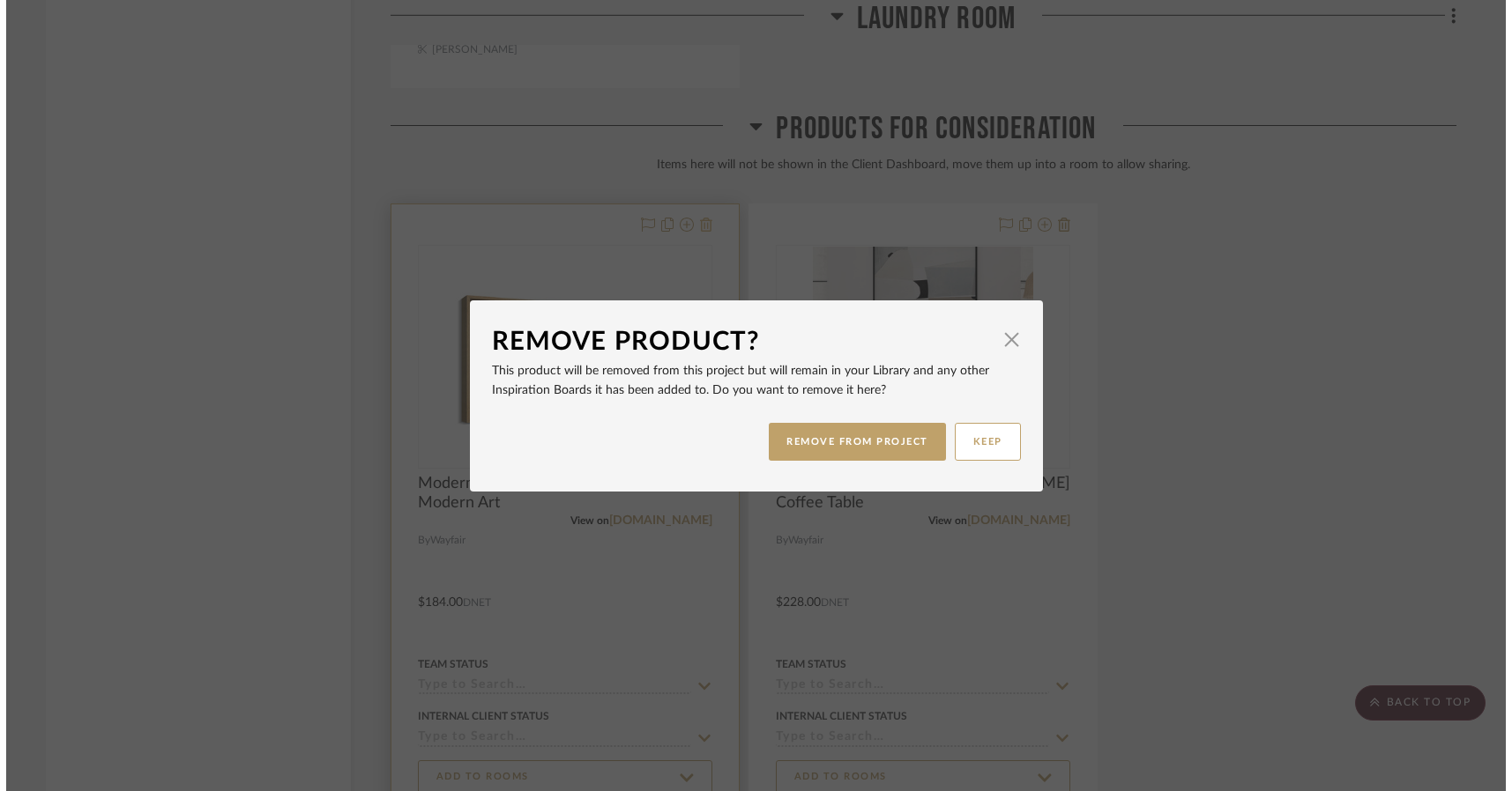
scroll to position [0, 0]
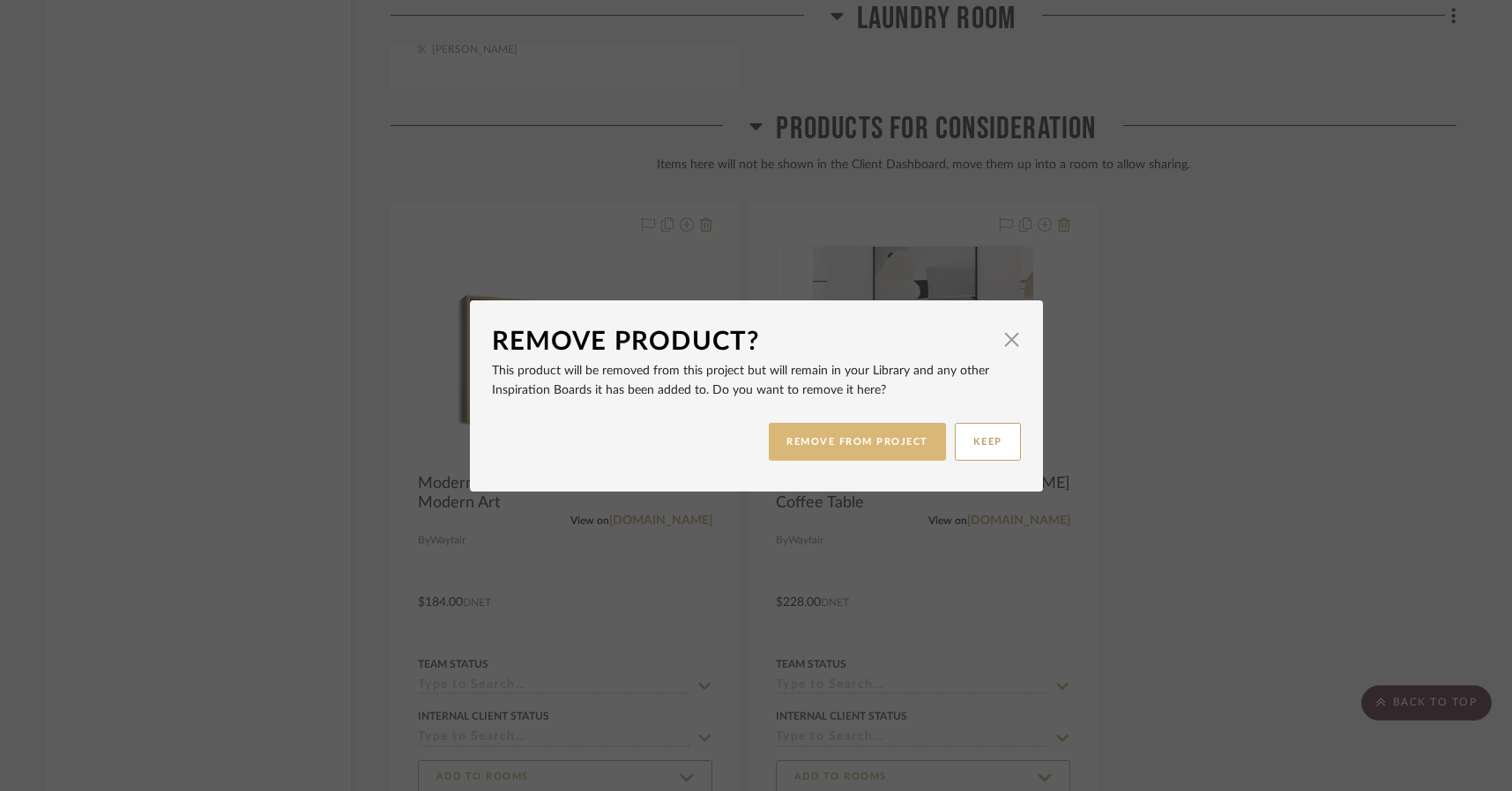
click at [816, 447] on button "REMOVE FROM PROJECT" at bounding box center [857, 441] width 178 height 38
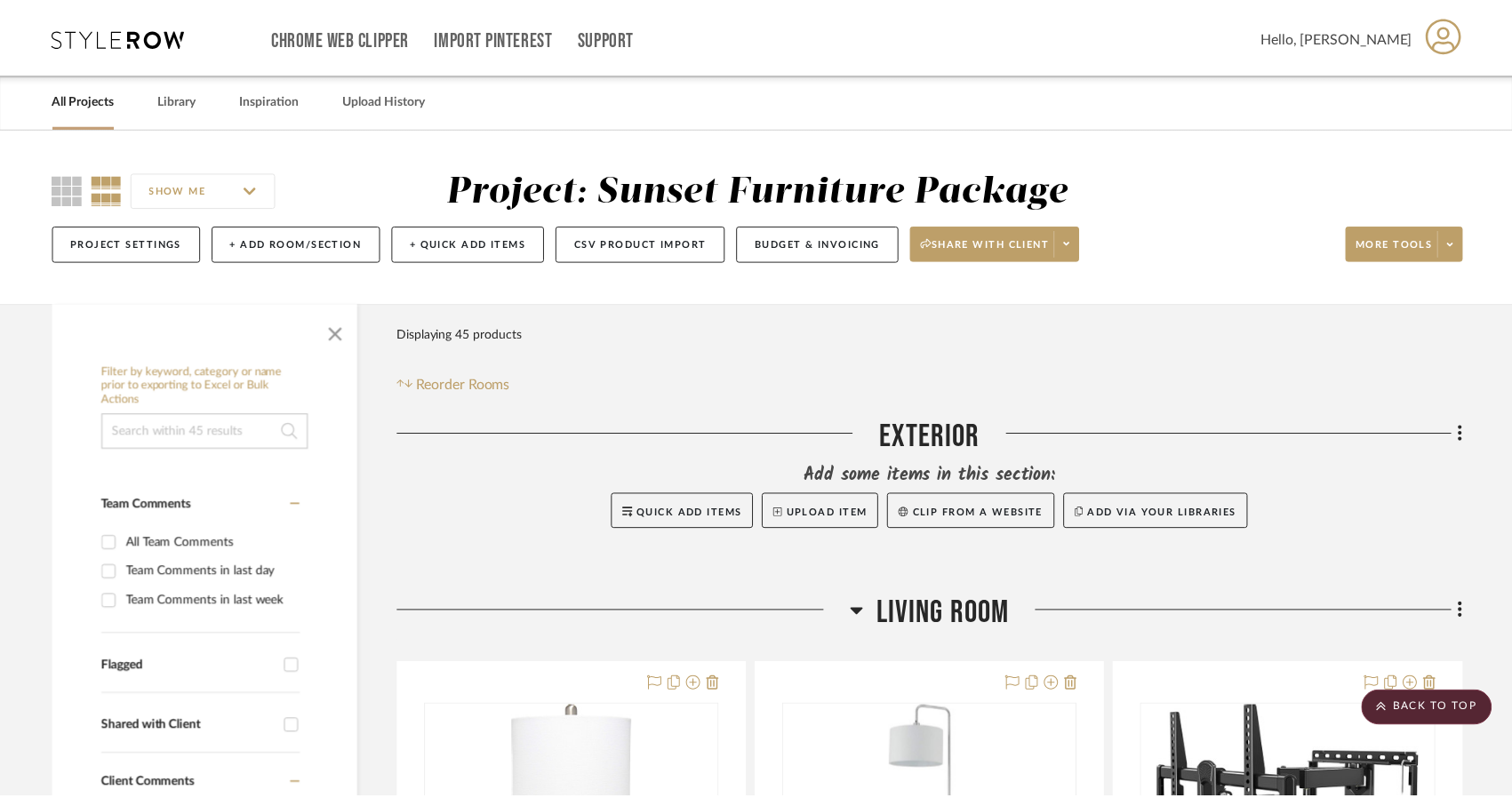
scroll to position [15481, 0]
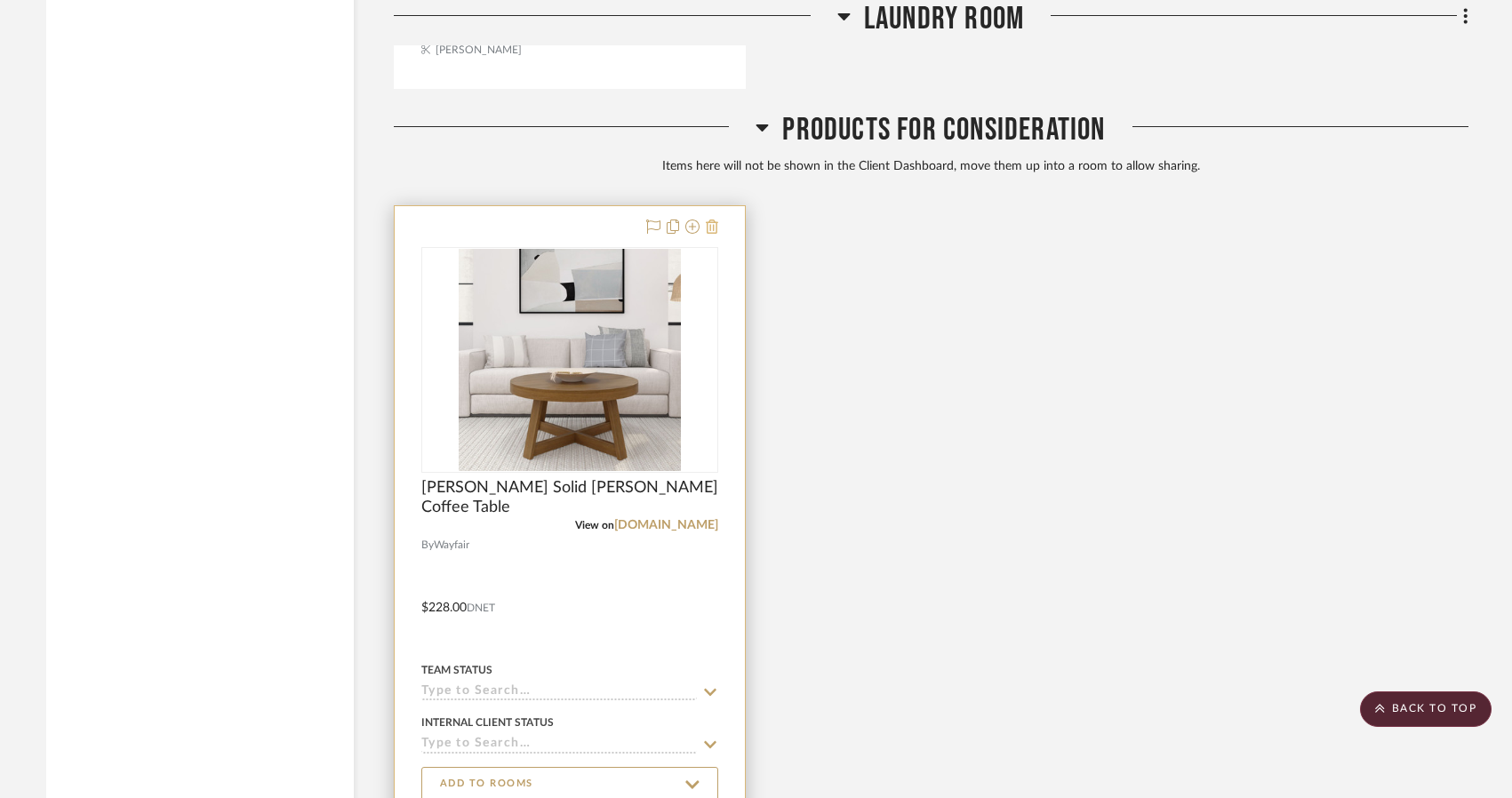
click at [710, 226] on icon at bounding box center [711, 226] width 12 height 14
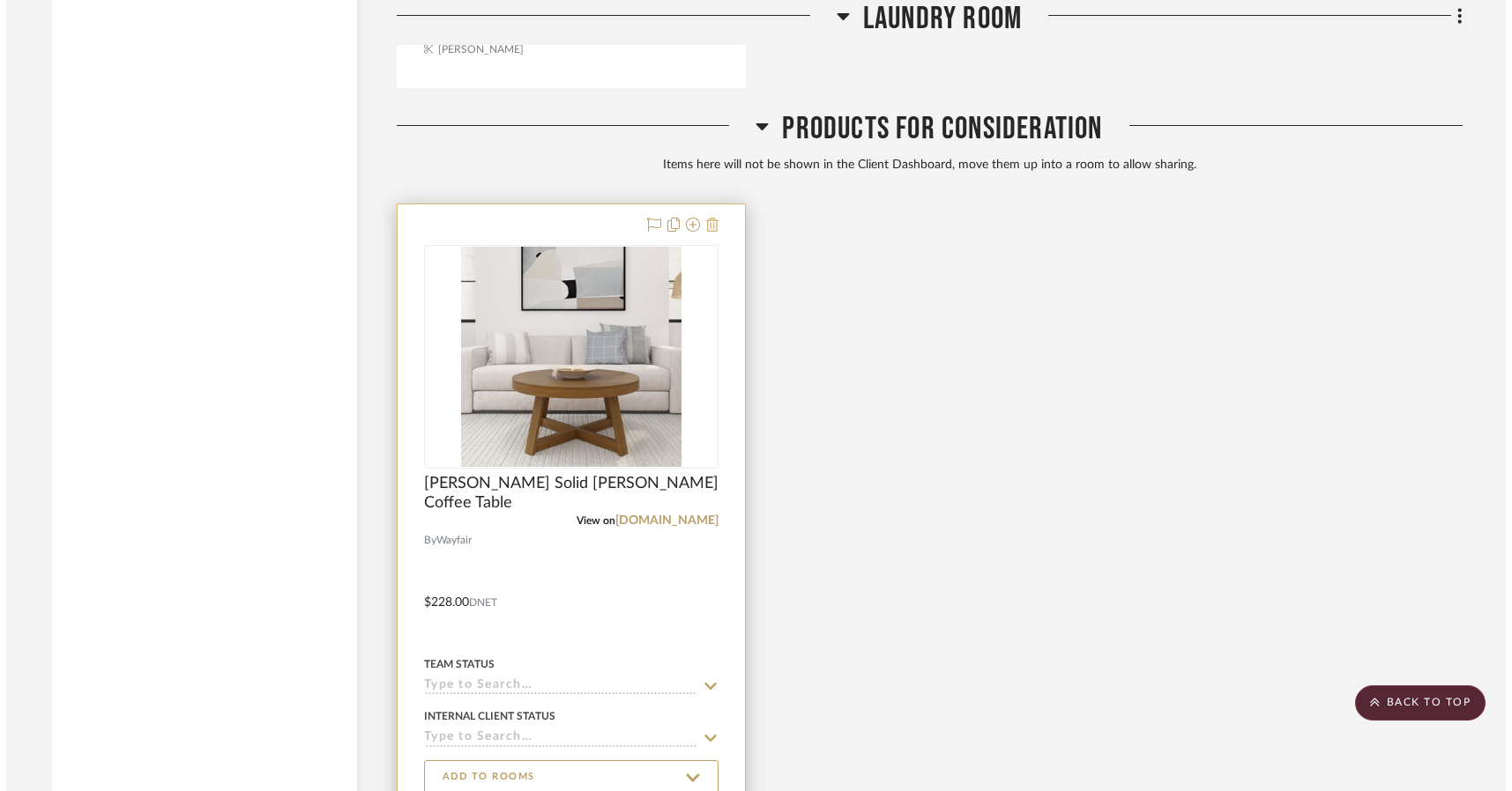
scroll to position [0, 0]
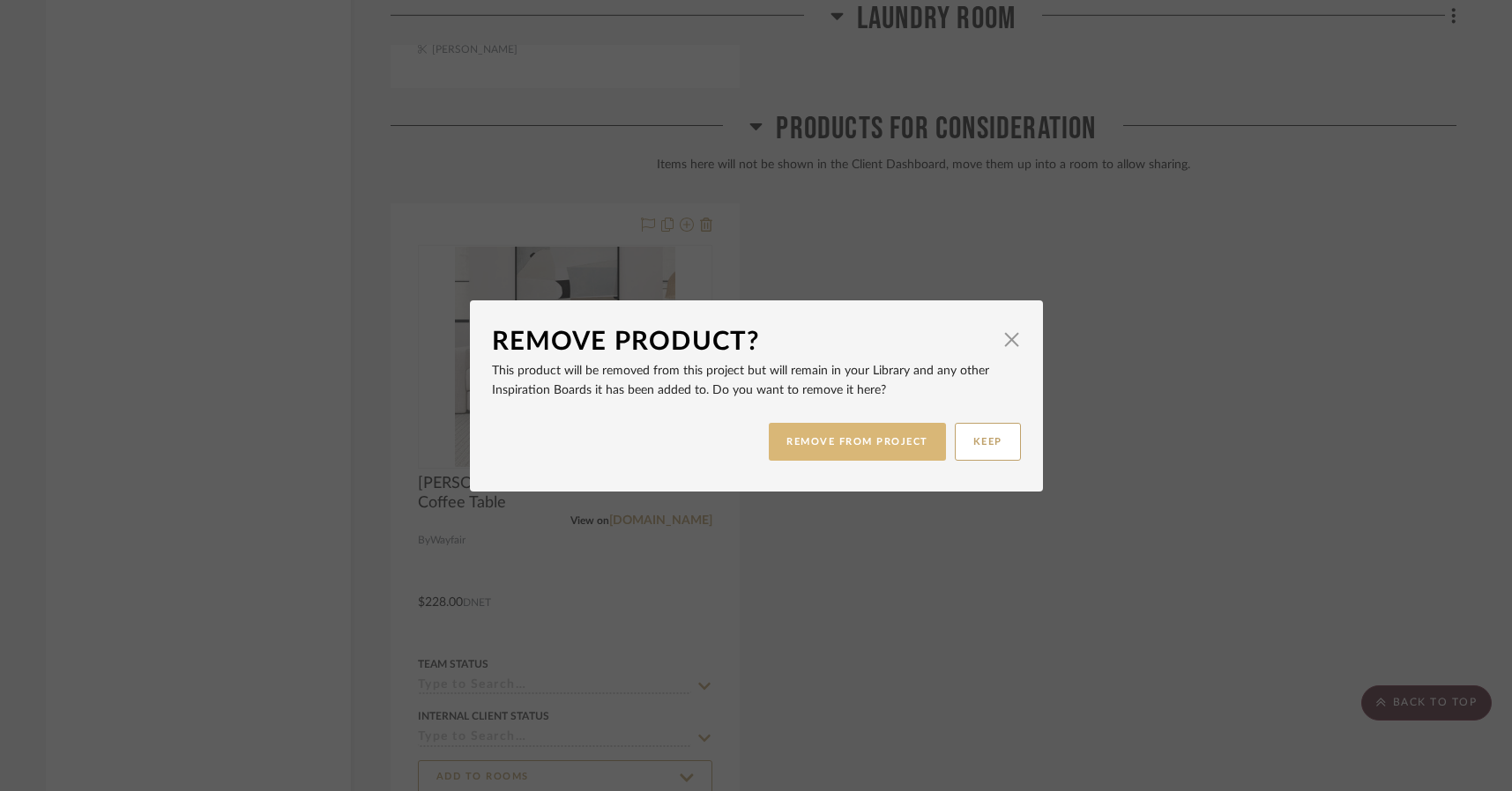
click at [786, 429] on button "REMOVE FROM PROJECT" at bounding box center [857, 441] width 178 height 38
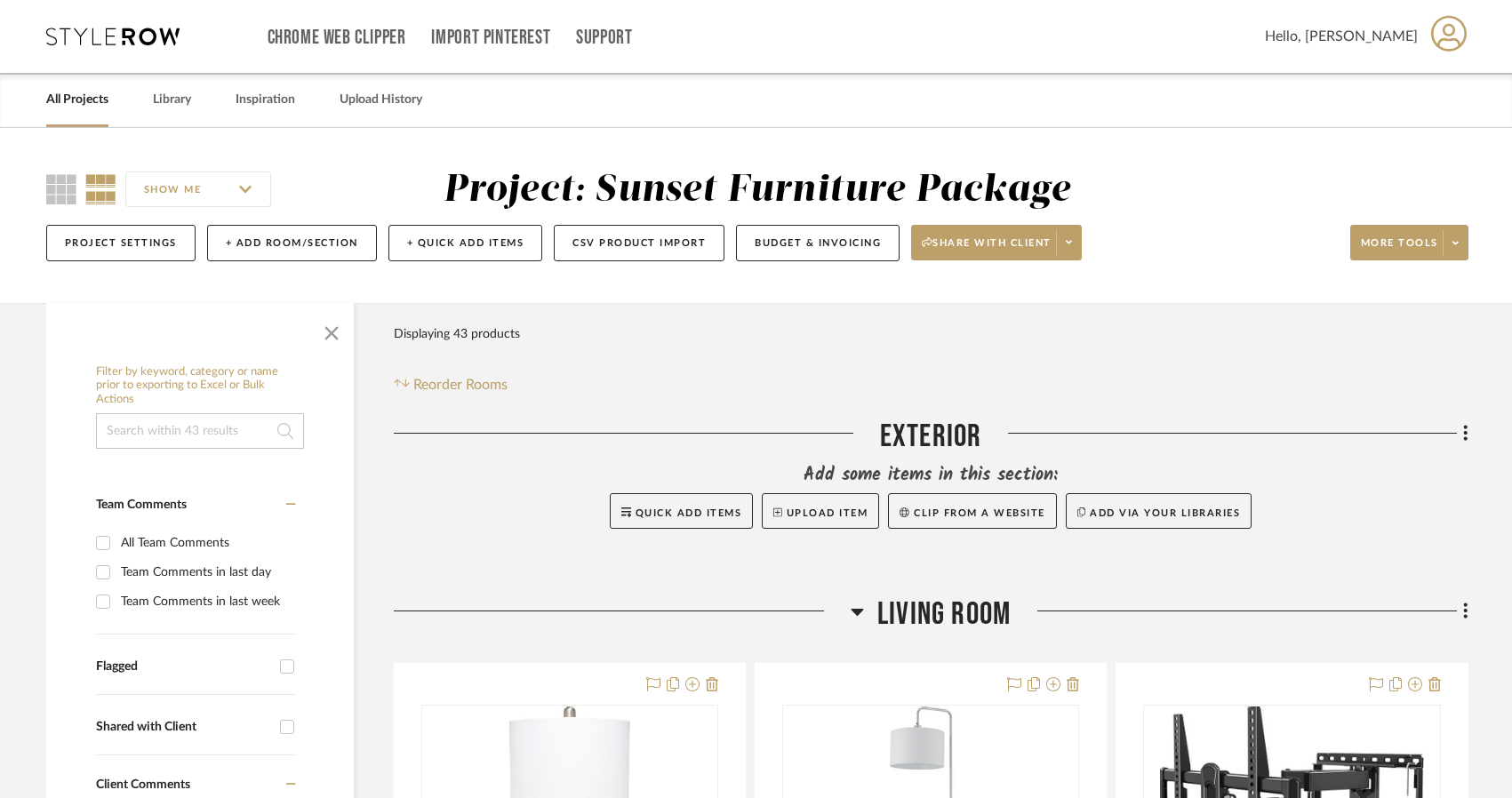
click at [204, 430] on input at bounding box center [199, 431] width 208 height 36
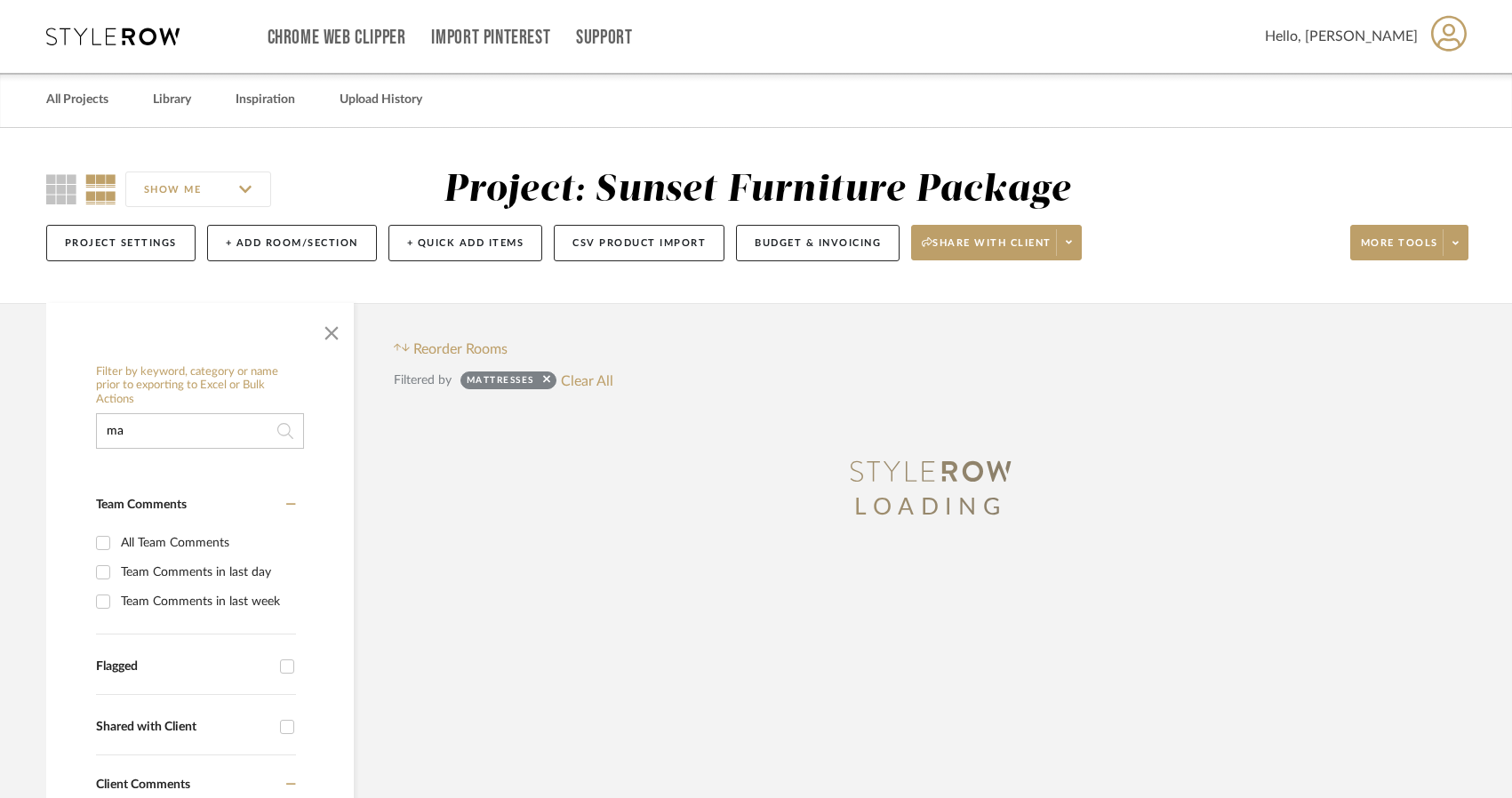
type input "m"
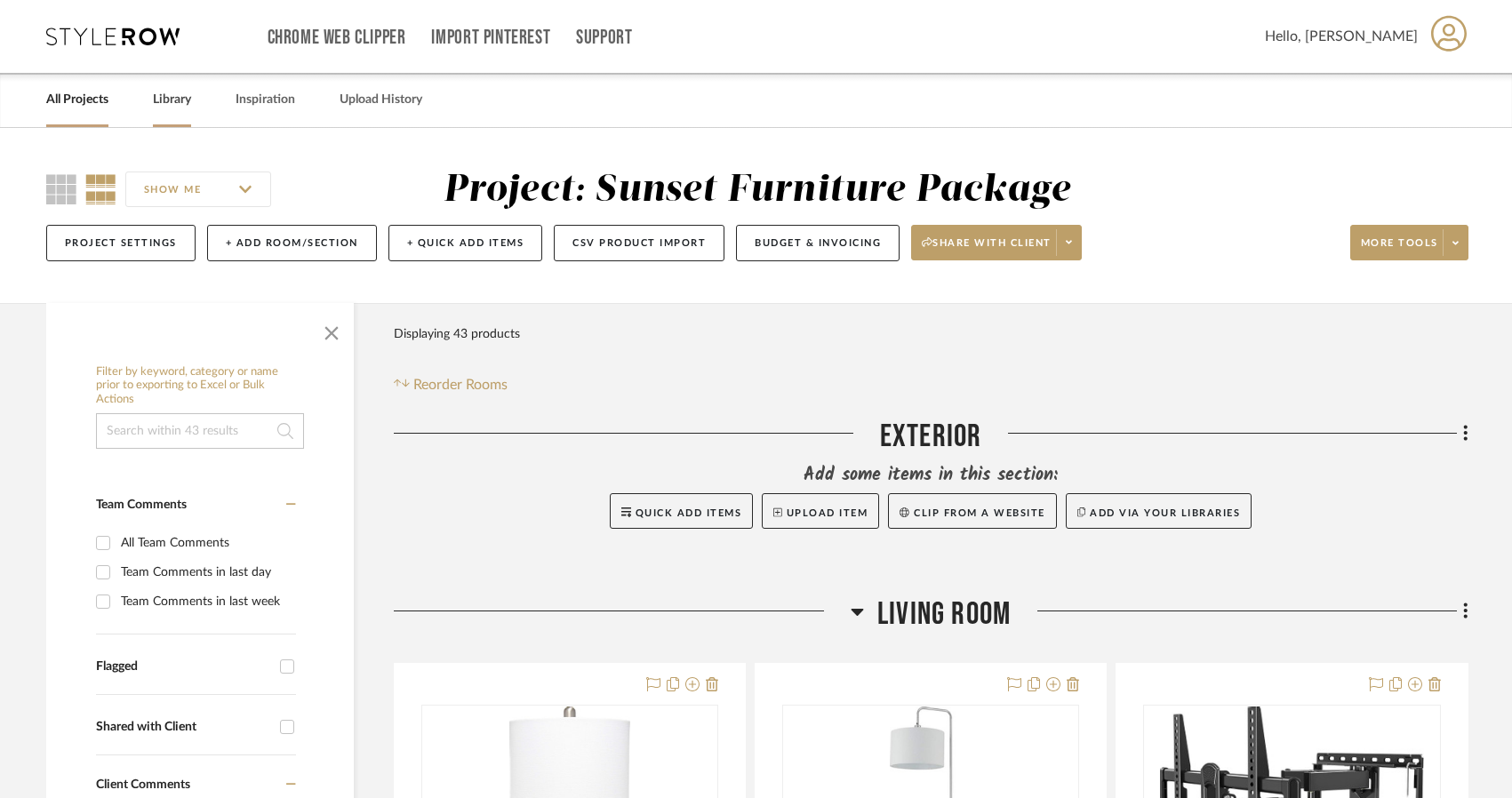
click at [184, 97] on link "Library" at bounding box center [172, 100] width 38 height 24
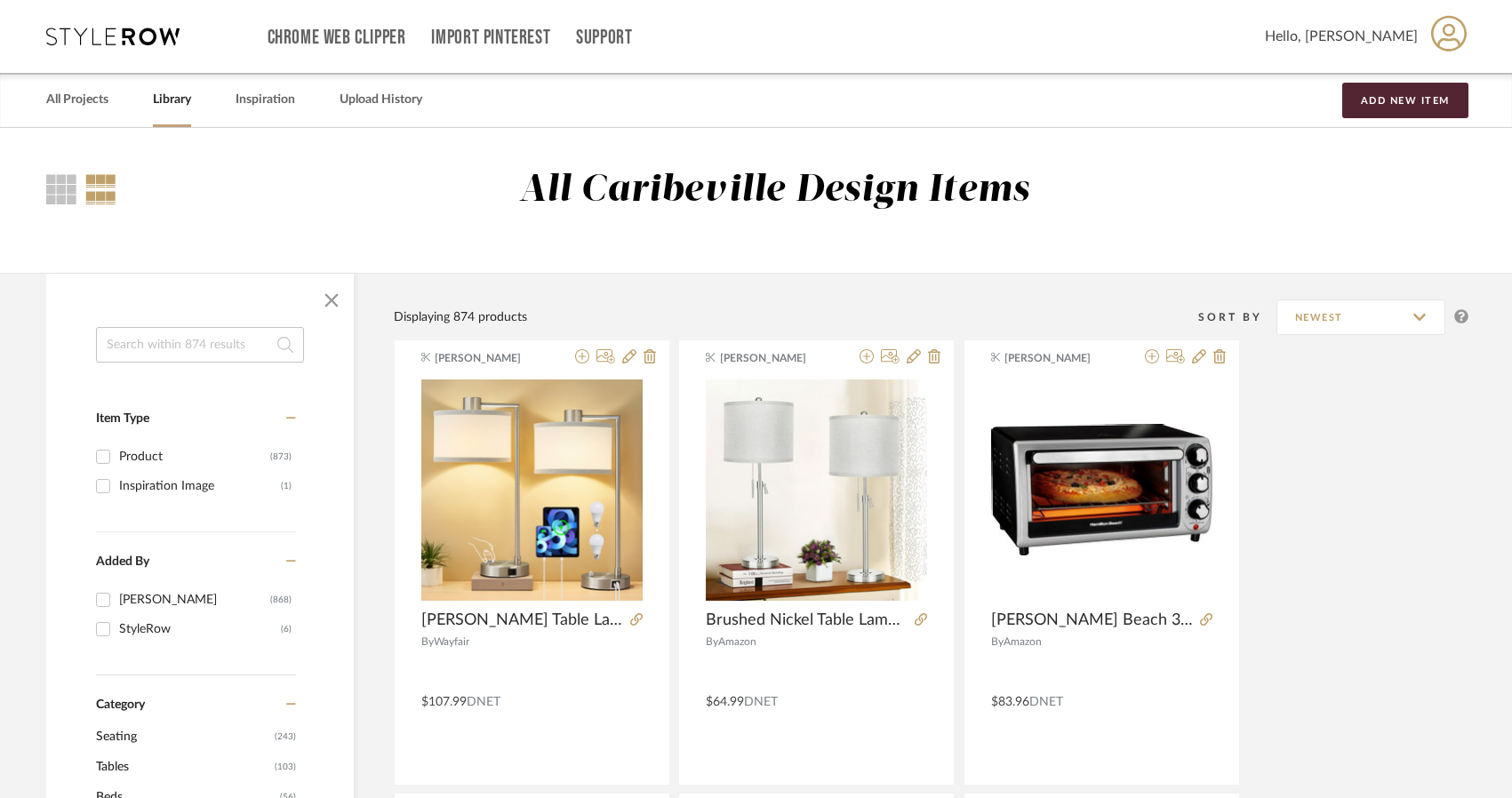
click at [142, 345] on input at bounding box center [199, 345] width 208 height 36
type input "mattresses"
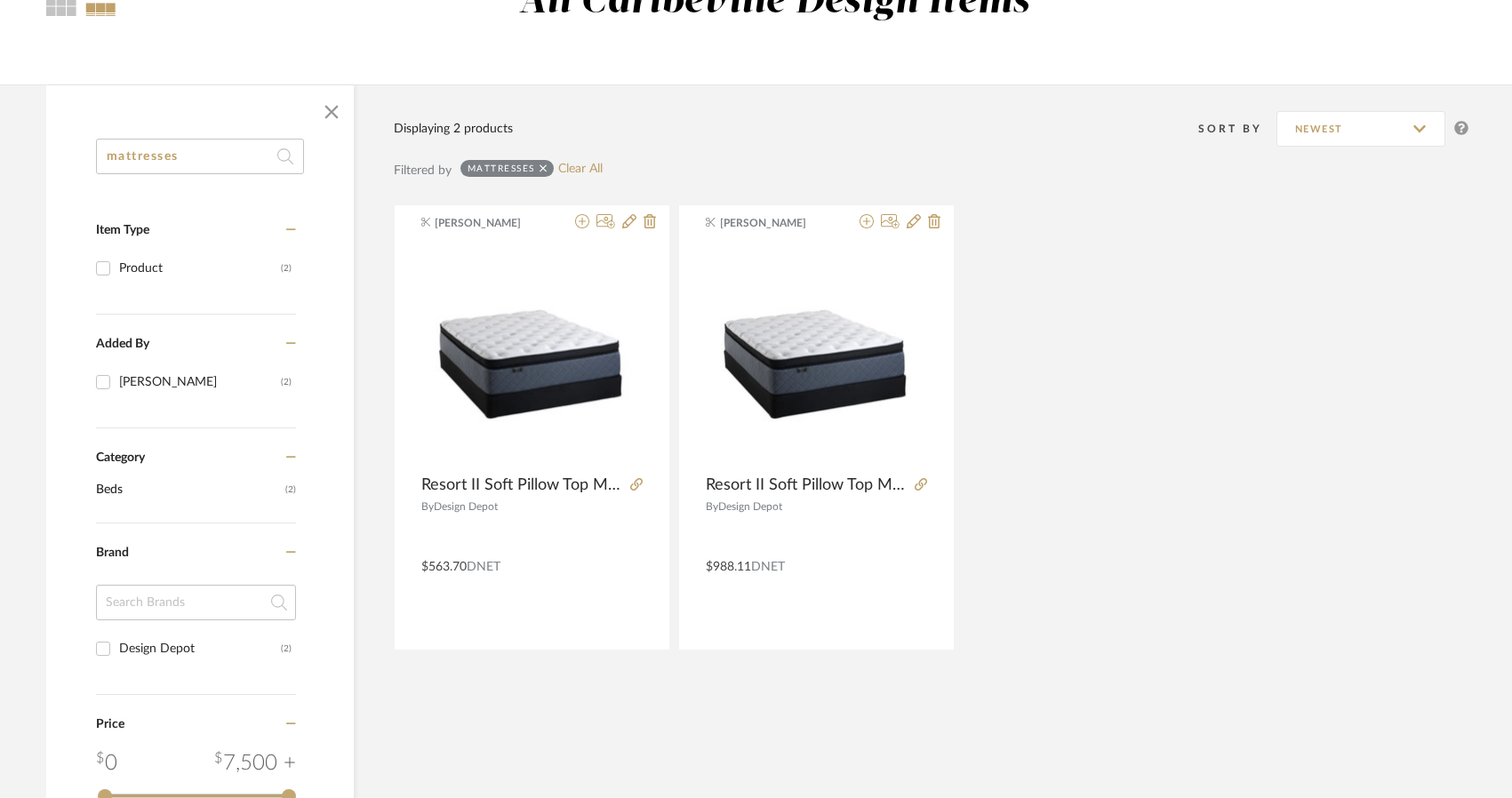
scroll to position [89, 0]
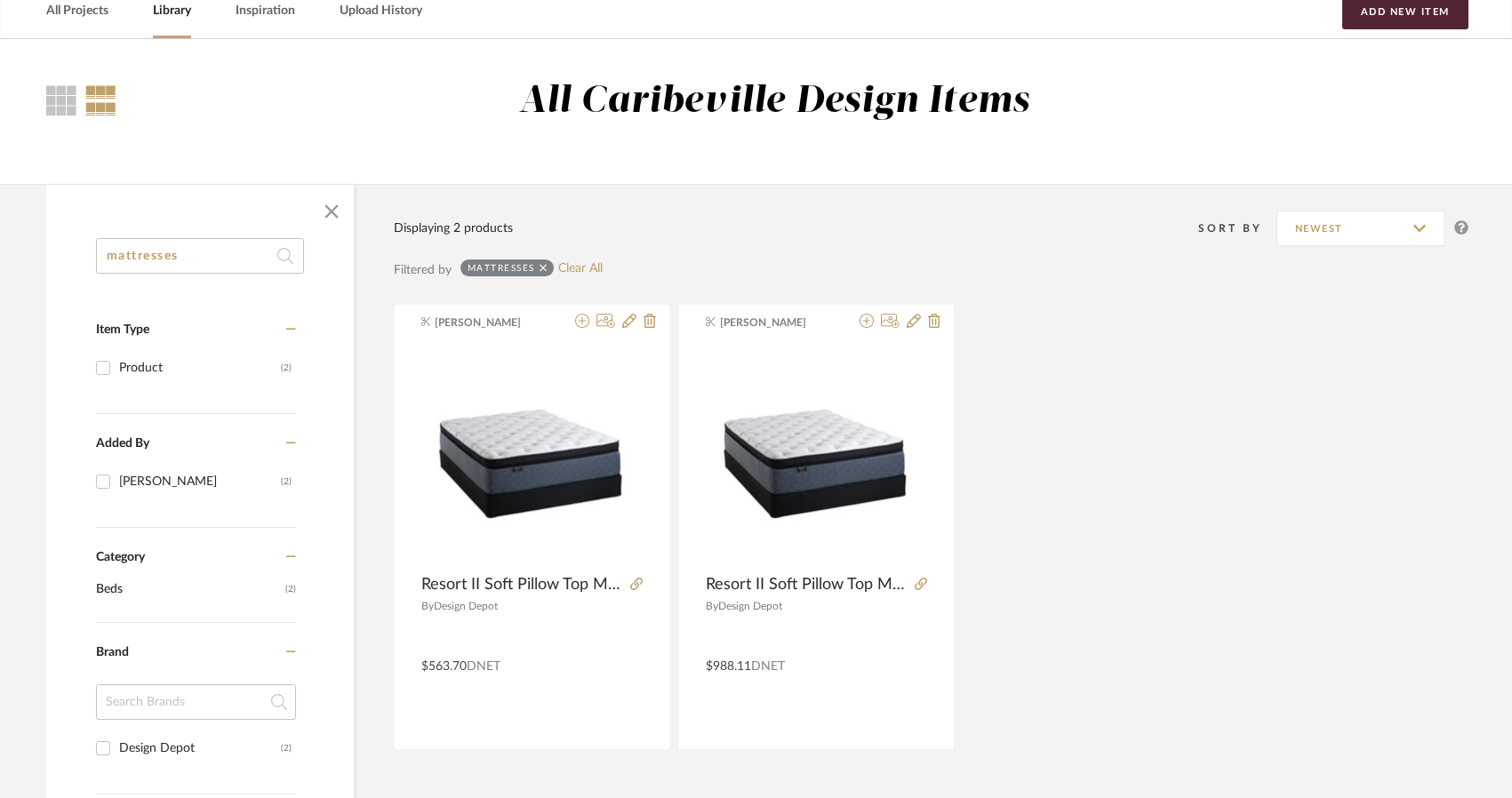
drag, startPoint x: 207, startPoint y: 256, endPoint x: 59, endPoint y: 255, distance: 148.0
click at [60, 256] on div "mattresses Item Type Product (2) Added By [PERSON_NAME] (2) Category Beds (2) B…" at bounding box center [199, 723] width 307 height 970
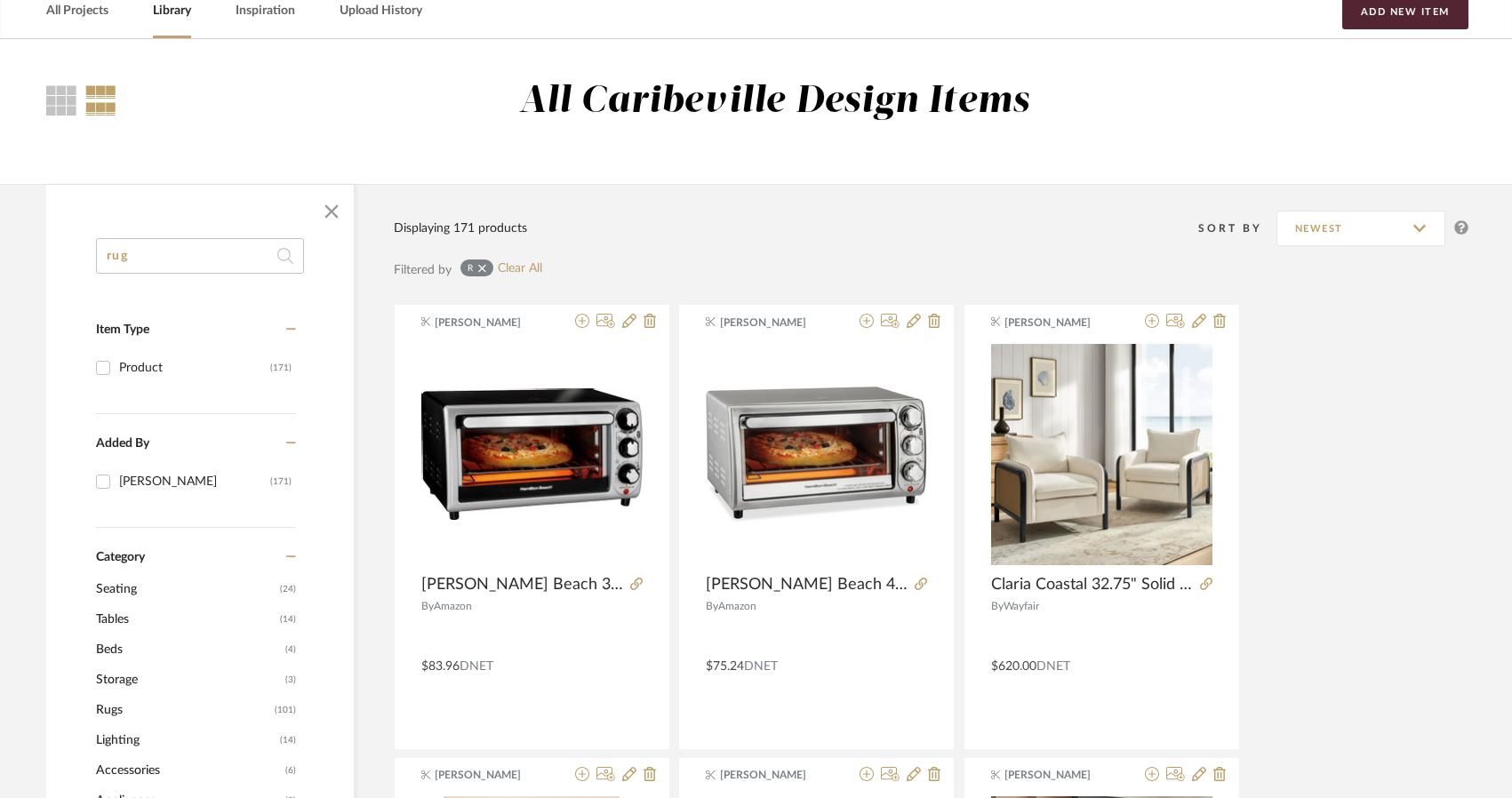
type input "rug"
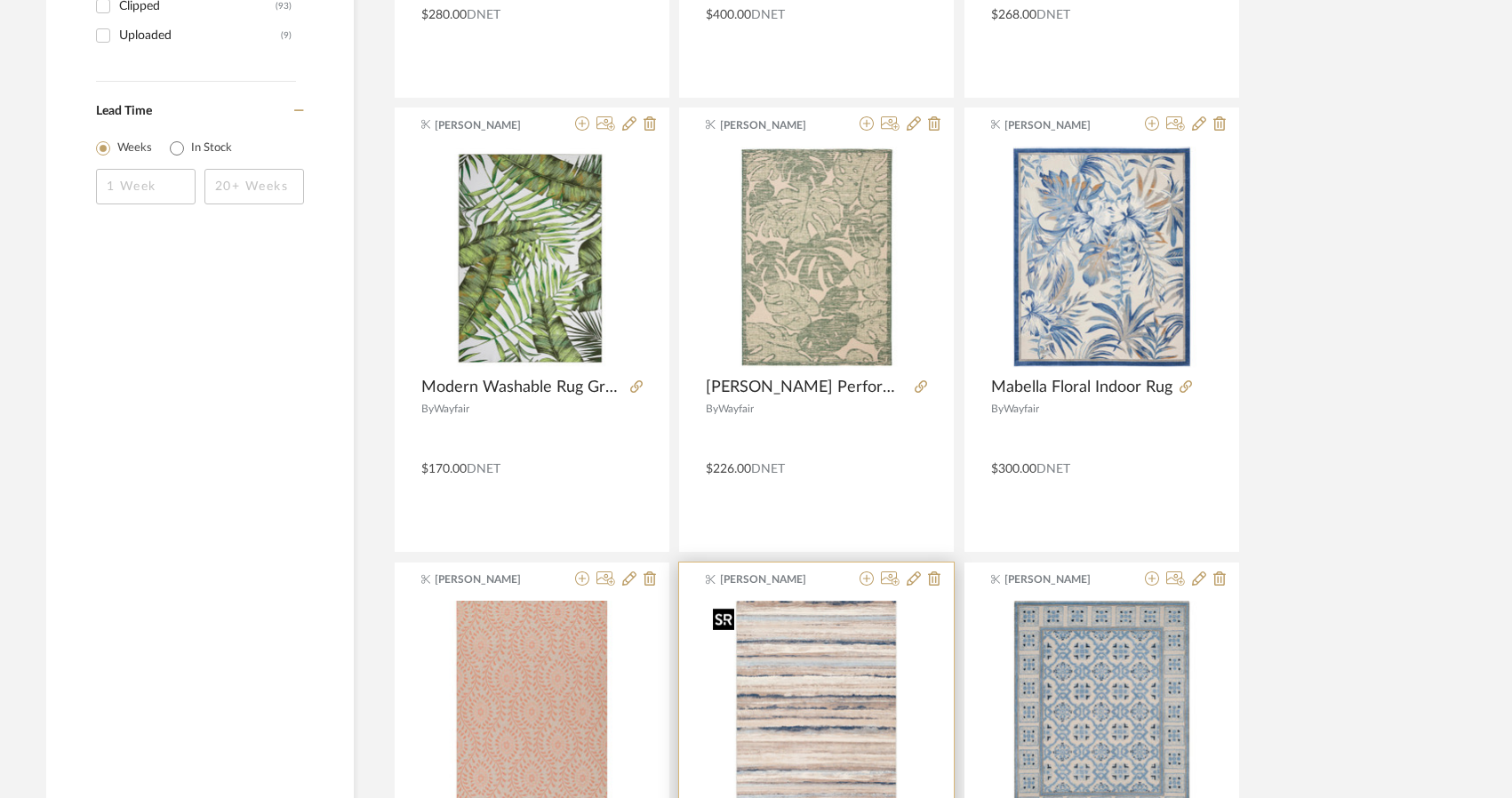
scroll to position [1156, 0]
